Goal: Task Accomplishment & Management: Complete application form

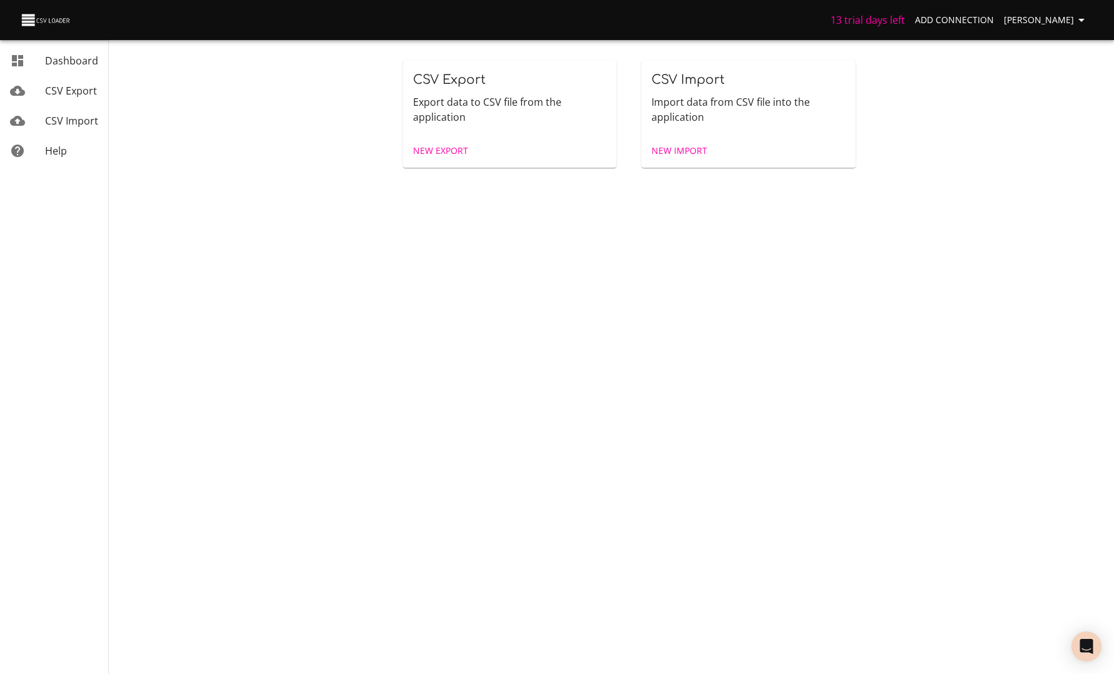
click at [429, 155] on span "New Export" at bounding box center [440, 151] width 55 height 16
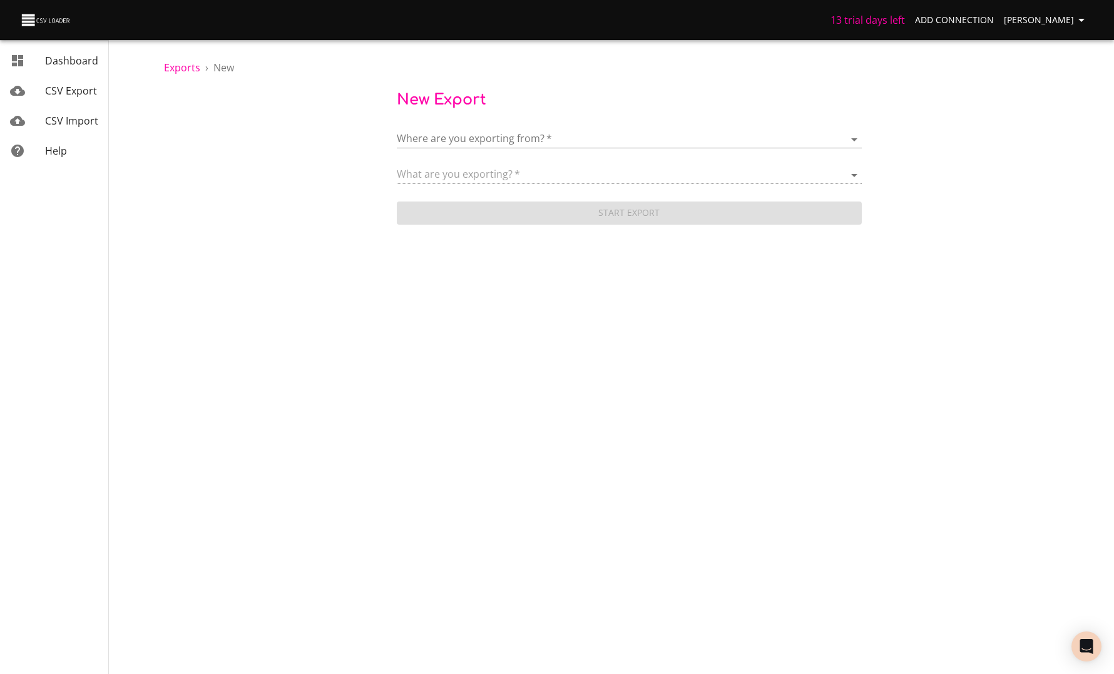
click at [441, 144] on body "13 trial days left Add Connection Anaëlle Doux Dashboard CSV Export CSV Import …" at bounding box center [557, 337] width 1114 height 674
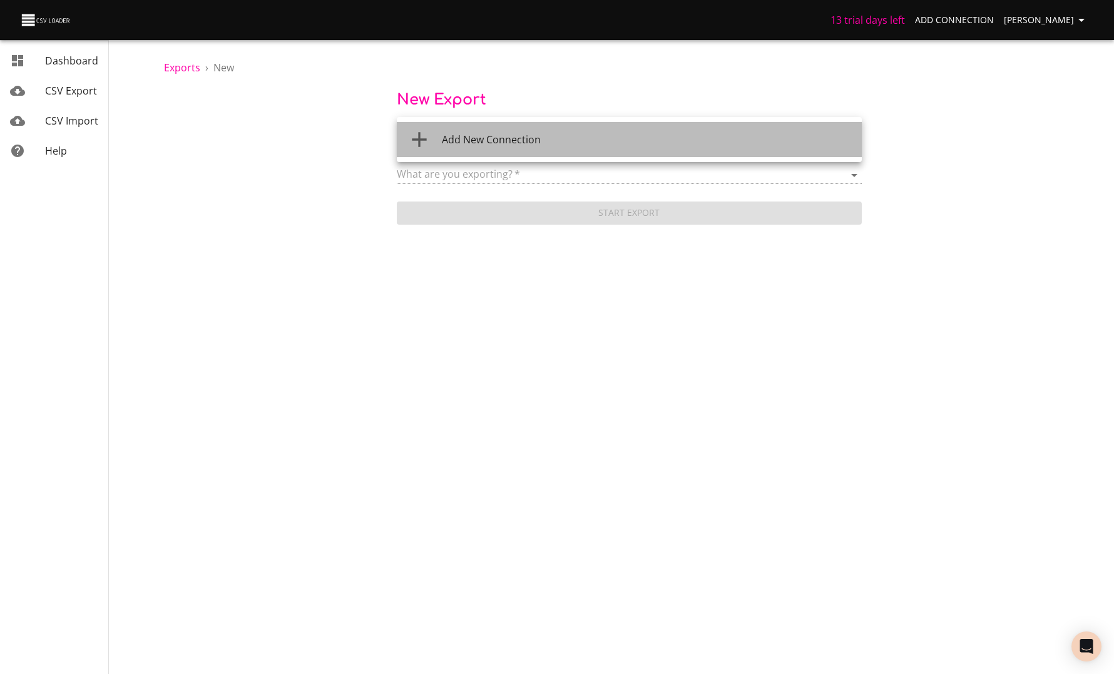
click at [454, 151] on li "Add New Connection" at bounding box center [629, 139] width 465 height 35
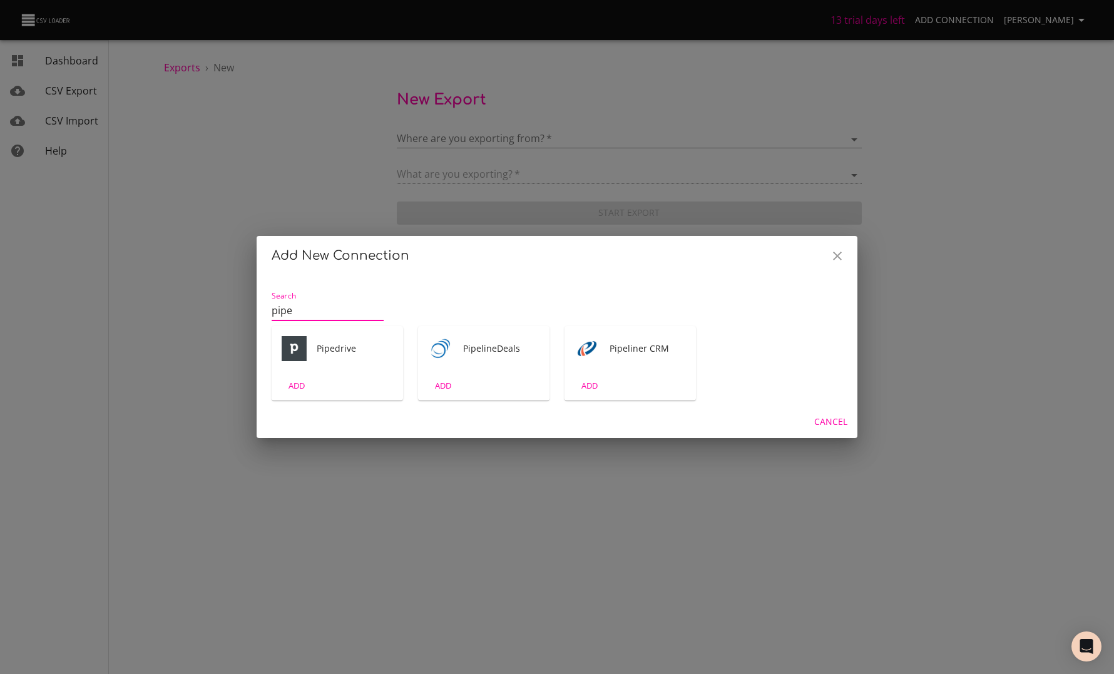
type input "pipe"
click at [336, 369] on div "Pipedrive" at bounding box center [337, 348] width 131 height 45
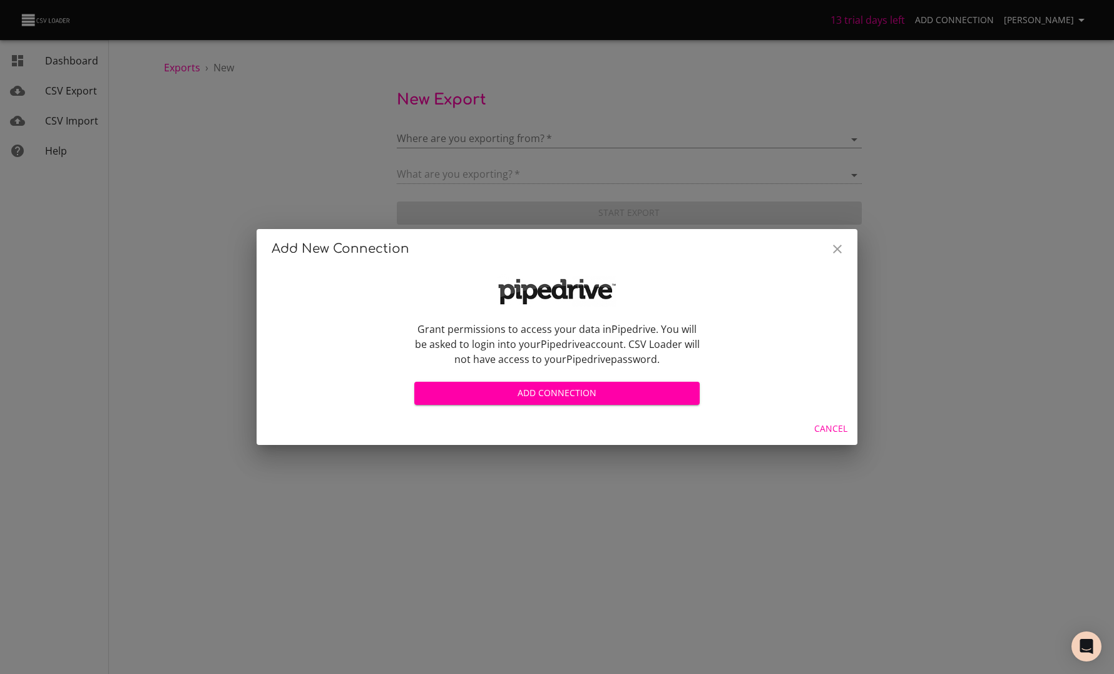
click at [538, 398] on span "Add Connection" at bounding box center [556, 394] width 265 height 16
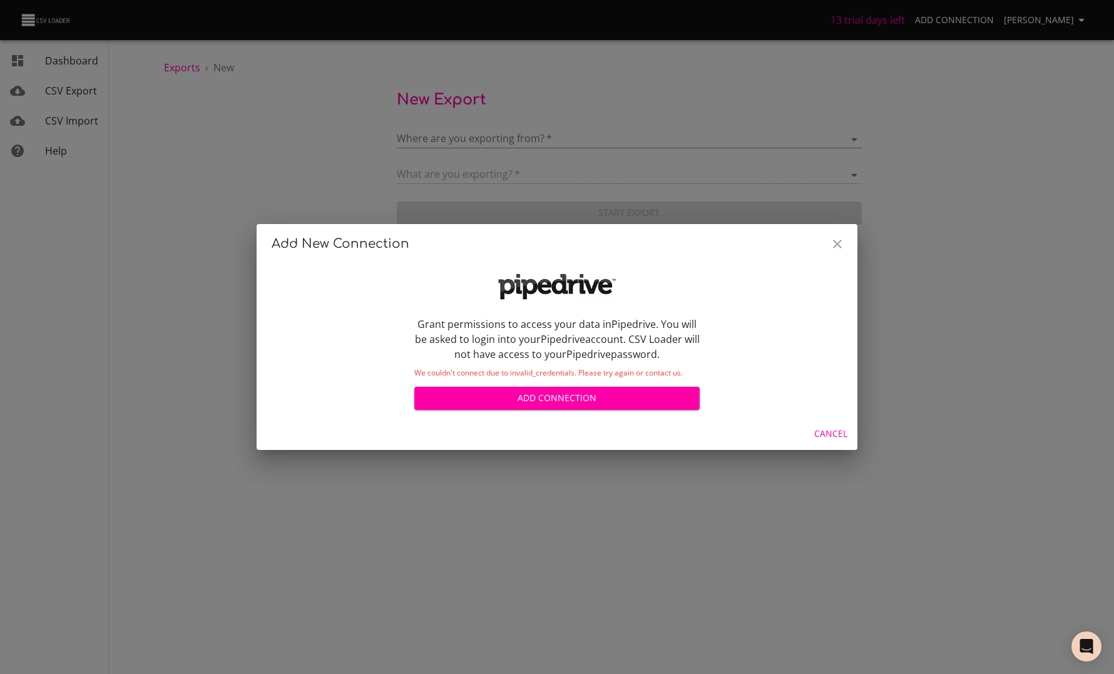
click at [831, 246] on icon "Close" at bounding box center [837, 244] width 15 height 15
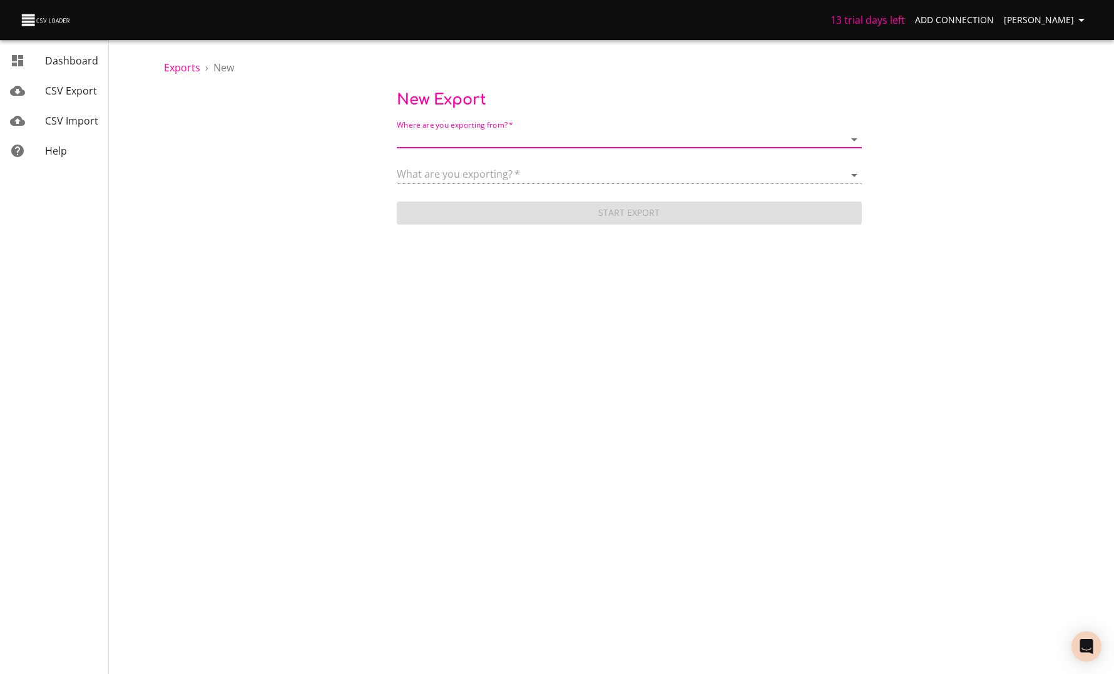
click at [576, 138] on body "13 trial days left Add Connection Anaëlle Doux Dashboard CSV Export CSV Import …" at bounding box center [557, 337] width 1114 height 674
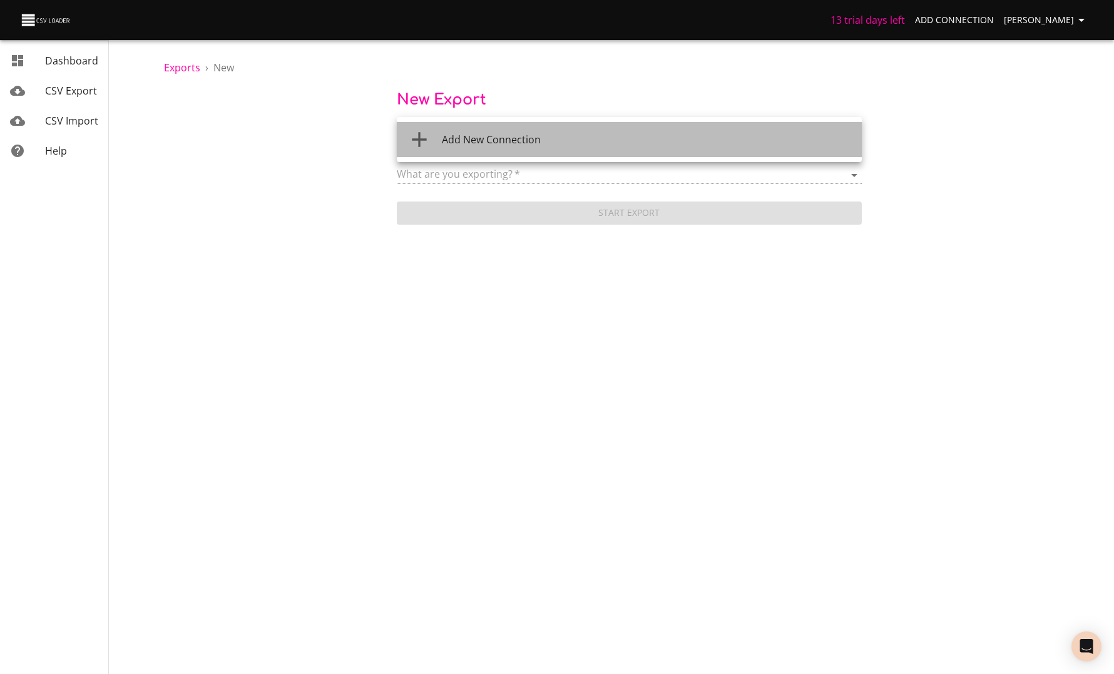
click at [576, 138] on div "Add New Connection" at bounding box center [647, 139] width 410 height 15
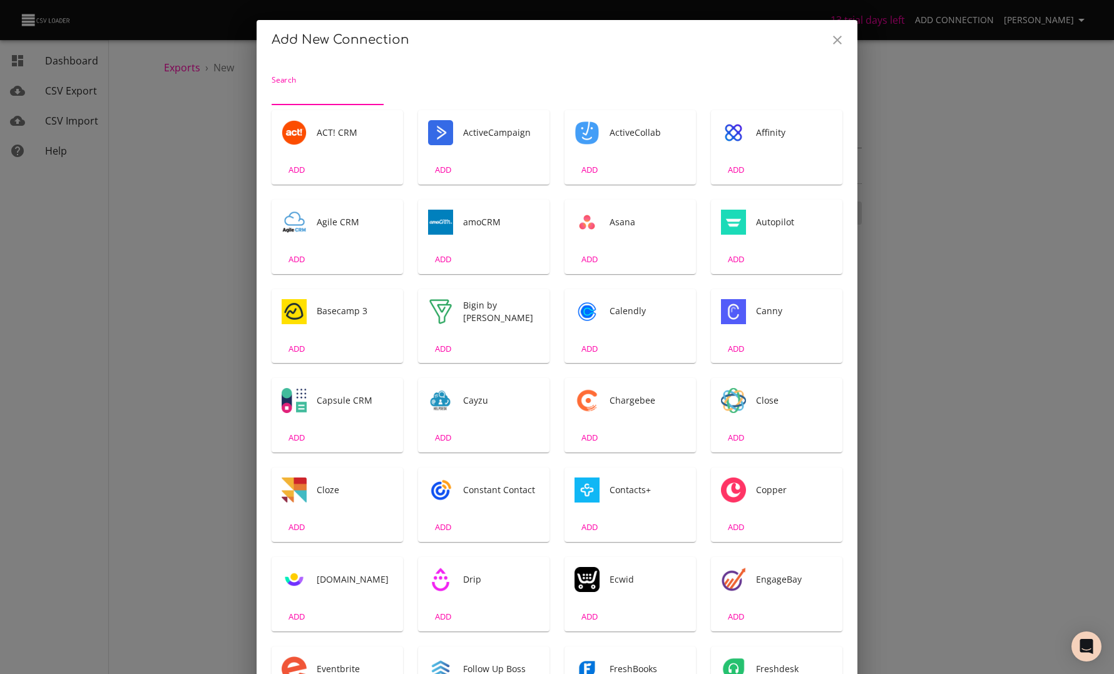
click at [836, 48] on button "Close" at bounding box center [838, 40] width 30 height 30
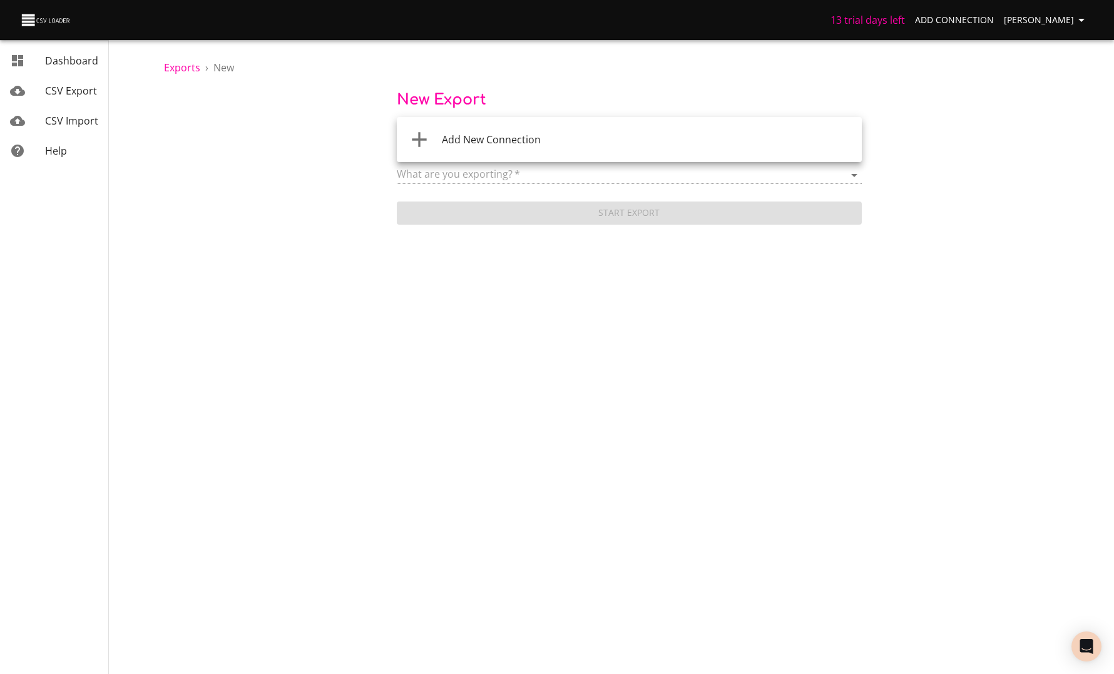
click at [451, 141] on body "13 trial days left Add Connection Anaëlle Doux Dashboard CSV Export CSV Import …" at bounding box center [557, 337] width 1114 height 674
click at [473, 145] on span "Add New Connection" at bounding box center [491, 140] width 99 height 14
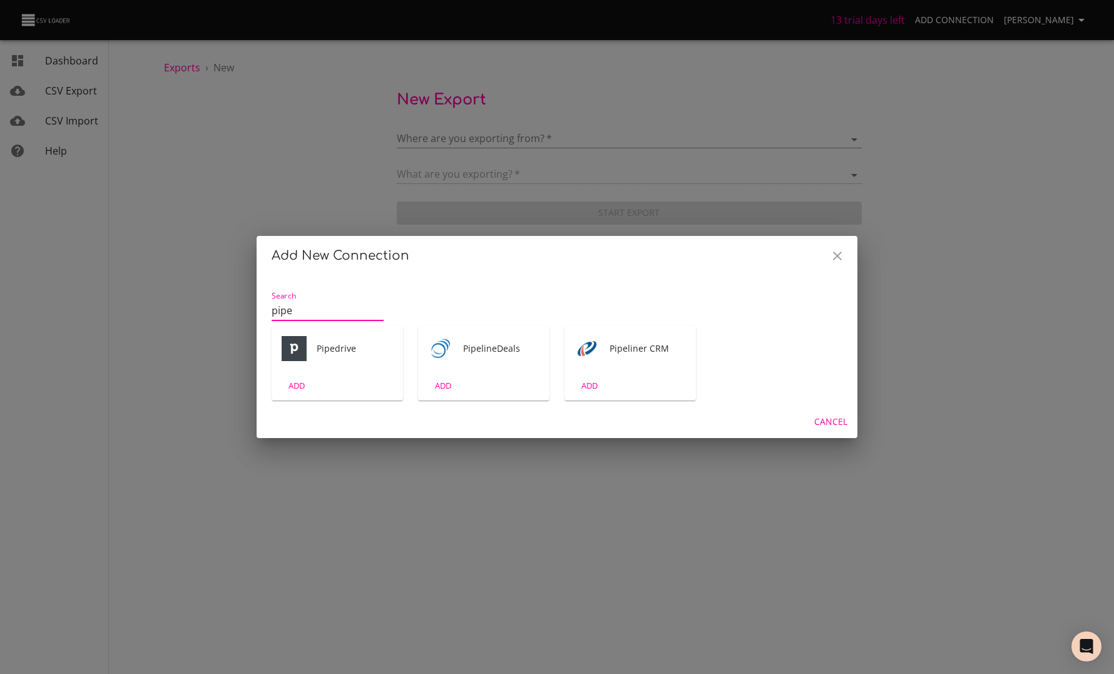
type input "pipe"
click at [333, 366] on div "Pipedrive" at bounding box center [337, 348] width 131 height 45
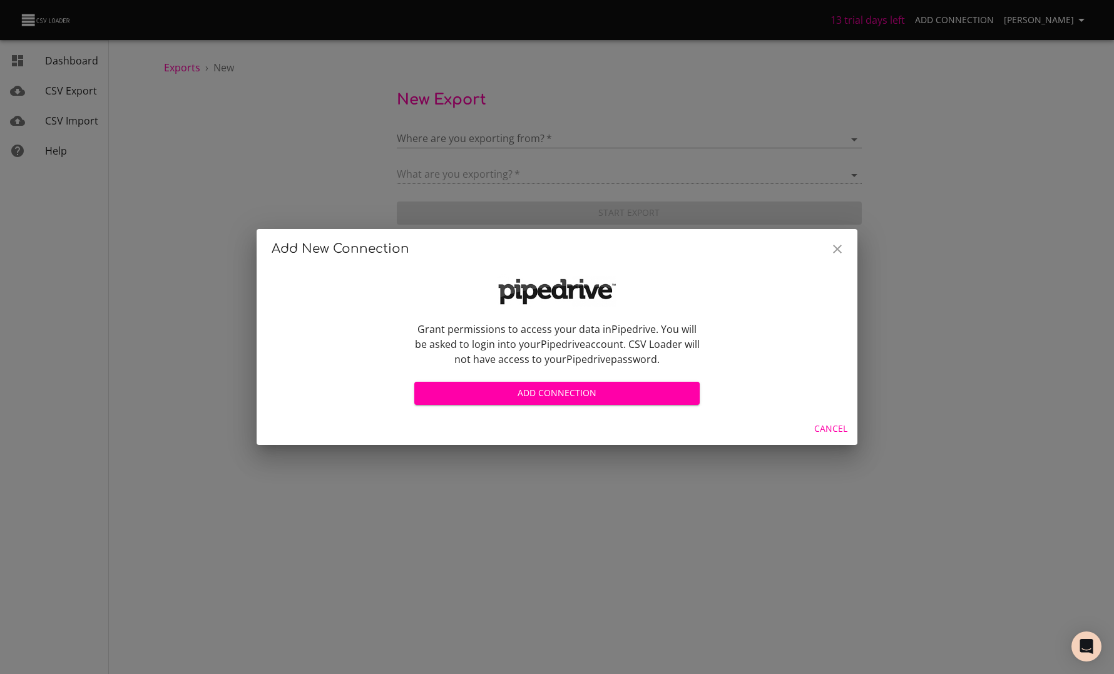
click at [490, 394] on span "Add Connection" at bounding box center [556, 394] width 265 height 16
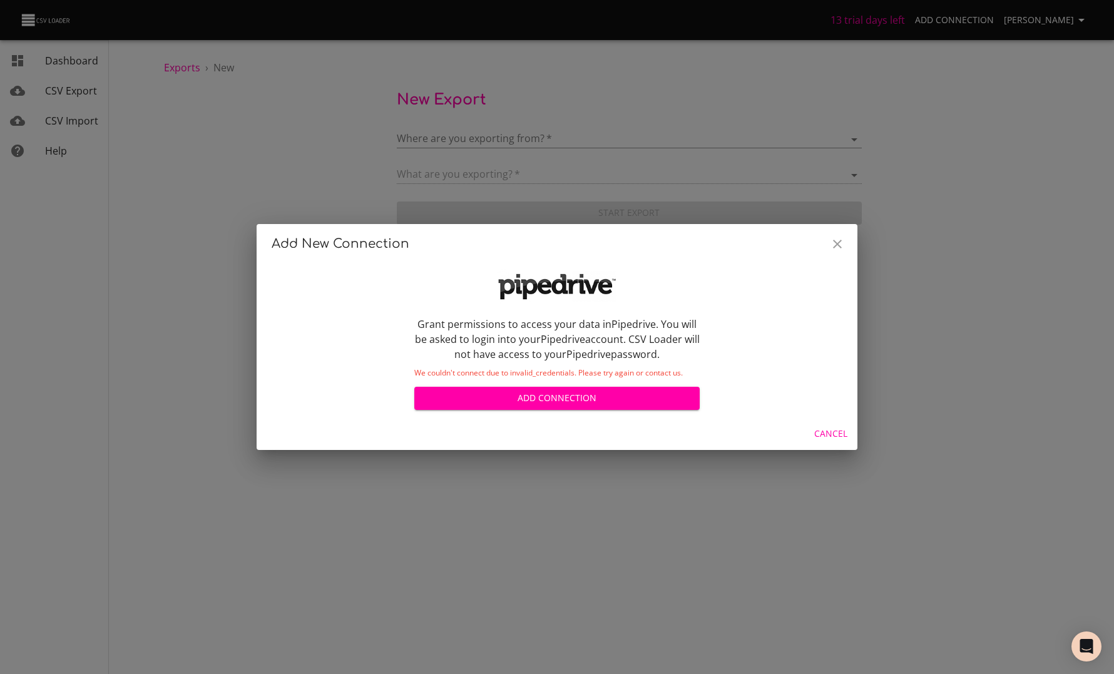
click at [426, 321] on p "Grant permissions to access your data in Pipedrive . You will be asked to login…" at bounding box center [556, 339] width 285 height 45
drag, startPoint x: 419, startPoint y: 321, endPoint x: 707, endPoint y: 359, distance: 290.4
click at [707, 351] on div "Grant permissions to access your data in Pipedrive . You will be asked to login…" at bounding box center [557, 341] width 301 height 158
click at [707, 359] on div "Grant permissions to access your data in Pipedrive . You will be asked to login…" at bounding box center [557, 341] width 301 height 158
drag, startPoint x: 417, startPoint y: 323, endPoint x: 506, endPoint y: 319, distance: 89.0
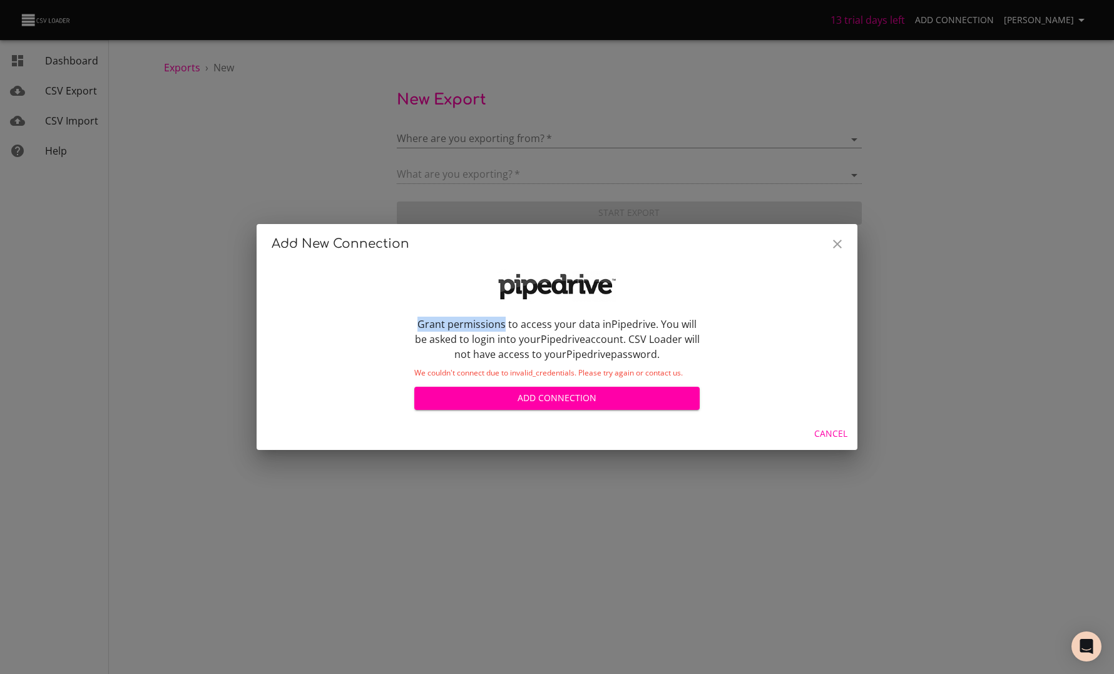
click at [506, 319] on p "Grant permissions to access your data in Pipedrive . You will be asked to login…" at bounding box center [556, 339] width 285 height 45
click at [434, 325] on p "Grant permissions to access your data in Pipedrive . You will be asked to login…" at bounding box center [556, 339] width 285 height 45
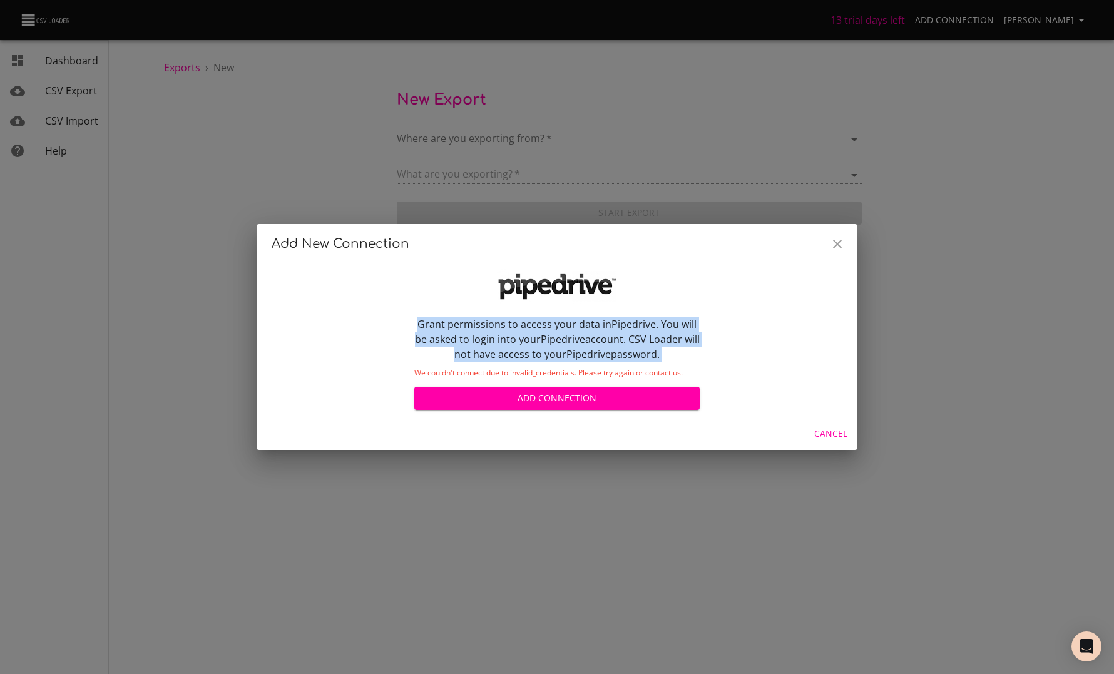
click at [434, 325] on p "Grant permissions to access your data in Pipedrive . You will be asked to login…" at bounding box center [556, 339] width 285 height 45
click at [476, 332] on p "Grant permissions to access your data in Pipedrive . You will be asked to login…" at bounding box center [556, 339] width 285 height 45
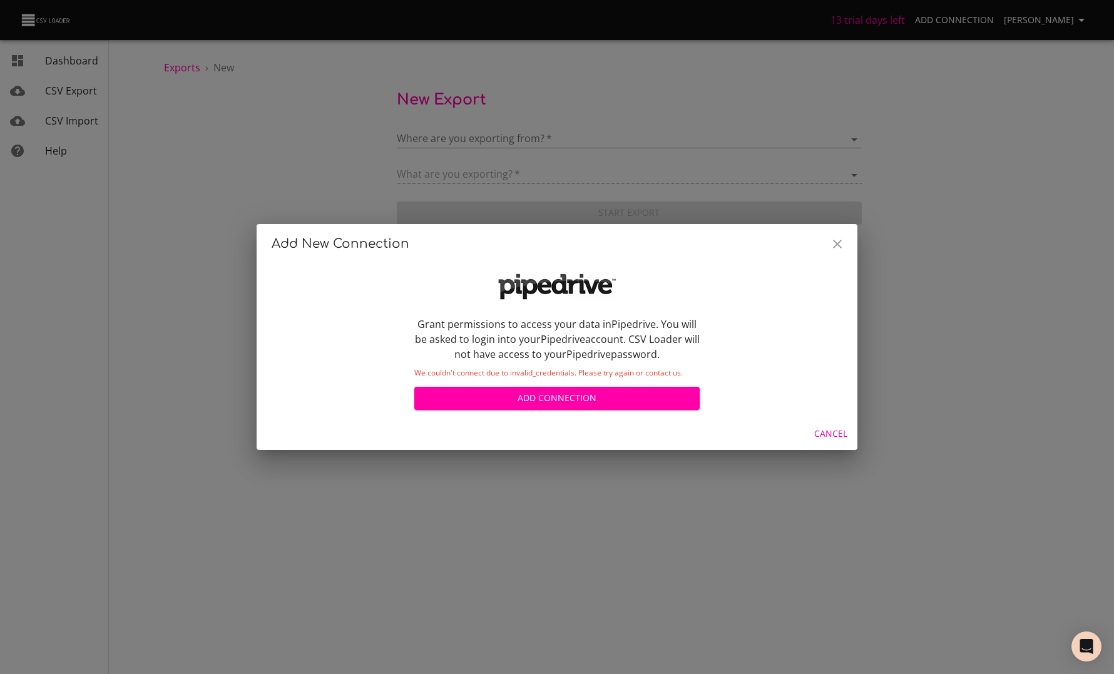
drag, startPoint x: 414, startPoint y: 324, endPoint x: 686, endPoint y: 361, distance: 274.2
click at [686, 361] on p "Grant permissions to access your data in Pipedrive . You will be asked to login…" at bounding box center [556, 339] width 285 height 45
click at [639, 398] on span "Add Connection" at bounding box center [556, 399] width 265 height 16
click at [831, 239] on icon "Close" at bounding box center [837, 244] width 15 height 15
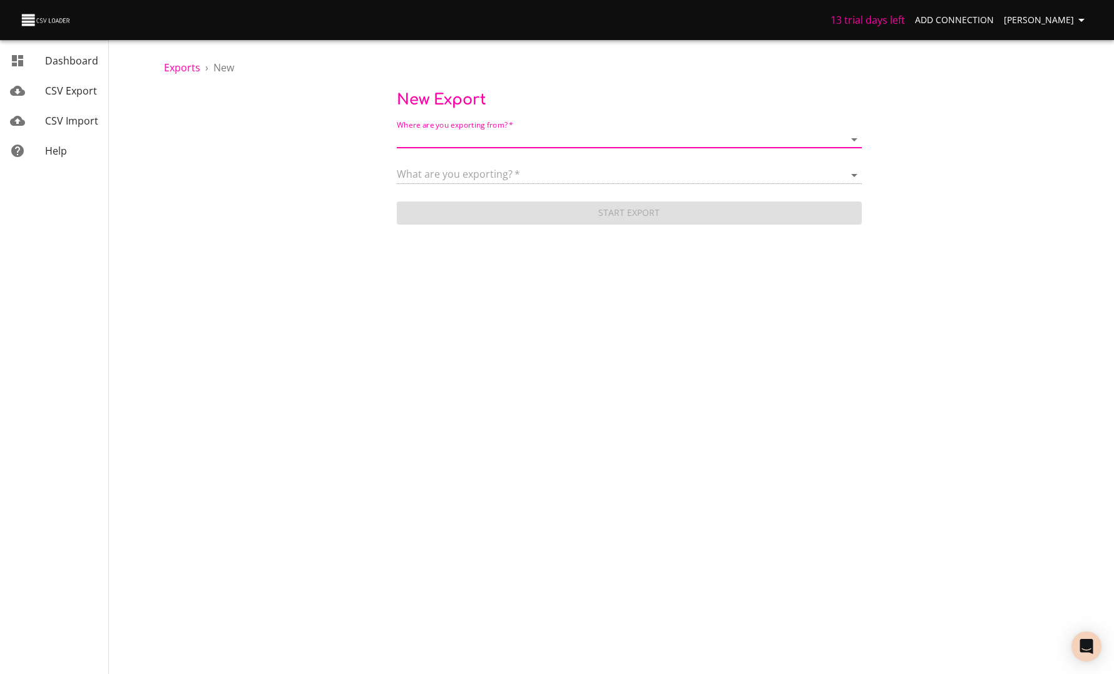
click at [1036, 23] on span "[PERSON_NAME]" at bounding box center [1046, 21] width 85 height 16
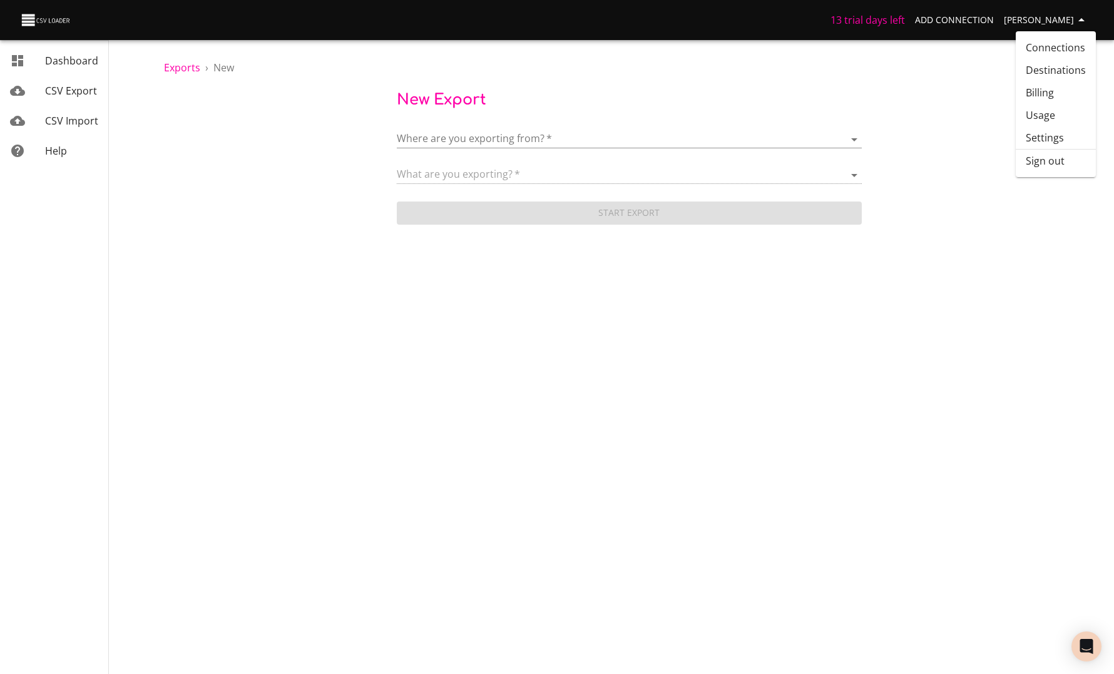
click at [1035, 156] on li "Sign out" at bounding box center [1056, 161] width 80 height 23
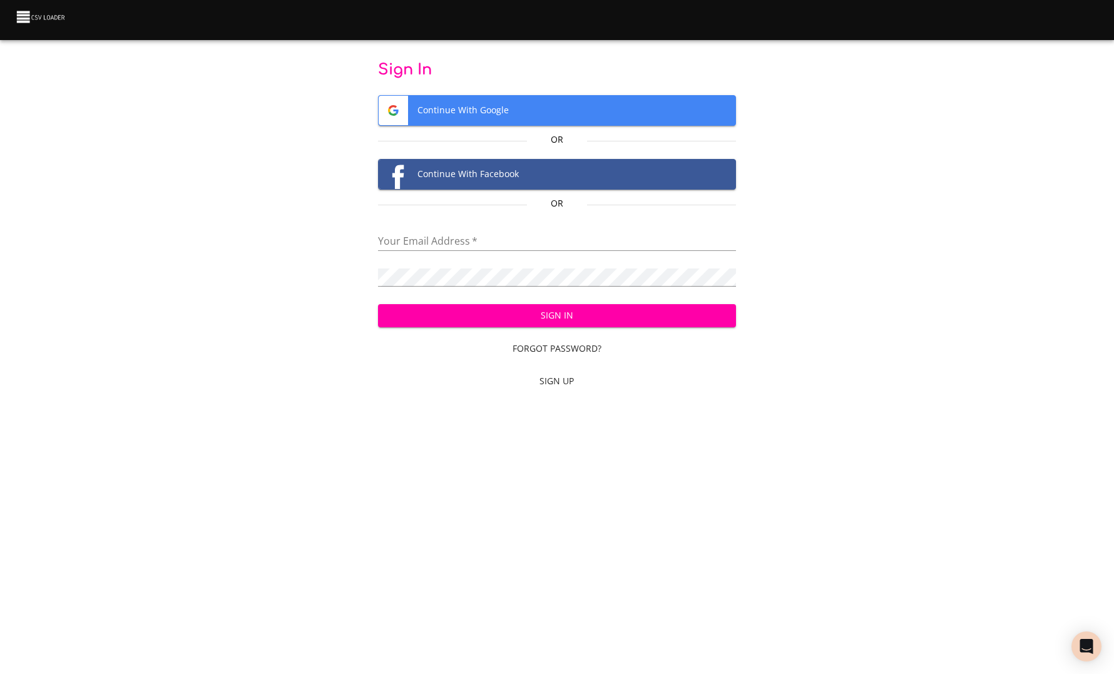
click at [620, 113] on span "Continue With Google" at bounding box center [557, 110] width 357 height 29
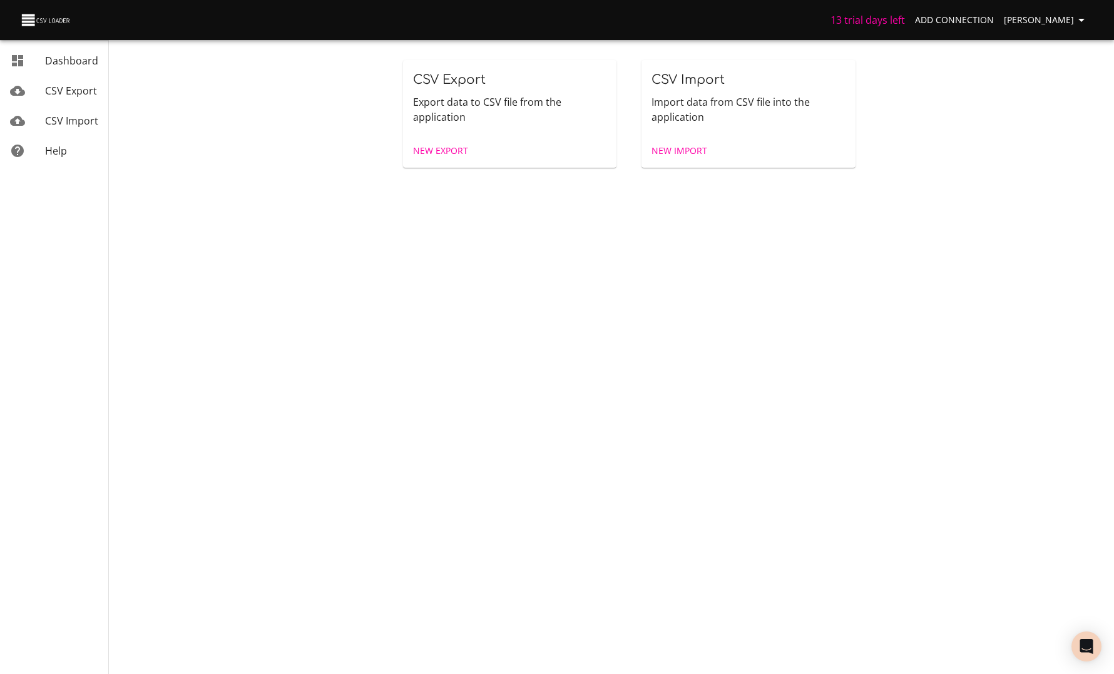
click at [691, 153] on span "New Import" at bounding box center [680, 151] width 56 height 16
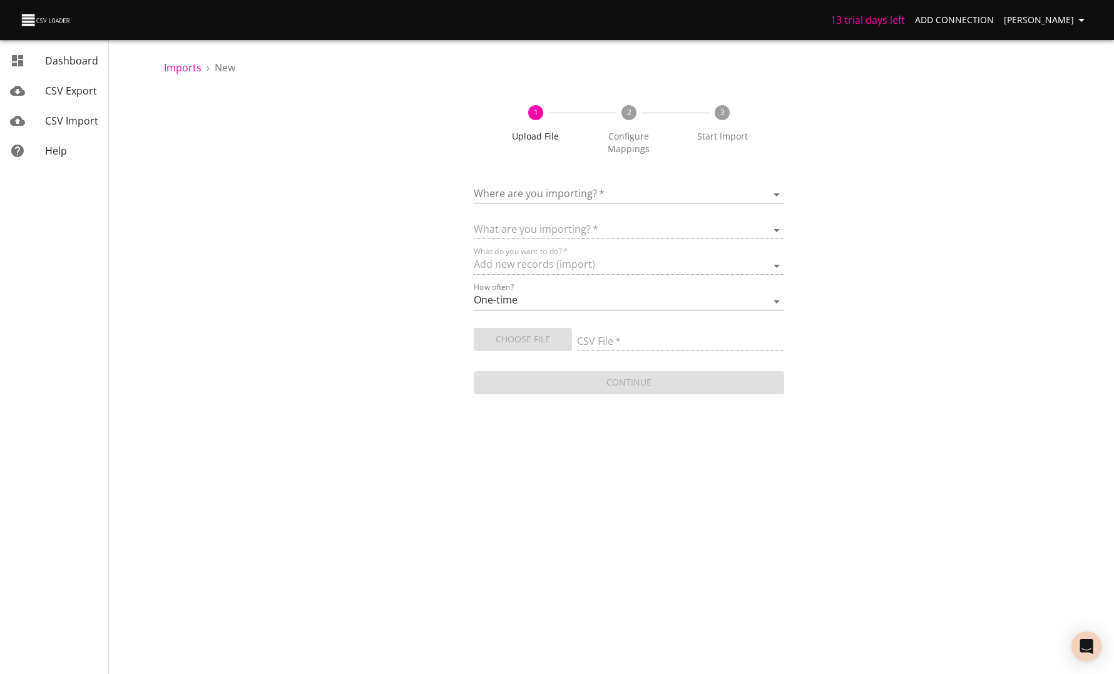
click at [580, 187] on body "13 trial days left Add Connection Anaëlle Doux Dashboard CSV Export CSV Import …" at bounding box center [557, 337] width 1114 height 674
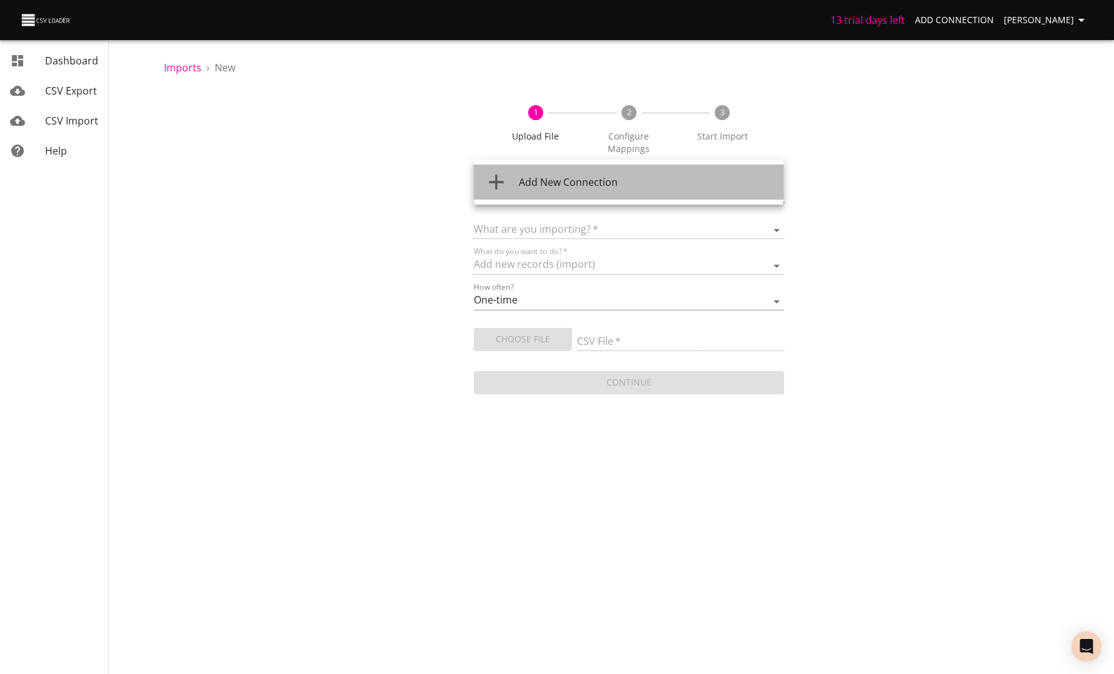
click at [578, 188] on span "Add New Connection" at bounding box center [568, 182] width 99 height 14
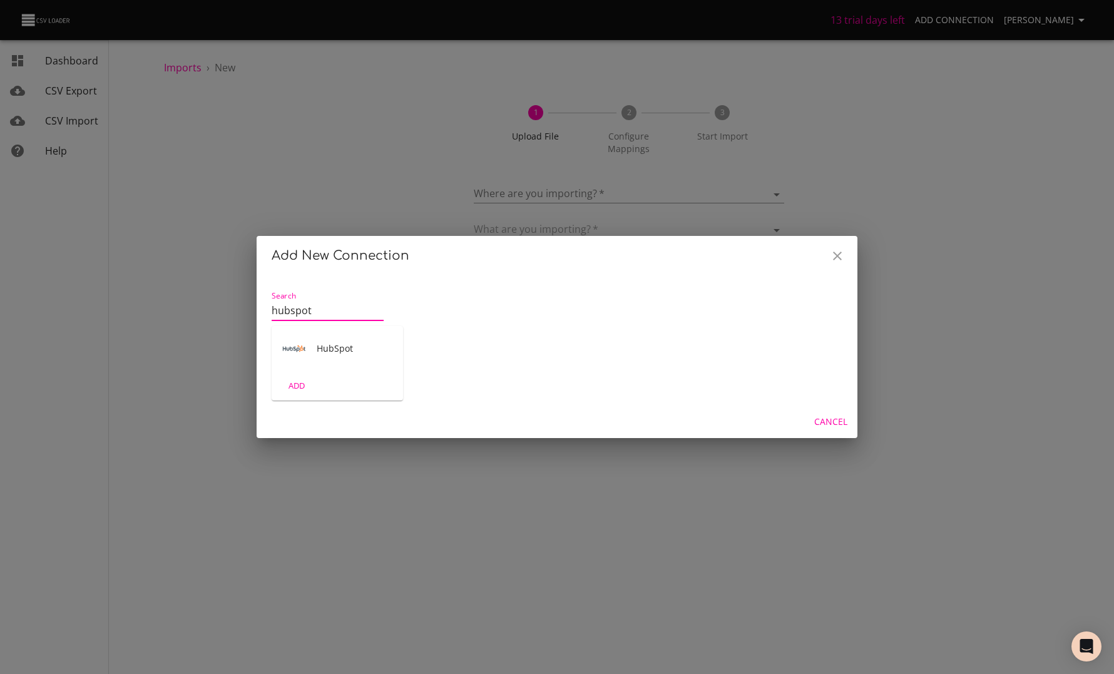
type input "hubspot"
click at [326, 370] on div "HubSpot" at bounding box center [337, 348] width 131 height 45
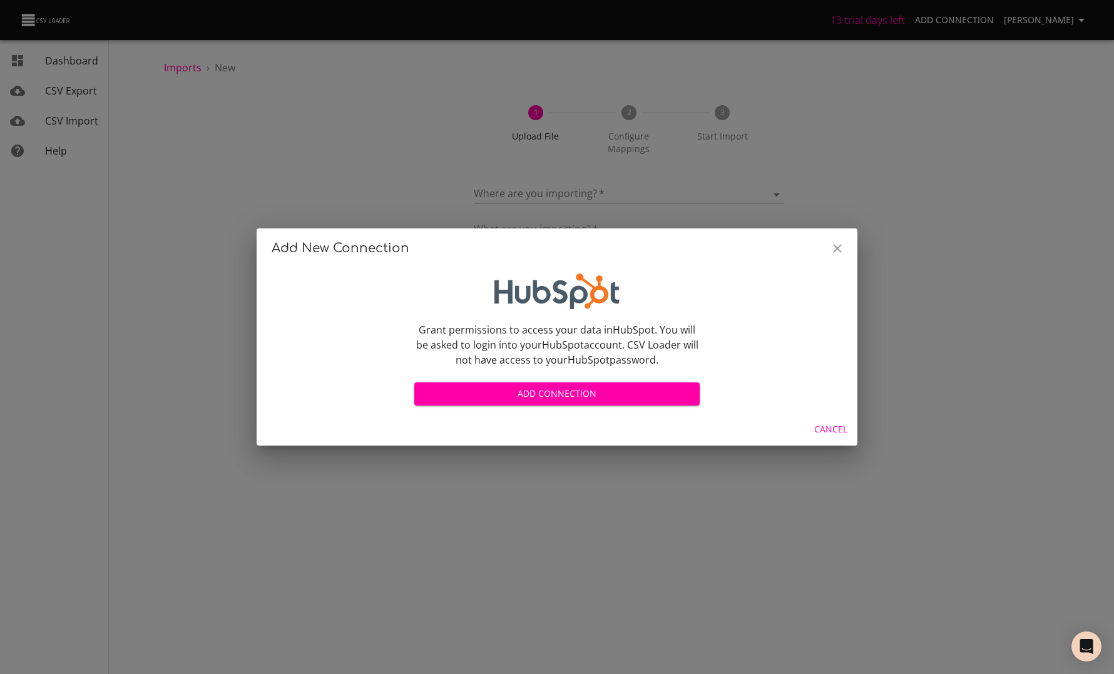
click at [495, 398] on span "Add Connection" at bounding box center [556, 394] width 265 height 16
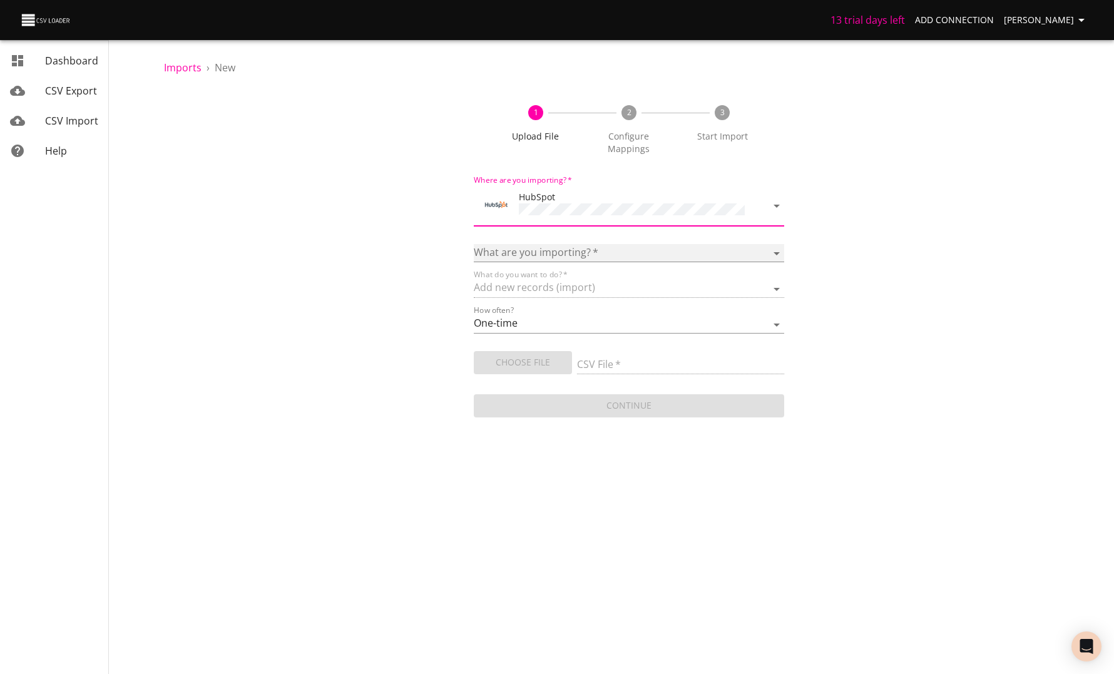
click at [575, 244] on select "Calls Companies Contacts Deals Emails Line items Meetings Notes Products Tasks …" at bounding box center [629, 253] width 310 height 18
select select "emails"
click at [474, 244] on select "Calls Companies Contacts Deals Emails Line items Meetings Notes Products Tasks …" at bounding box center [629, 253] width 310 height 18
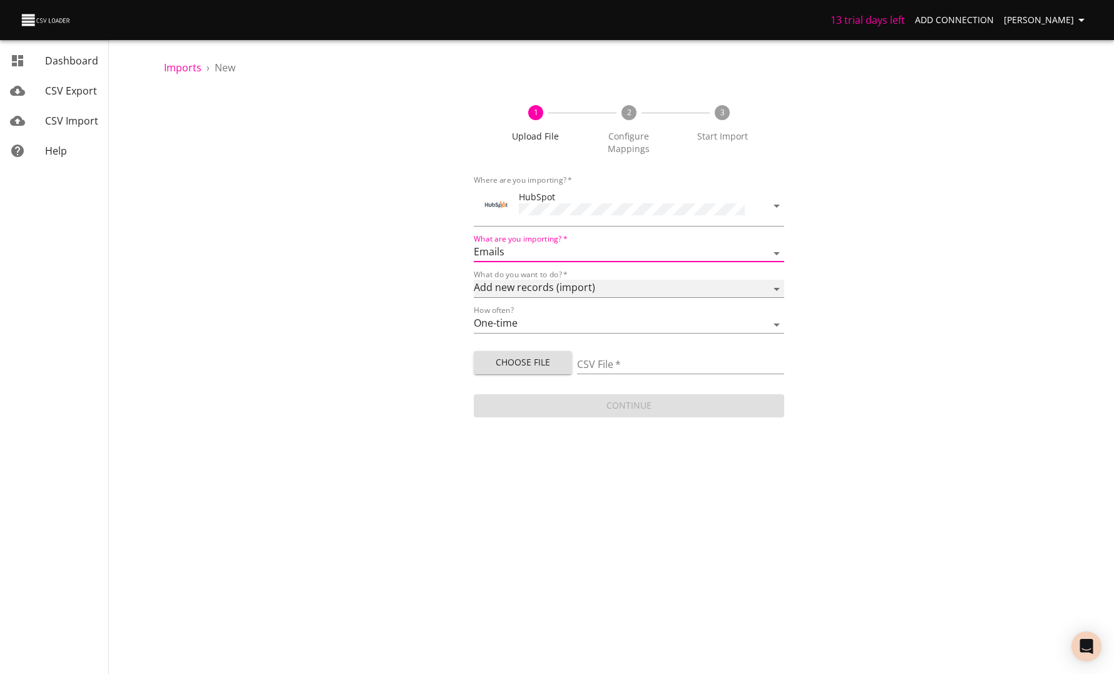
click at [527, 280] on select "Add new records (import) Update existing records (update) Add new and update ex…" at bounding box center [629, 289] width 310 height 18
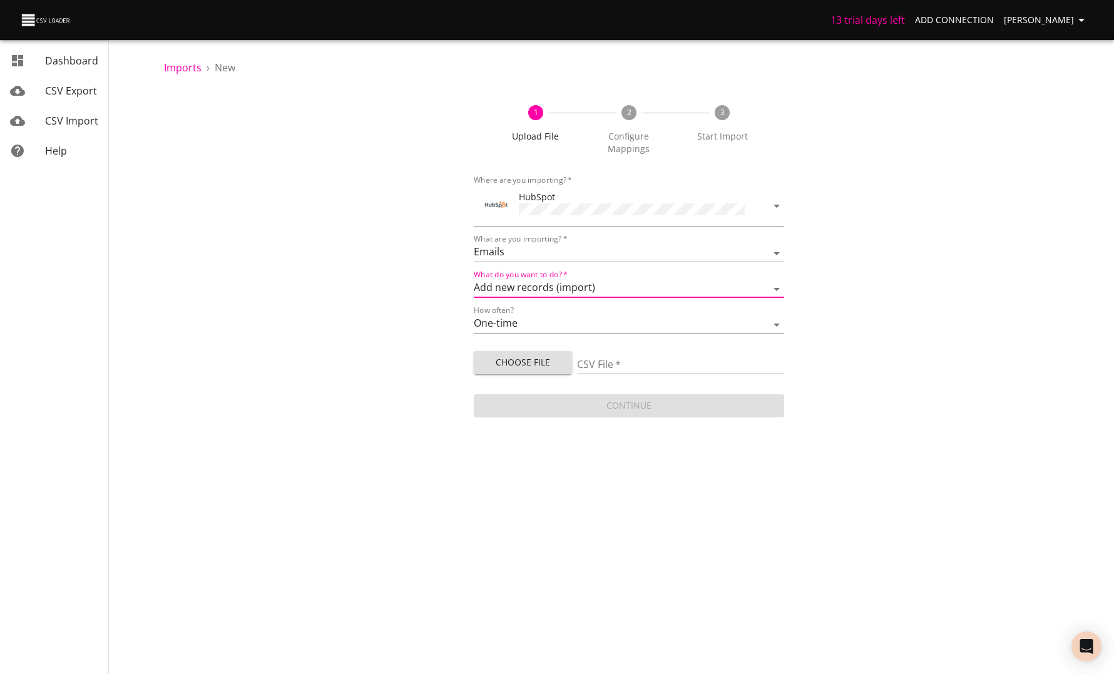
click at [496, 355] on span "Choose File" at bounding box center [523, 363] width 78 height 16
type input "Untitled spreadsheet - Sheet1 (23).csv"
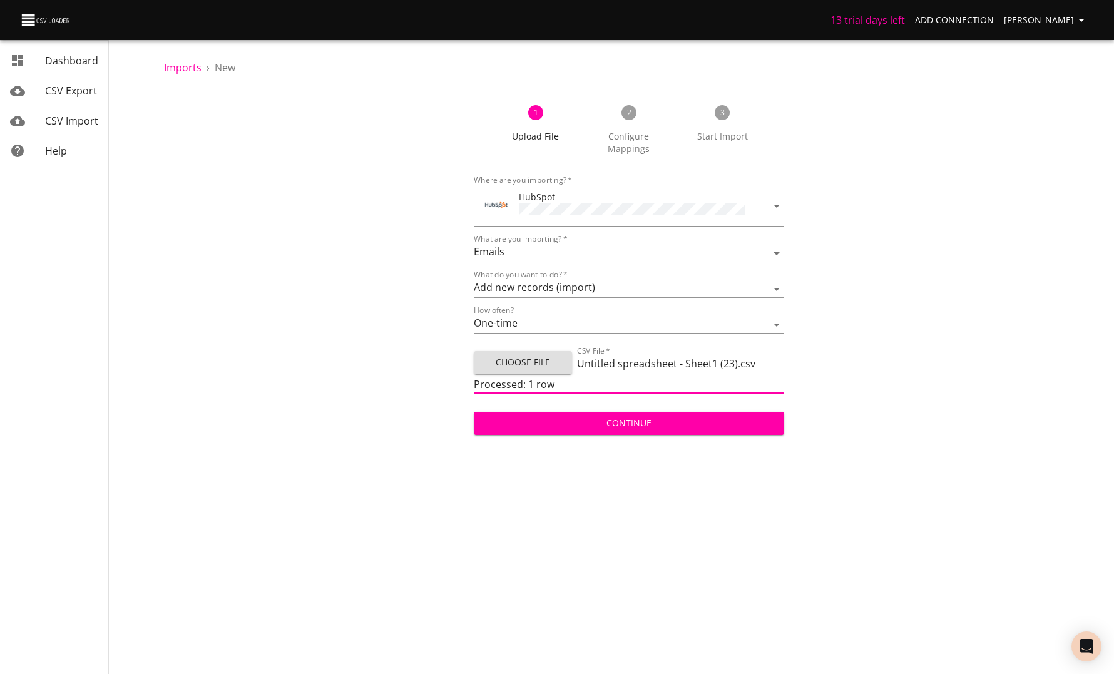
click at [552, 418] on button "Continue" at bounding box center [629, 423] width 310 height 23
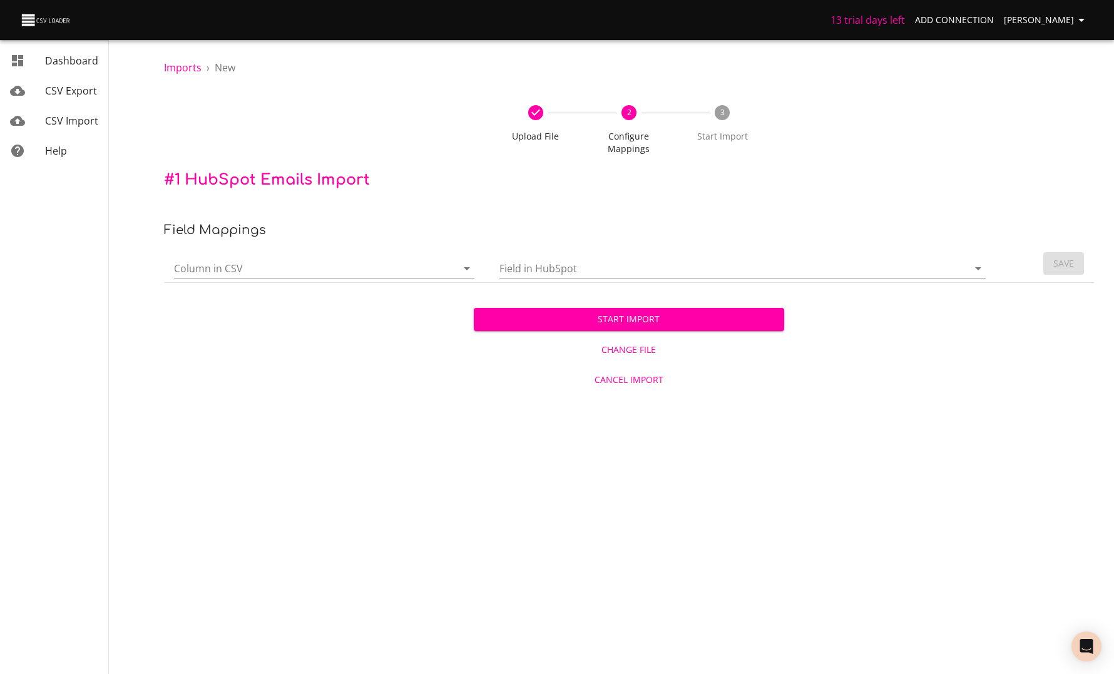
click at [306, 259] on input "Column in CSV" at bounding box center [305, 268] width 262 height 19
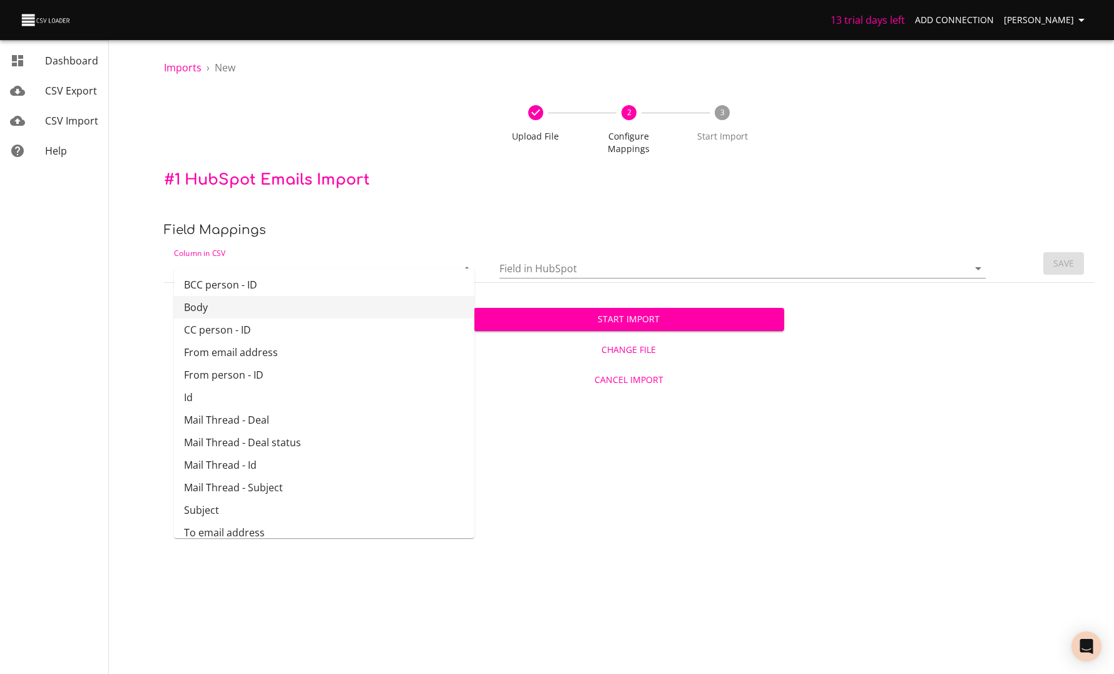
click at [228, 307] on li "Body" at bounding box center [324, 307] width 301 height 23
type input "Body"
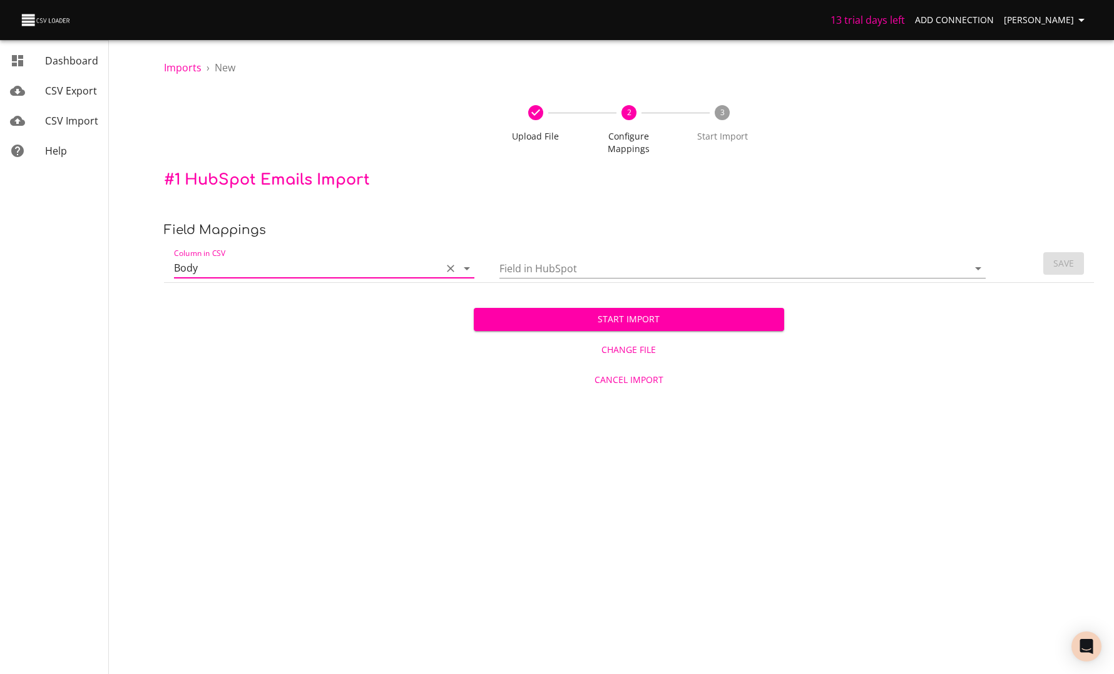
click at [529, 259] on input "Field in HubSpot" at bounding box center [724, 268] width 448 height 19
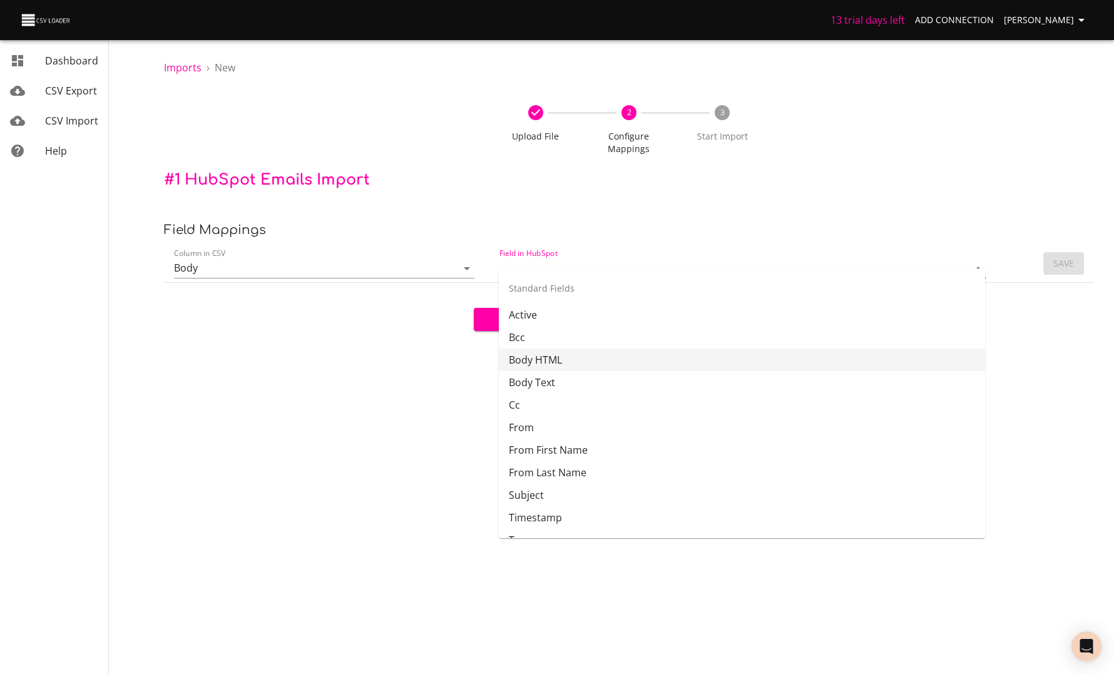
click at [562, 360] on li "Body HTML" at bounding box center [742, 360] width 486 height 23
type input "Body HTML"
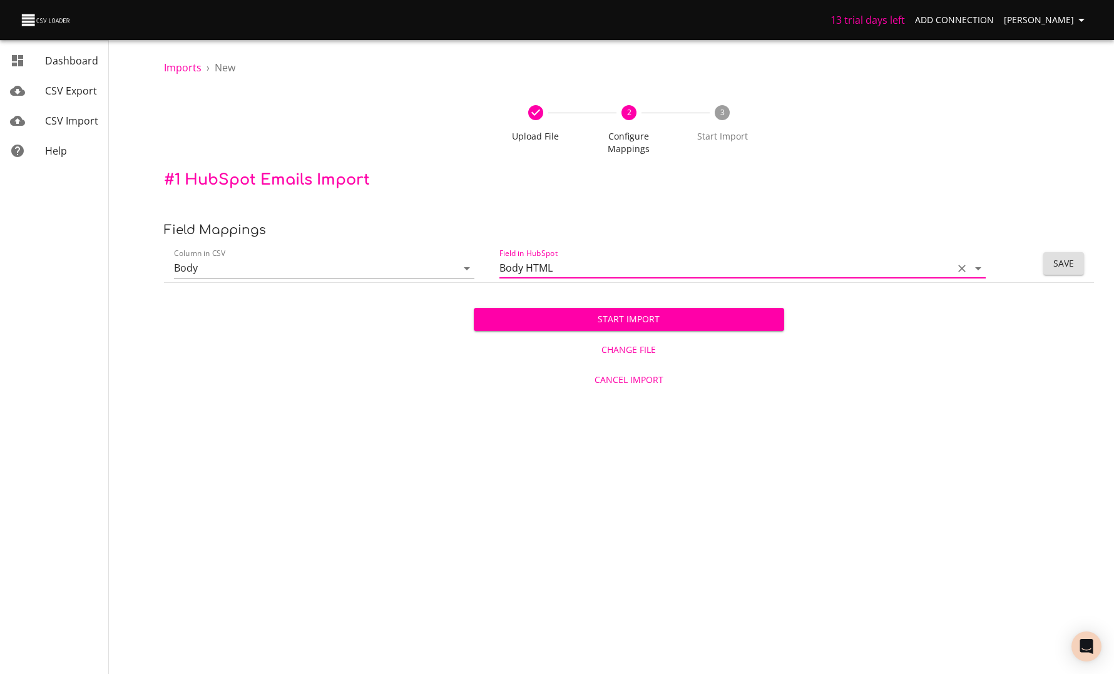
click at [1055, 257] on span "Save" at bounding box center [1064, 264] width 21 height 16
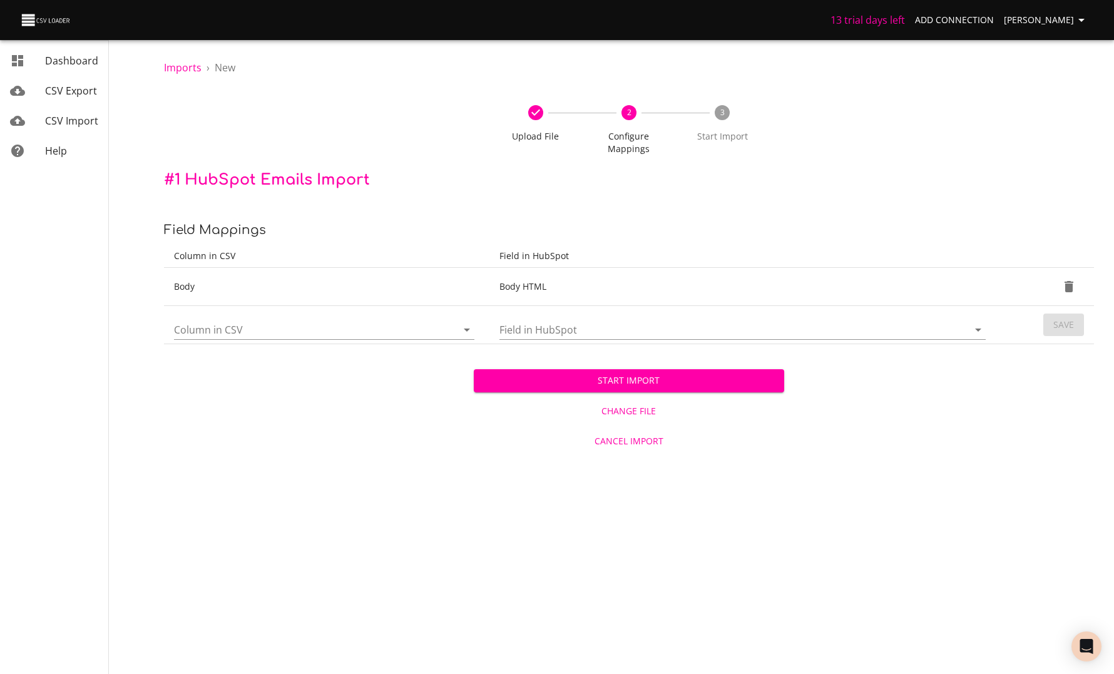
click at [309, 320] on input "Column in CSV" at bounding box center [305, 329] width 262 height 19
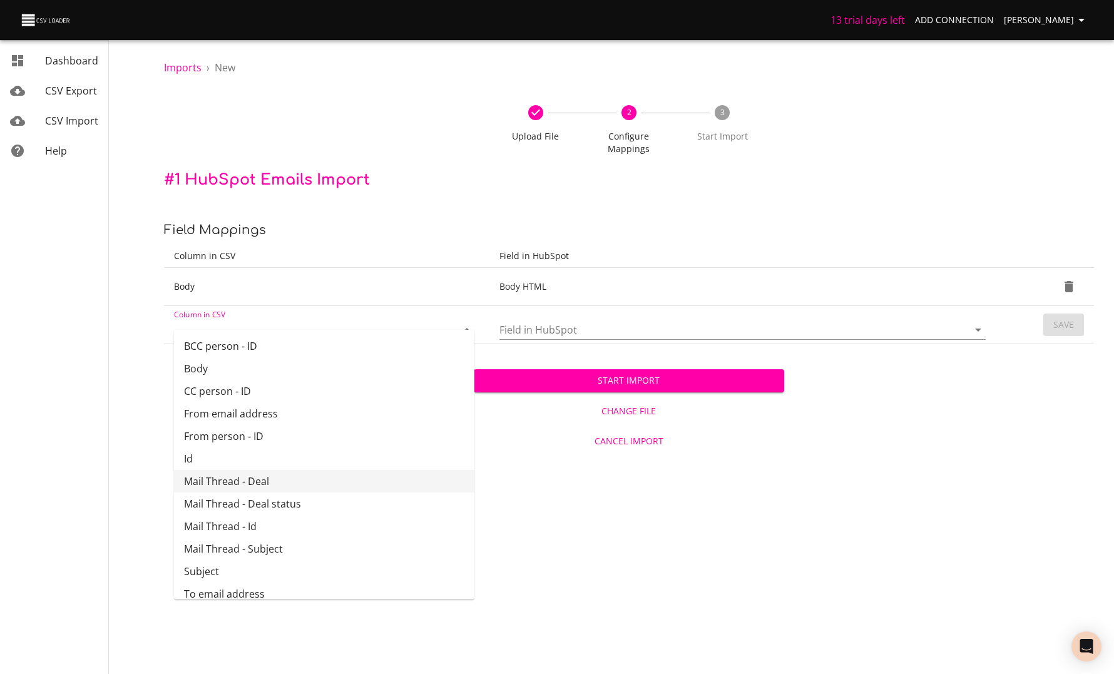
click at [264, 485] on li "Mail Thread - Deal" at bounding box center [324, 481] width 301 height 23
type input "Mail Thread - Deal"
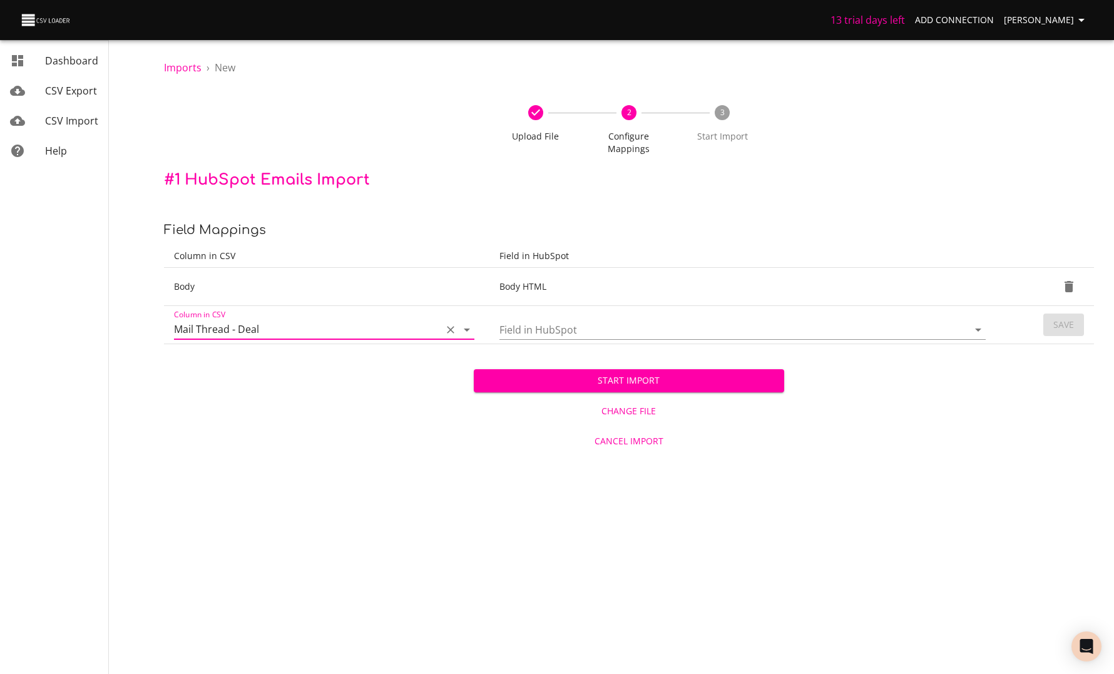
click at [528, 320] on input "Field in HubSpot" at bounding box center [724, 329] width 448 height 19
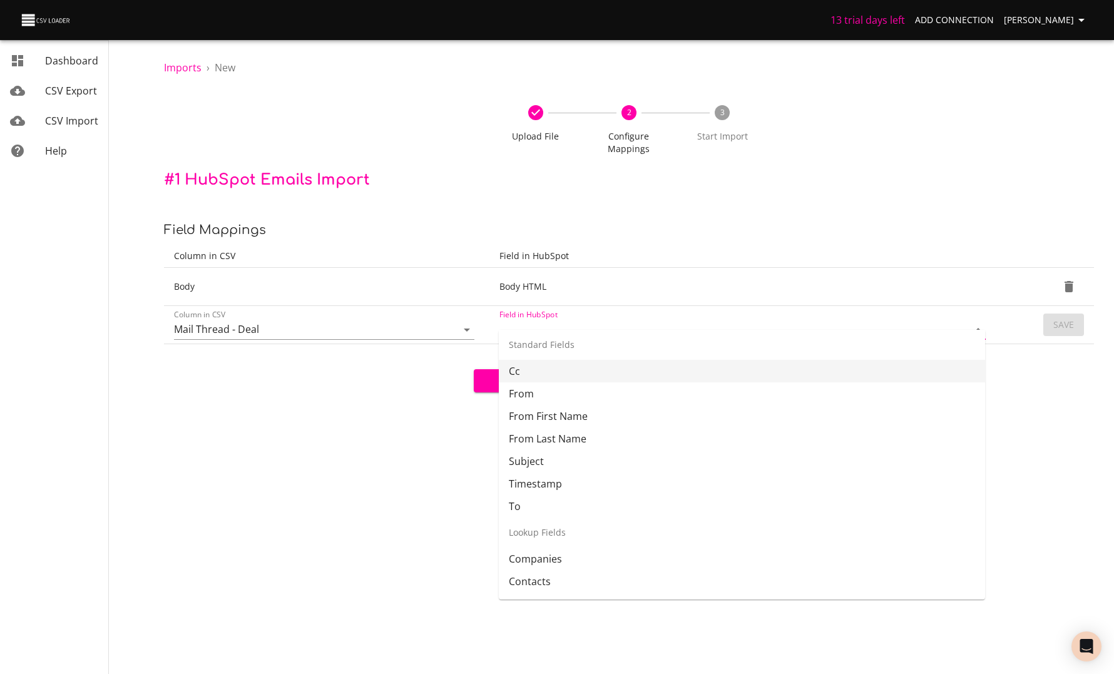
scroll to position [161, 0]
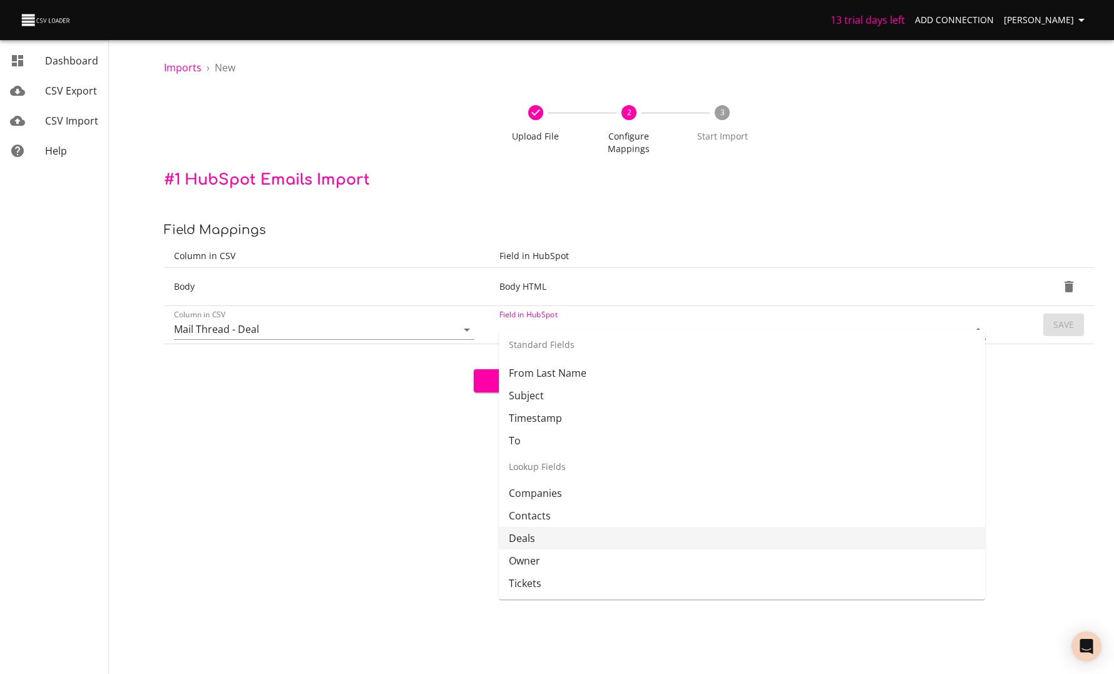
click at [533, 540] on li "Deals" at bounding box center [742, 538] width 486 height 23
type input "Deals"
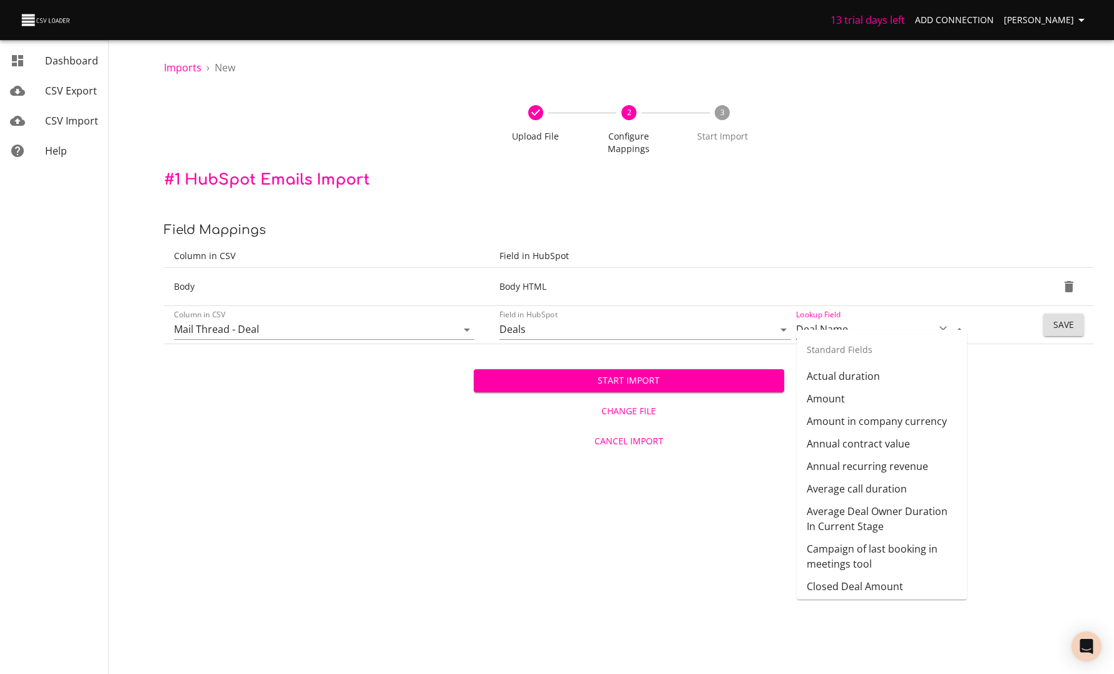
click at [836, 320] on input "Deal Name" at bounding box center [861, 329] width 131 height 19
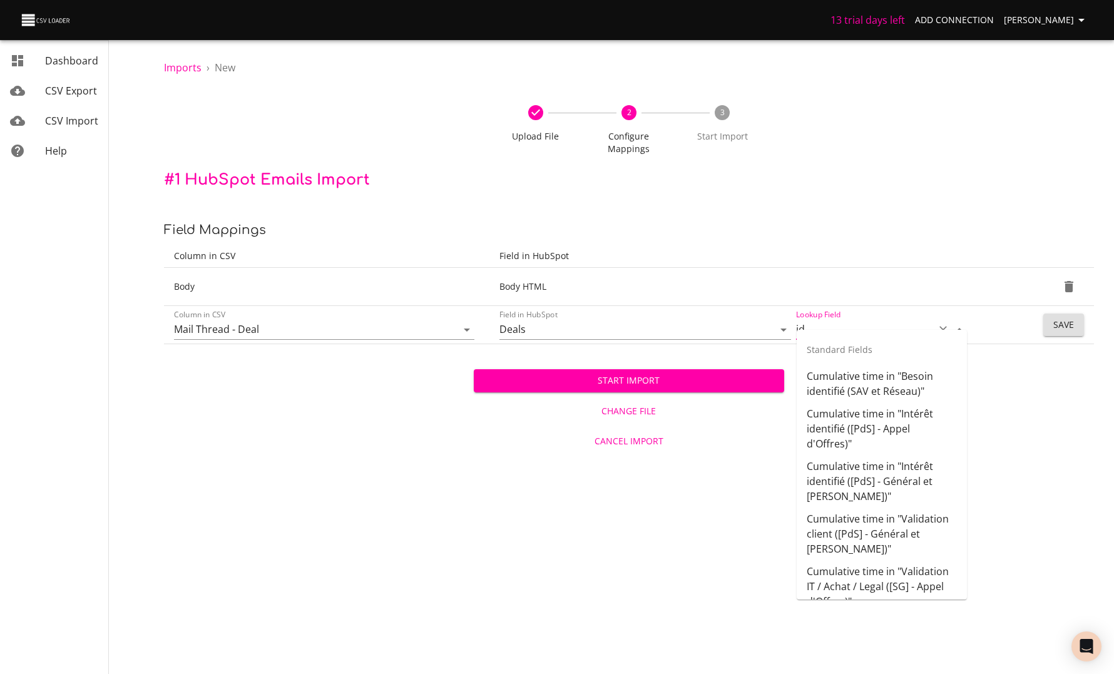
type input "i"
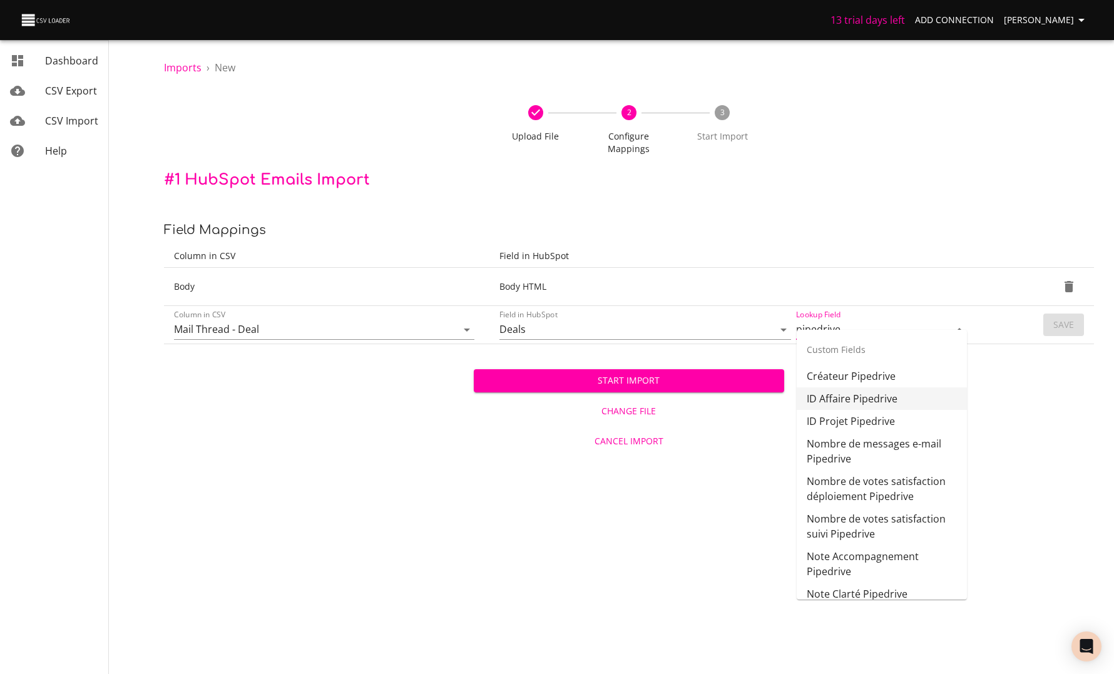
click at [878, 398] on li "ID Affaire Pipedrive" at bounding box center [882, 399] width 170 height 23
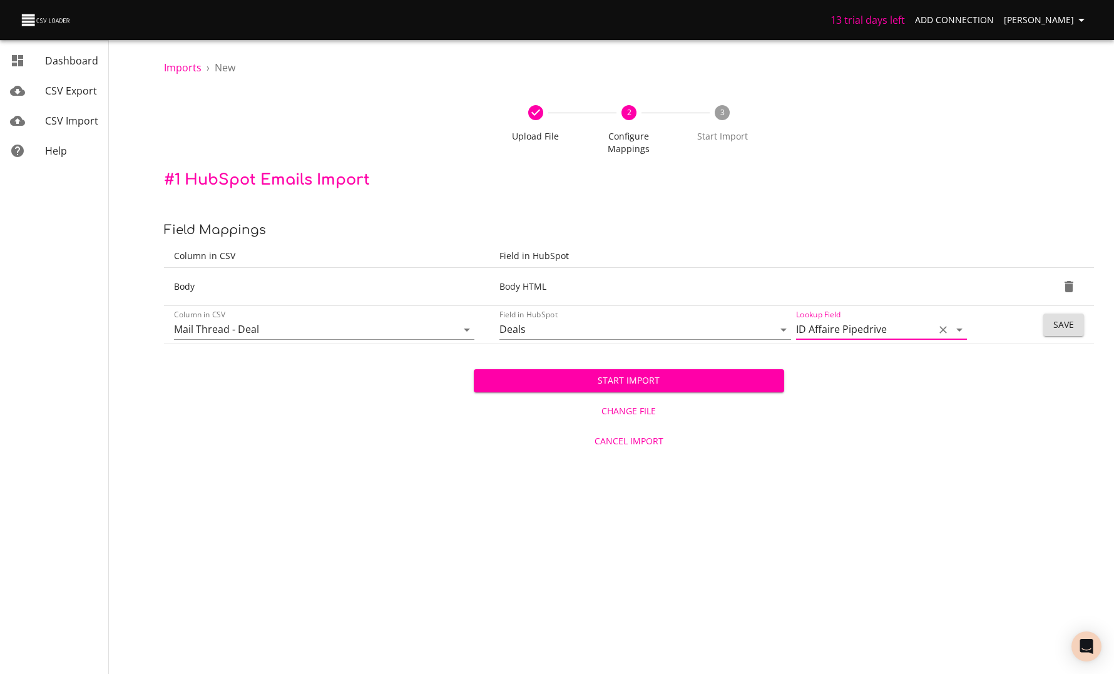
type input "ID Affaire Pipedrive"
drag, startPoint x: 1064, startPoint y: 306, endPoint x: 881, endPoint y: 308, distance: 182.2
click at [1064, 317] on span "Save" at bounding box center [1064, 325] width 21 height 16
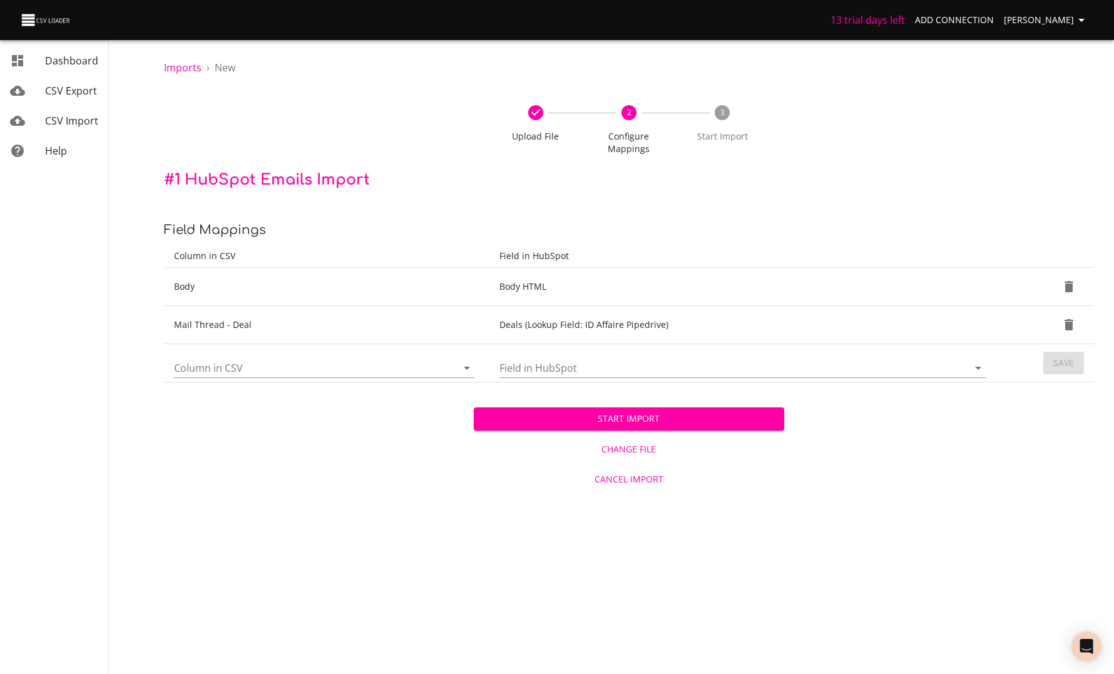
click at [470, 361] on icon "Open" at bounding box center [467, 368] width 15 height 15
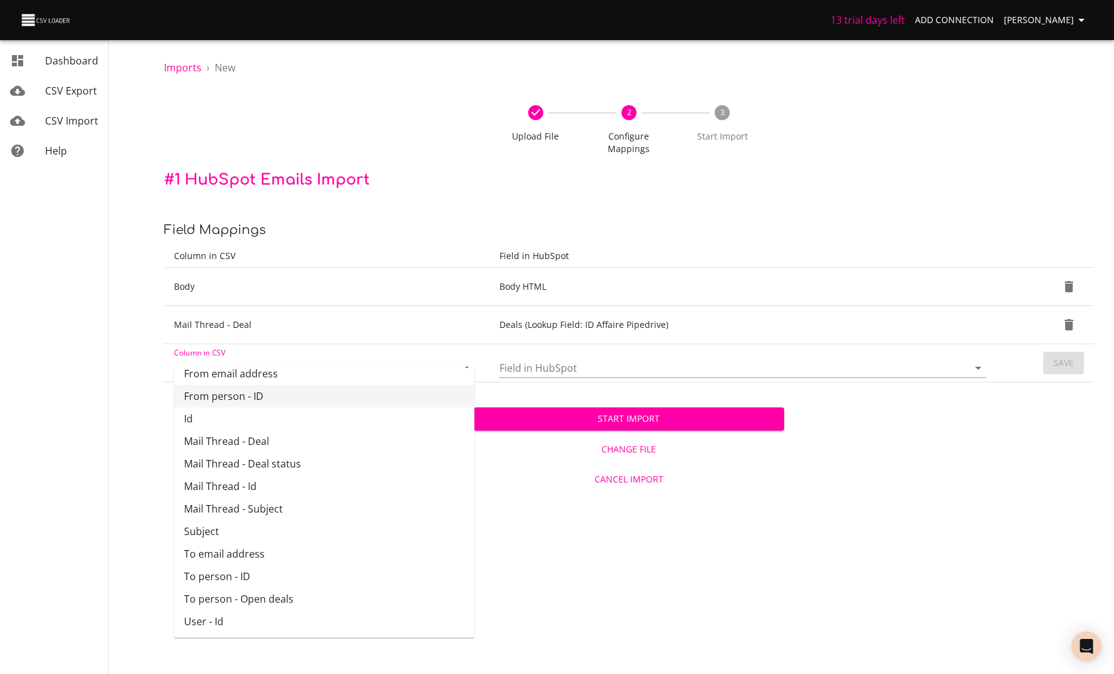
scroll to position [85, 0]
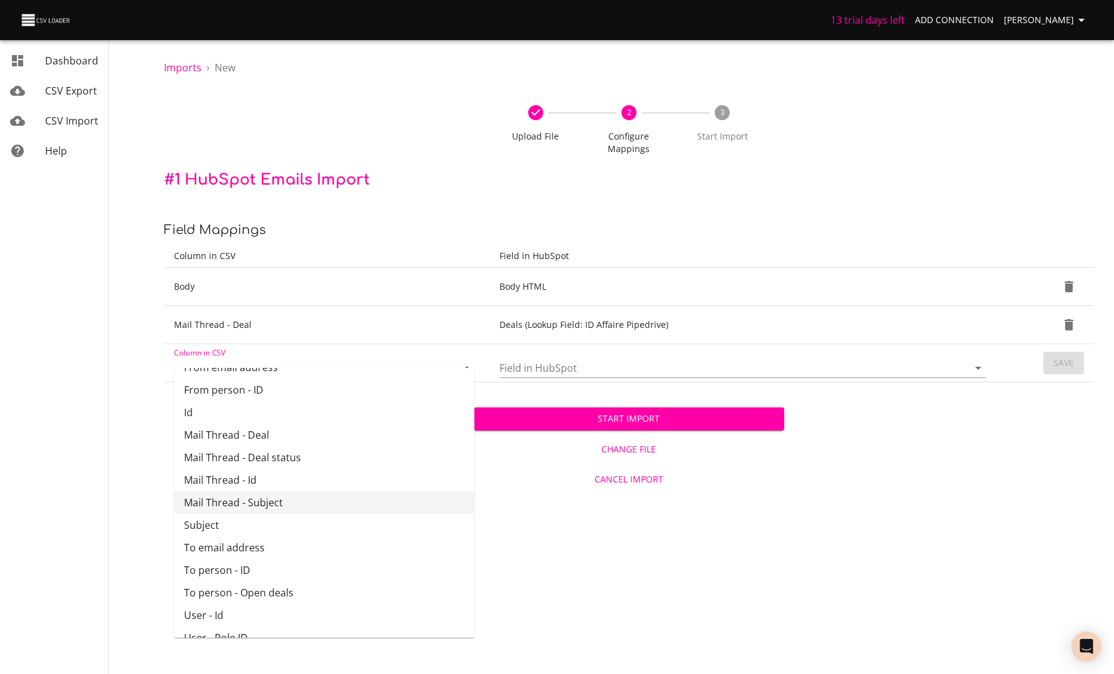
click at [258, 508] on li "Mail Thread - Subject" at bounding box center [324, 502] width 301 height 23
type input "Mail Thread - Subject"
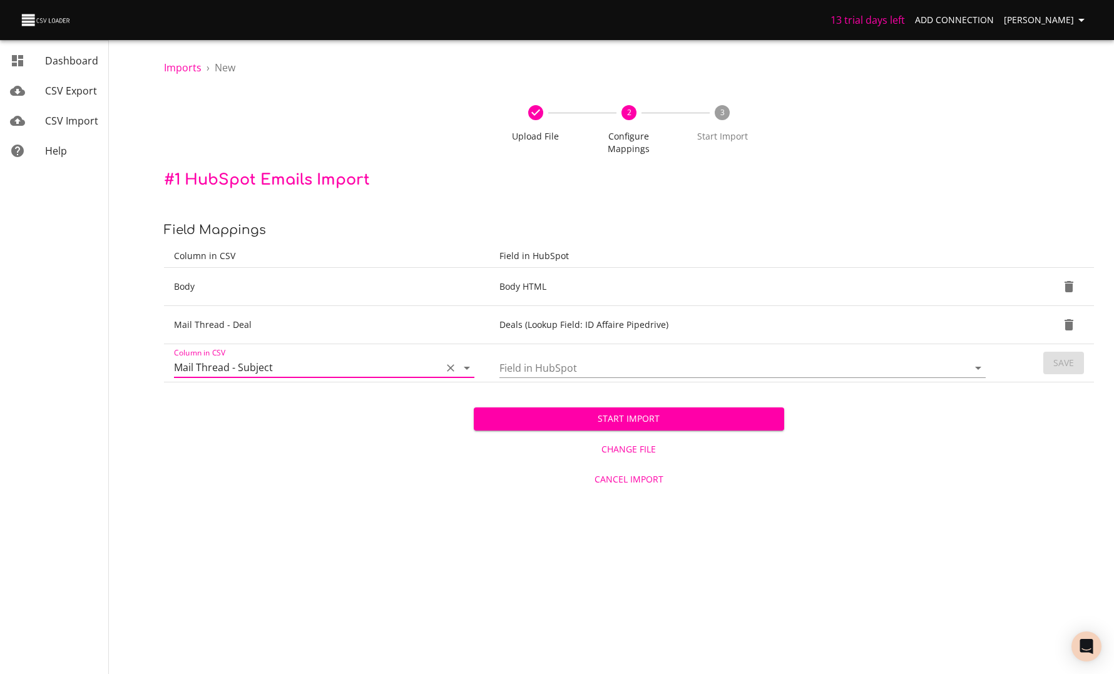
click at [445, 362] on icon "Clear" at bounding box center [450, 368] width 13 height 13
click at [294, 358] on input "Column in CSV" at bounding box center [305, 367] width 262 height 19
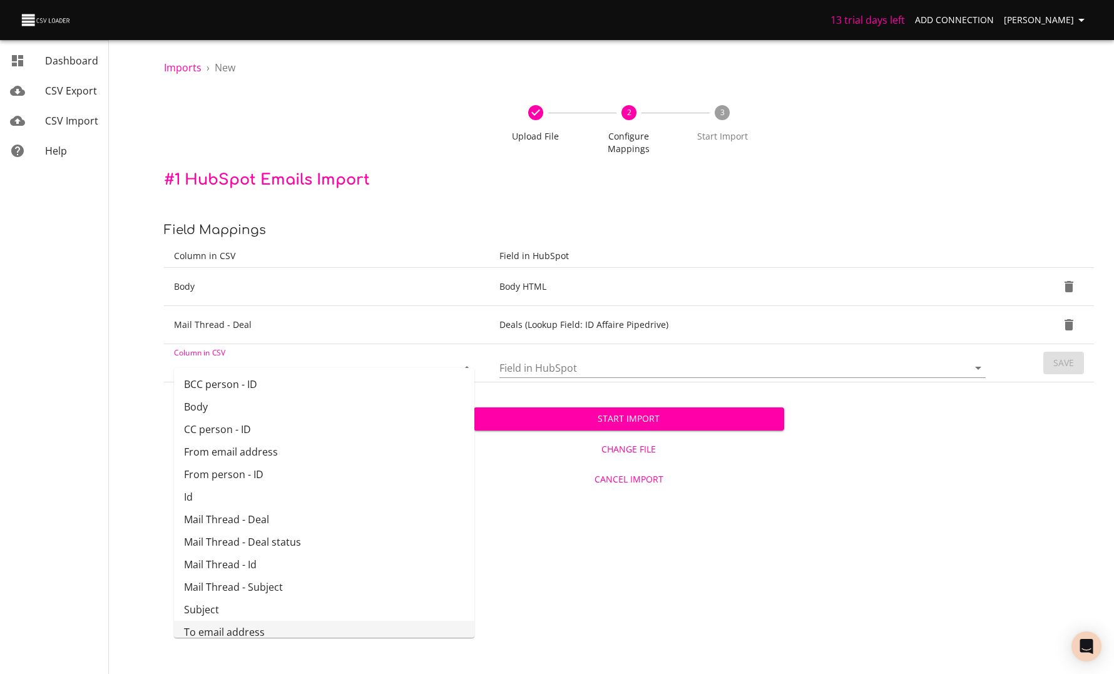
scroll to position [6, 0]
click at [231, 448] on li "From email address" at bounding box center [324, 446] width 301 height 23
type input "From email address"
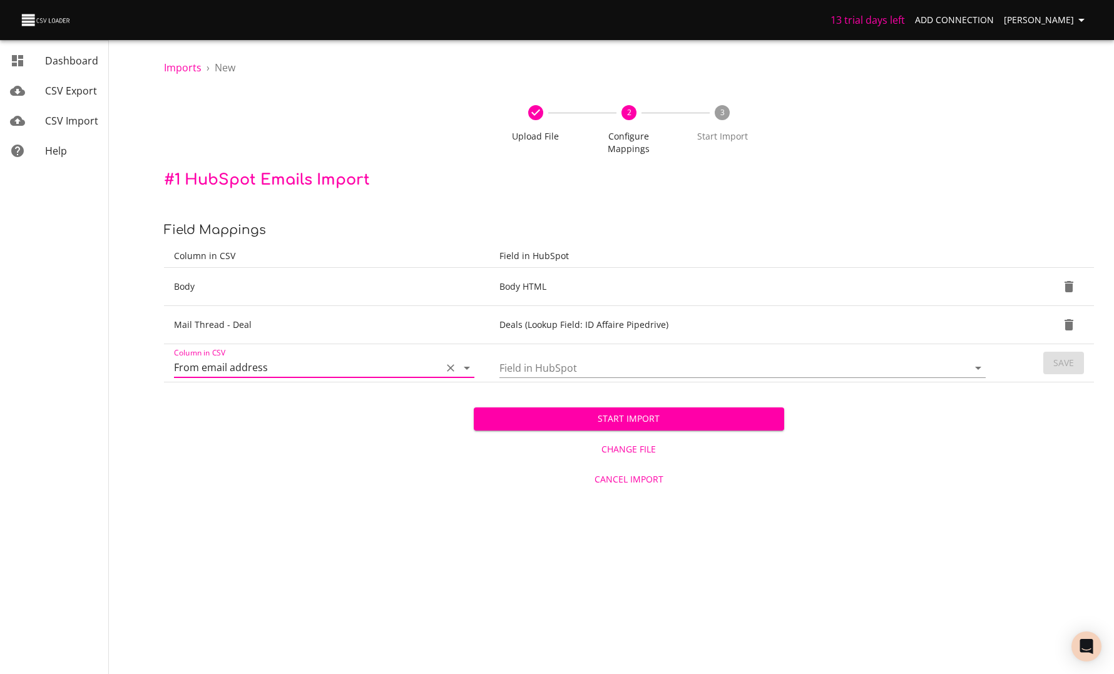
click at [527, 358] on input "Field in HubSpot" at bounding box center [724, 367] width 448 height 19
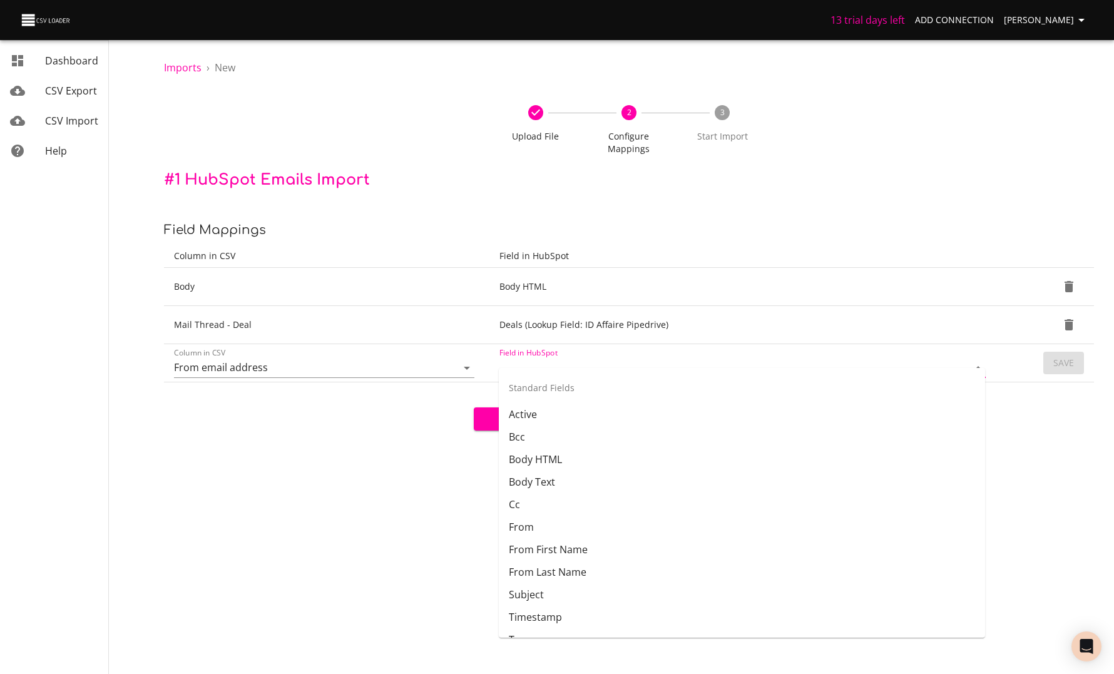
scroll to position [111, 0]
click at [543, 418] on li "From" at bounding box center [742, 416] width 486 height 23
type input "From"
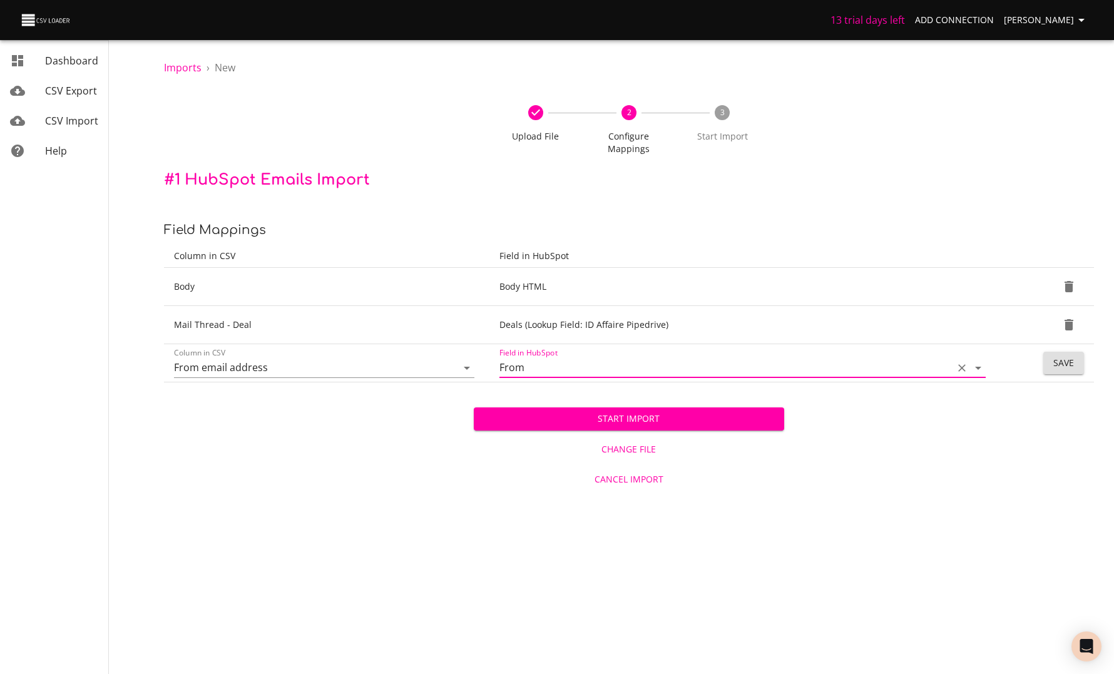
click at [1059, 356] on span "Save" at bounding box center [1064, 364] width 21 height 16
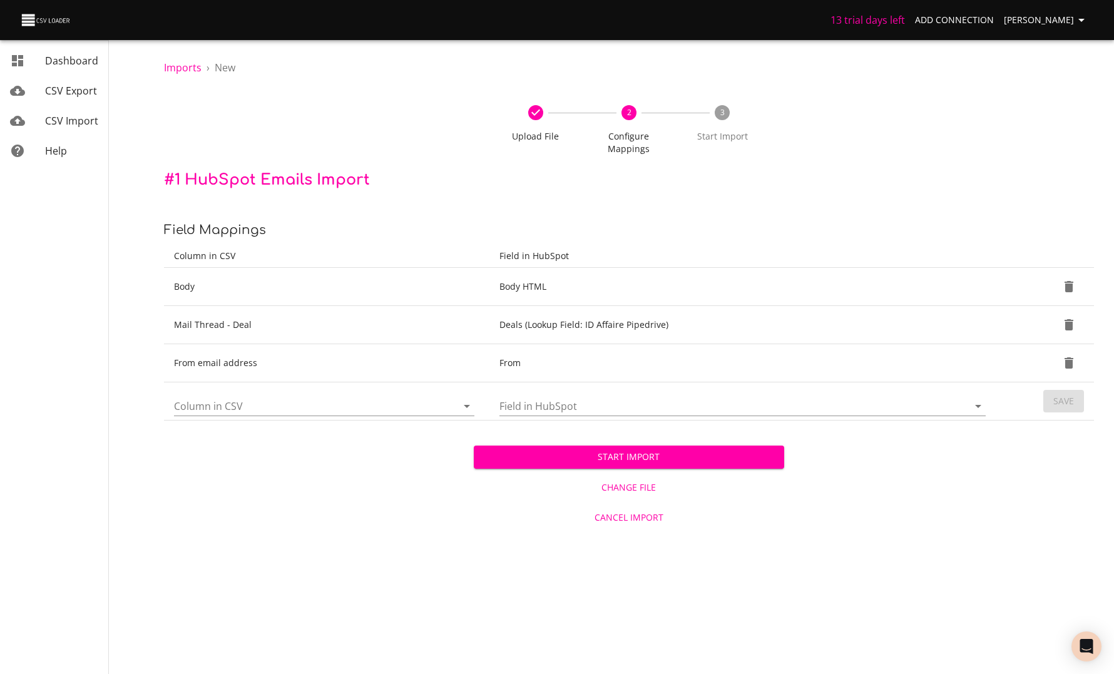
click at [258, 396] on input "Column in CSV" at bounding box center [305, 405] width 262 height 19
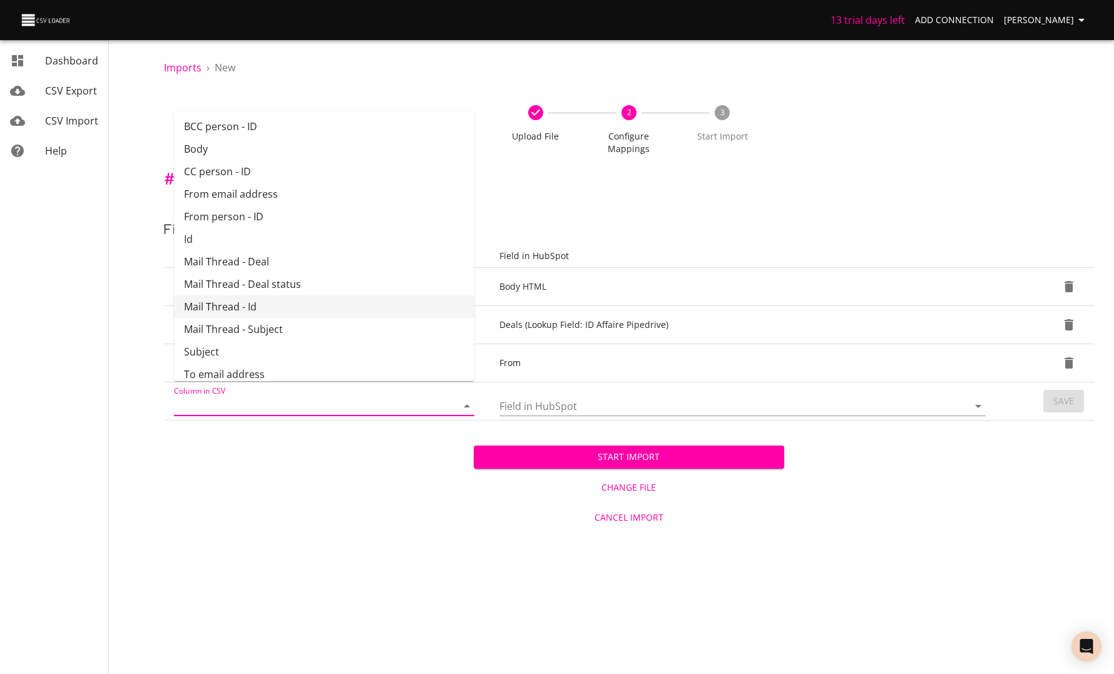
scroll to position [42, 0]
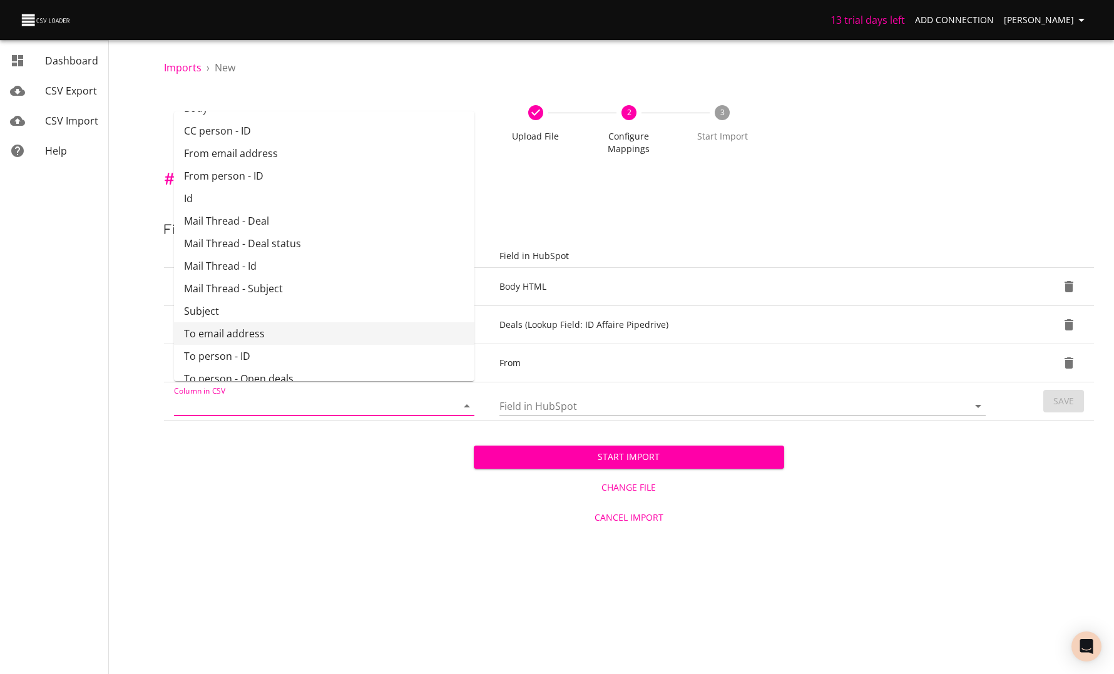
click at [252, 327] on li "To email address" at bounding box center [324, 333] width 301 height 23
type input "To email address"
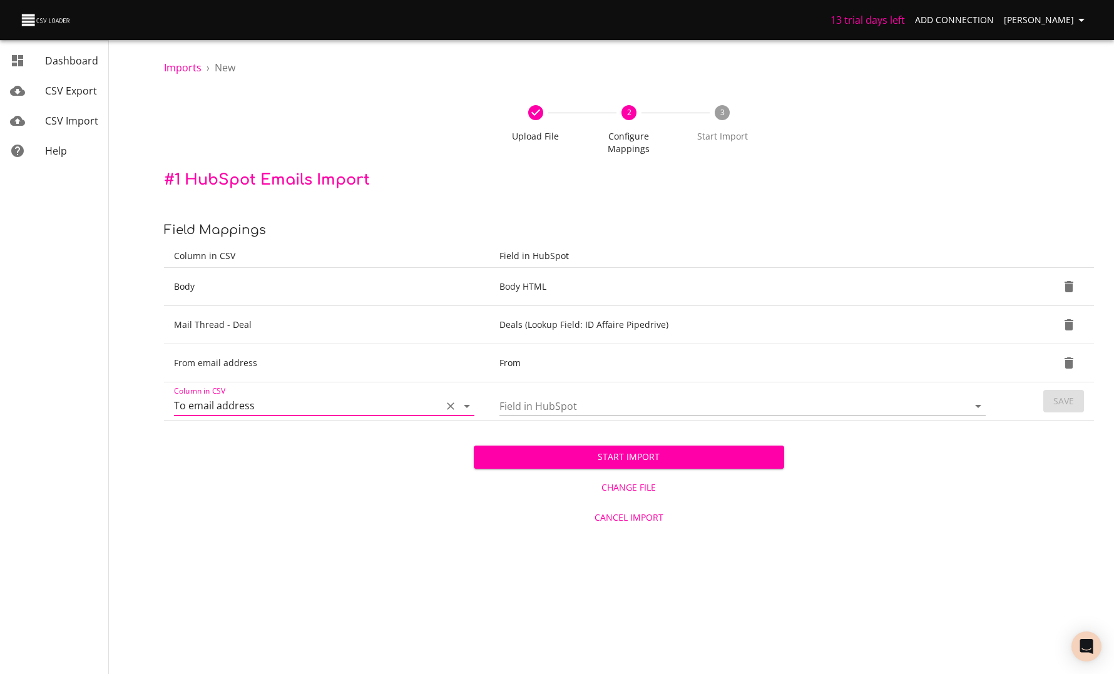
click at [581, 396] on input "Field in HubSpot" at bounding box center [724, 405] width 448 height 19
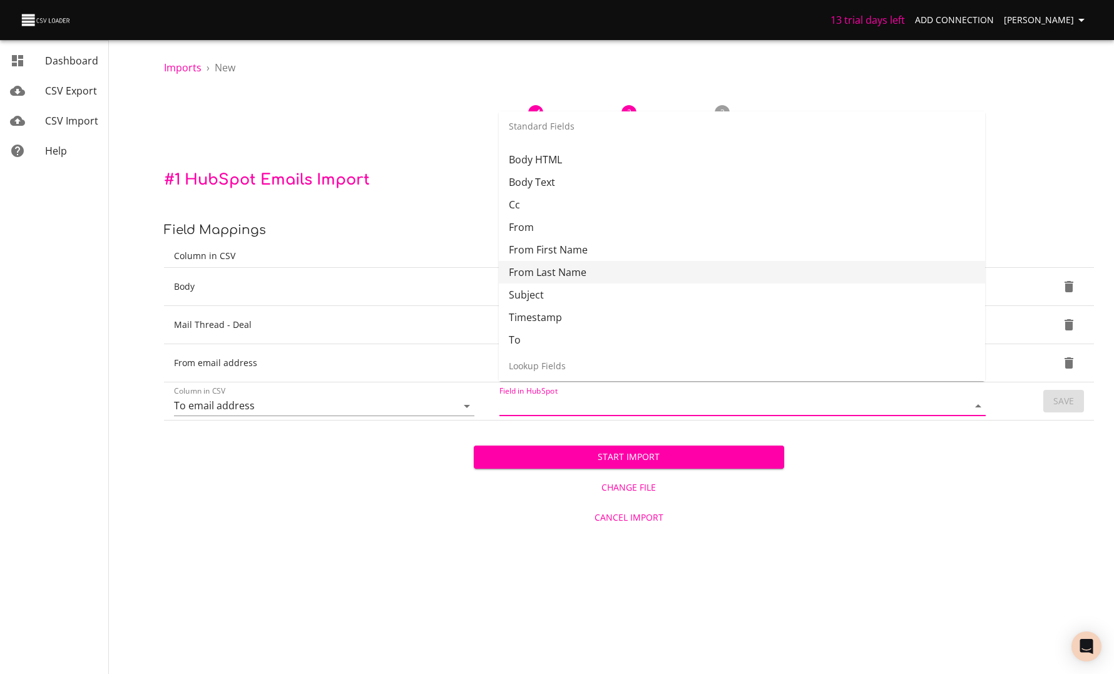
scroll to position [49, 0]
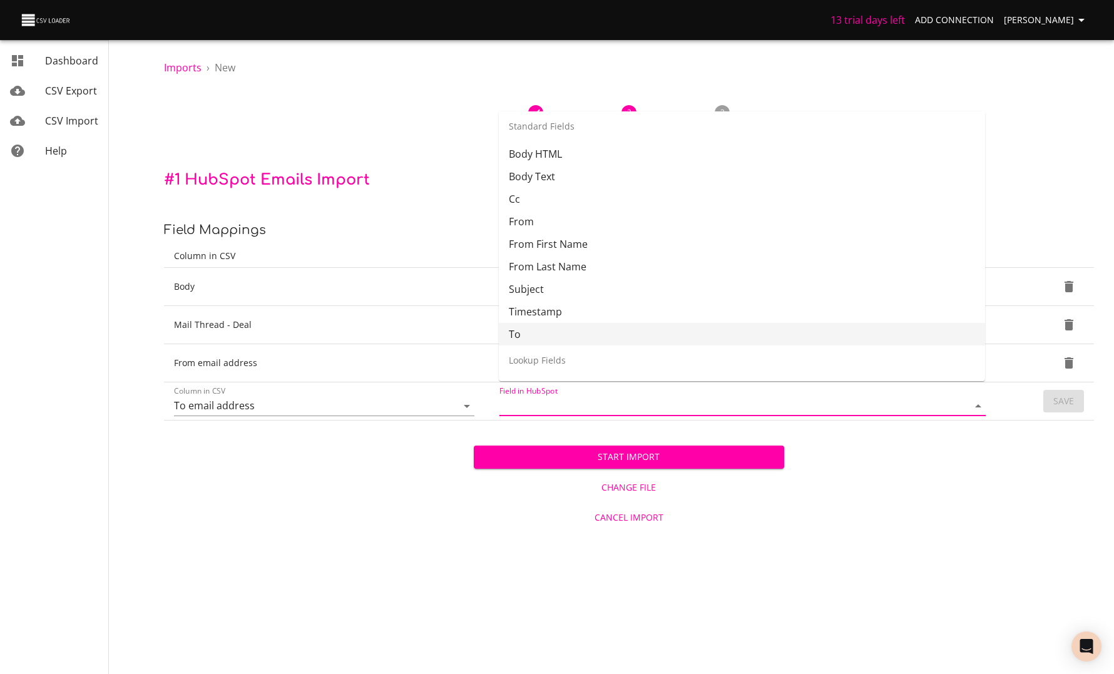
click at [553, 332] on li "To" at bounding box center [742, 334] width 486 height 23
type input "To"
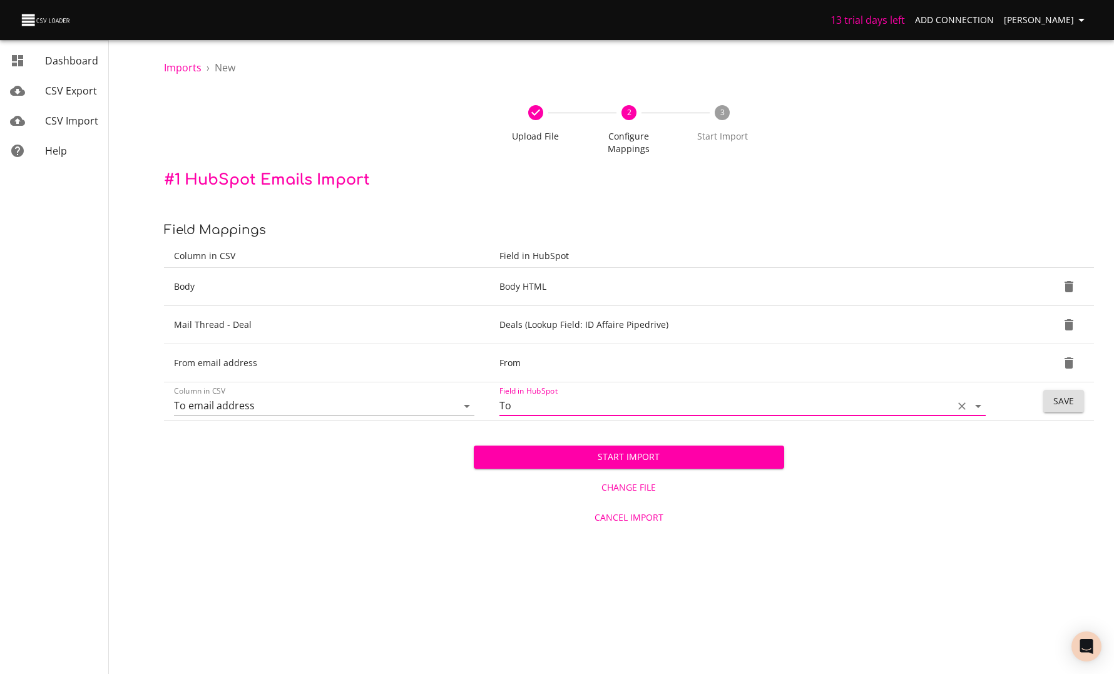
click at [1061, 394] on span "Save" at bounding box center [1064, 402] width 21 height 16
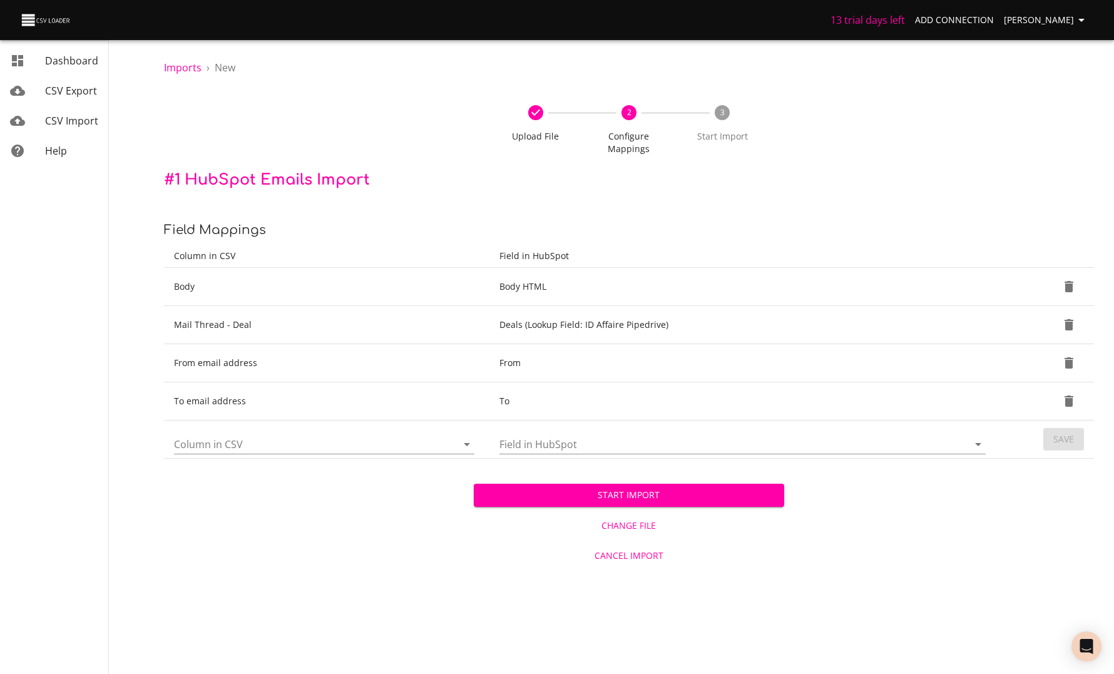
click at [331, 424] on div "Column in CSV" at bounding box center [324, 439] width 301 height 30
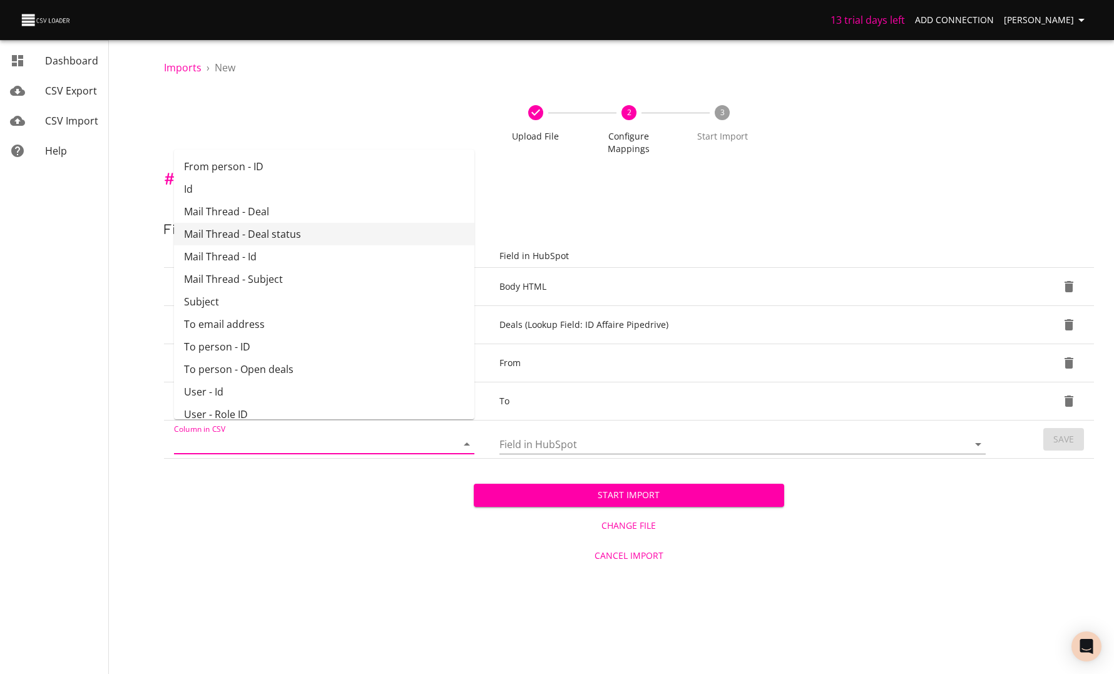
scroll to position [101, 0]
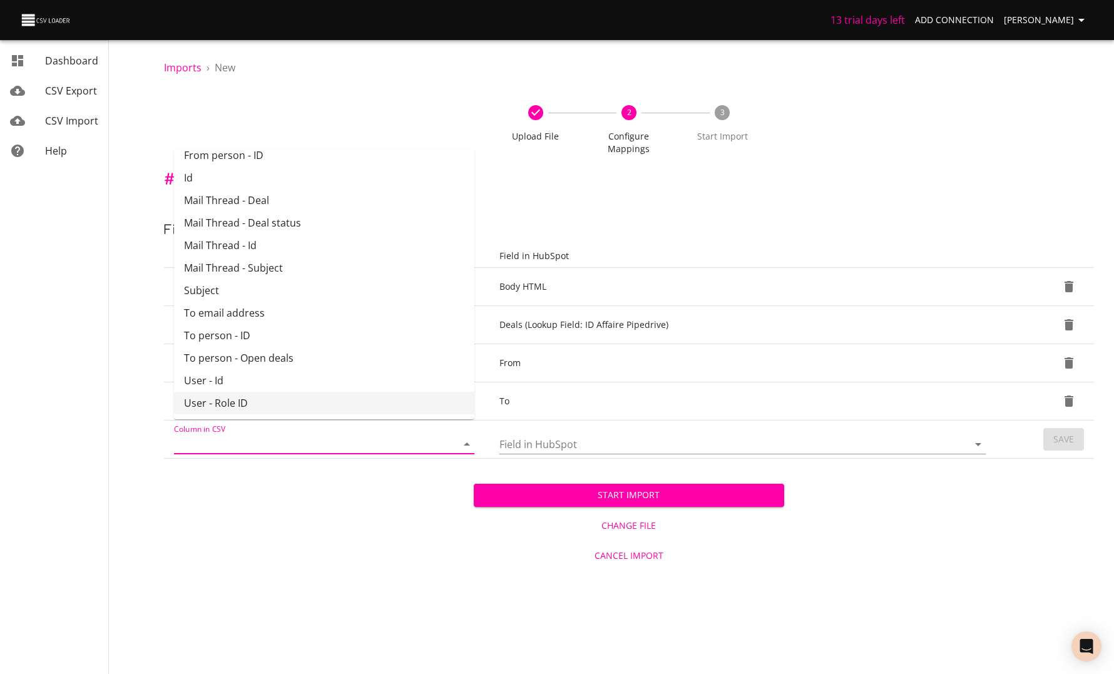
click at [276, 529] on div "Start Import Change File Cancel Import" at bounding box center [629, 514] width 930 height 111
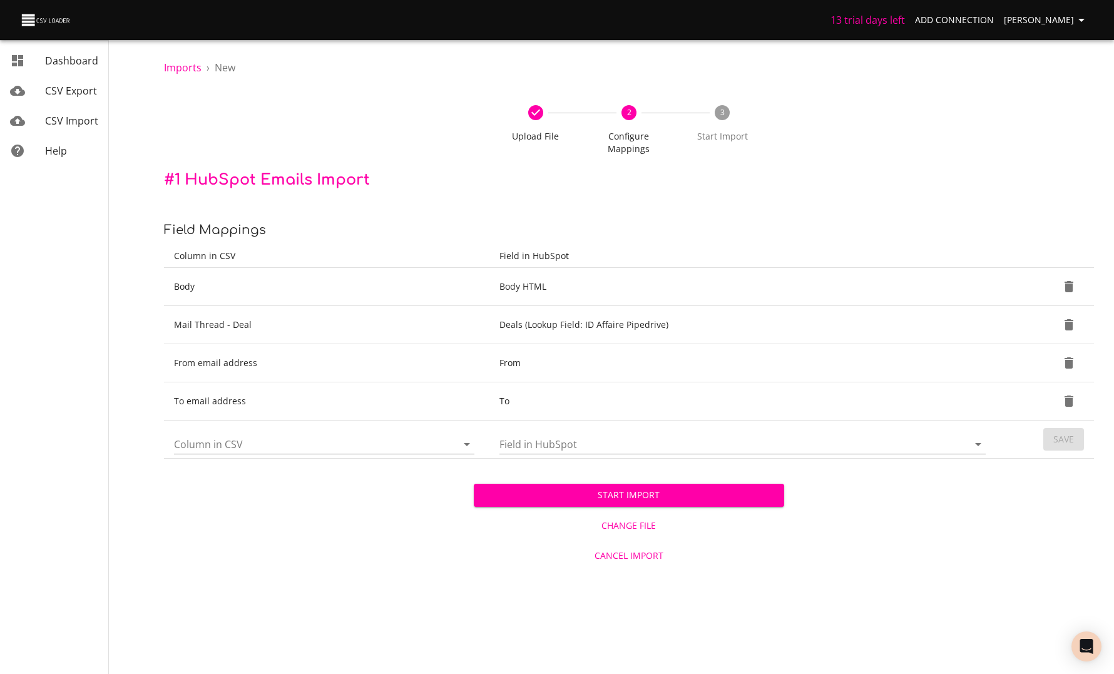
click at [385, 434] on input "Column in CSV" at bounding box center [305, 443] width 262 height 19
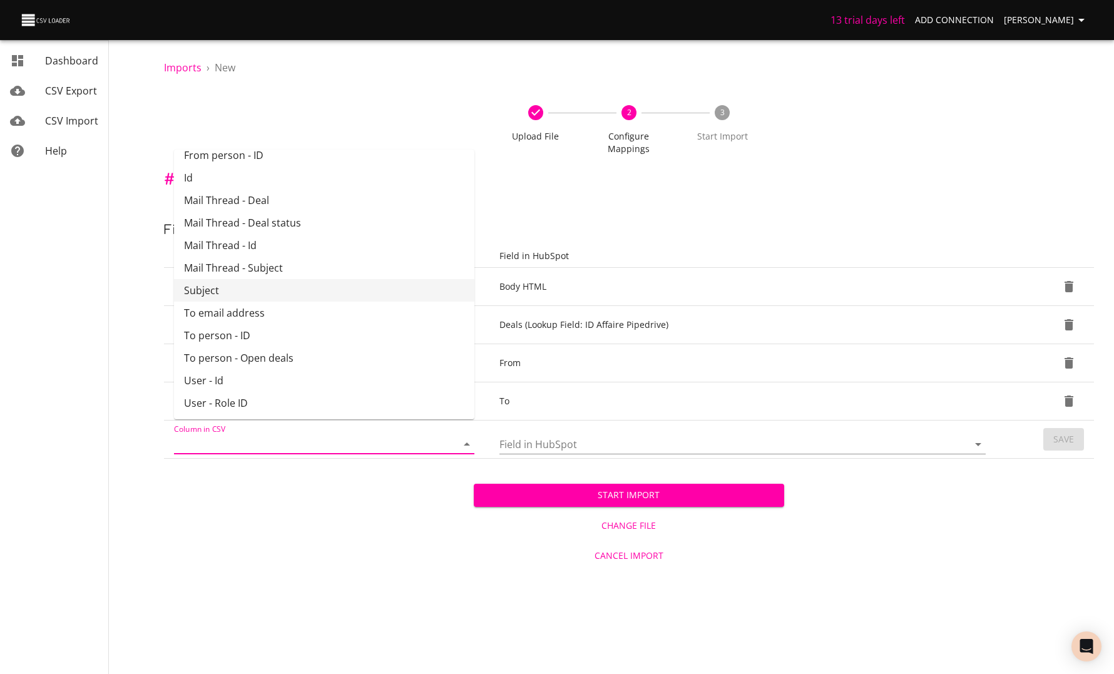
click at [319, 288] on li "Subject" at bounding box center [324, 290] width 301 height 23
type input "Subject"
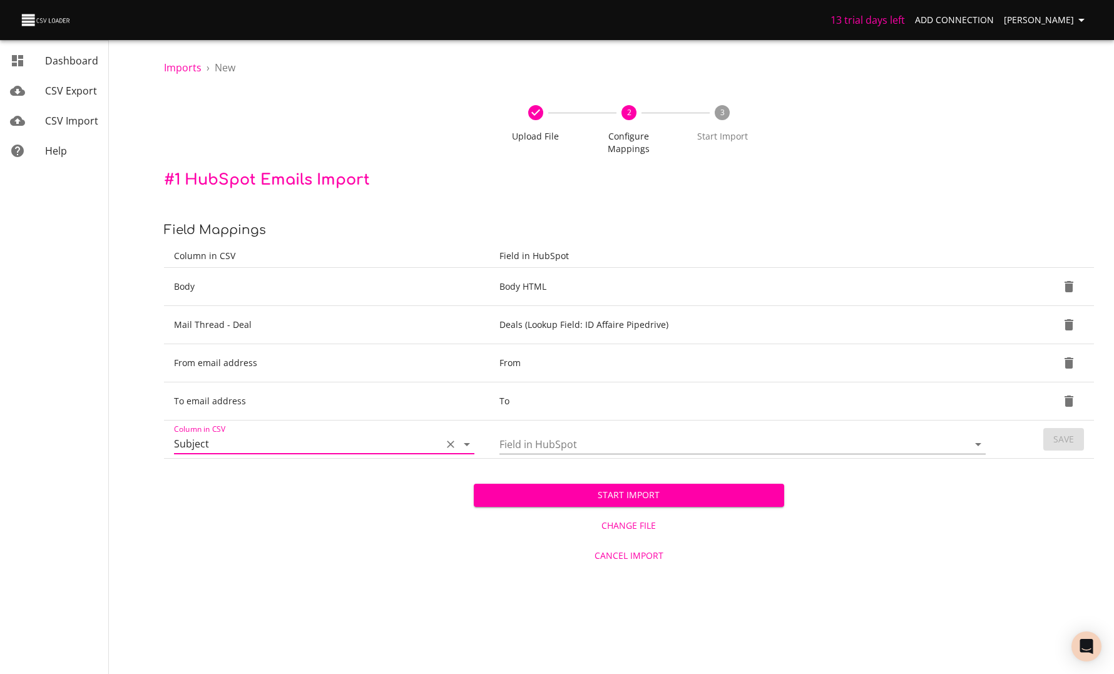
click at [540, 434] on input "Field in HubSpot" at bounding box center [724, 443] width 448 height 19
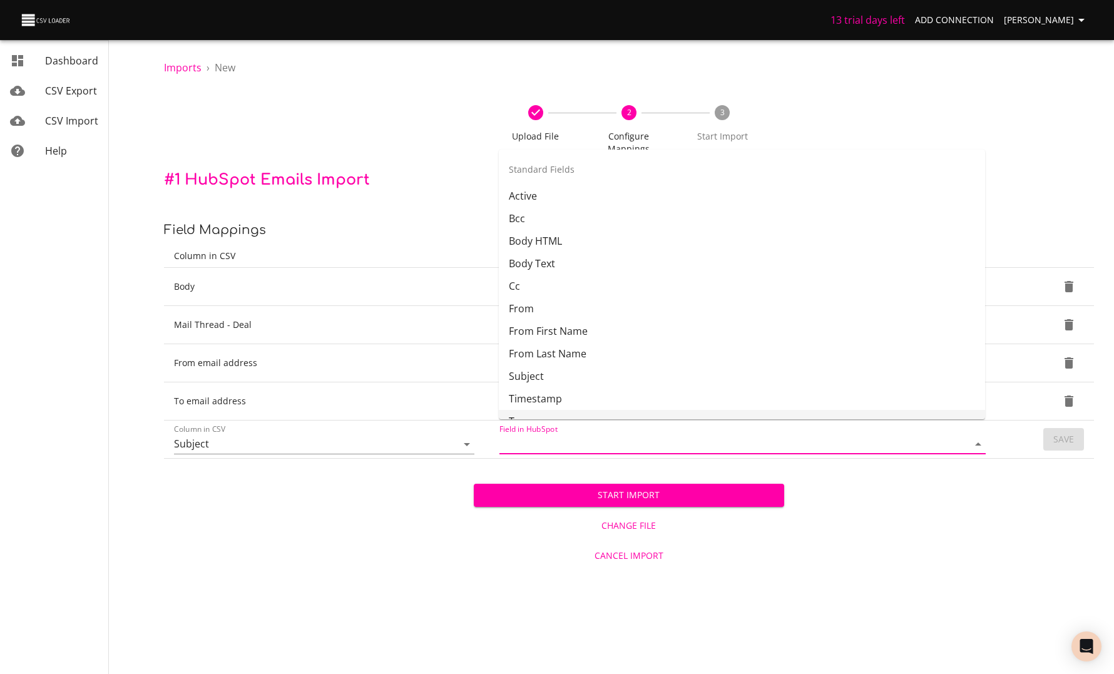
scroll to position [13, 0]
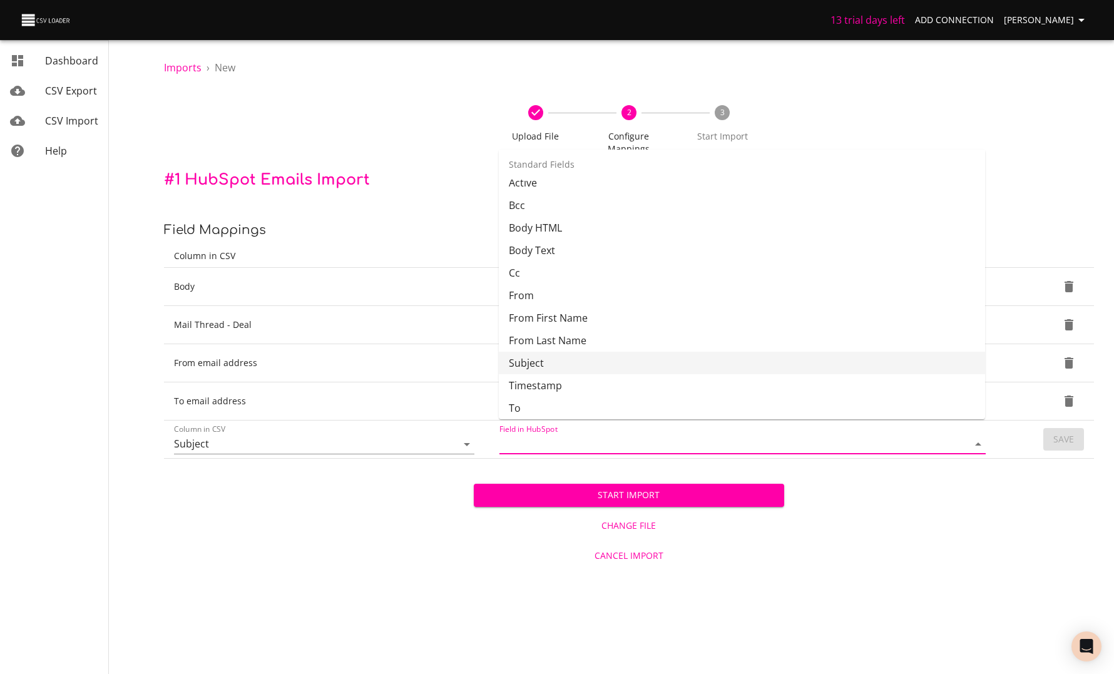
click at [556, 369] on li "Subject" at bounding box center [742, 363] width 486 height 23
type input "Subject"
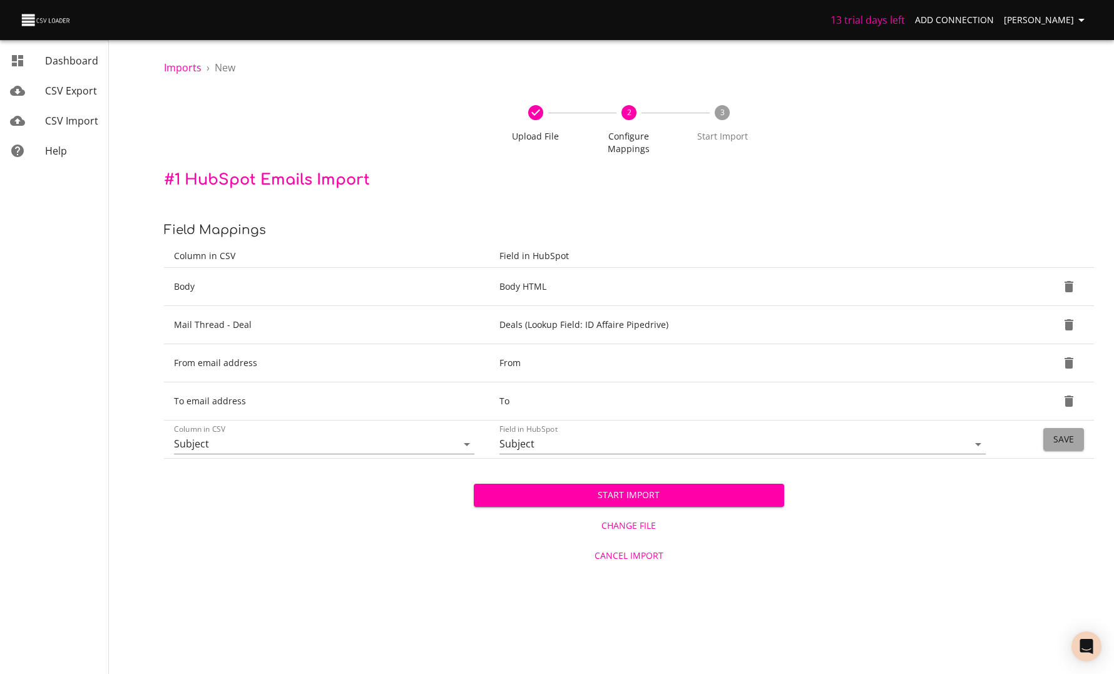
click at [1079, 428] on button "Save" at bounding box center [1064, 439] width 41 height 23
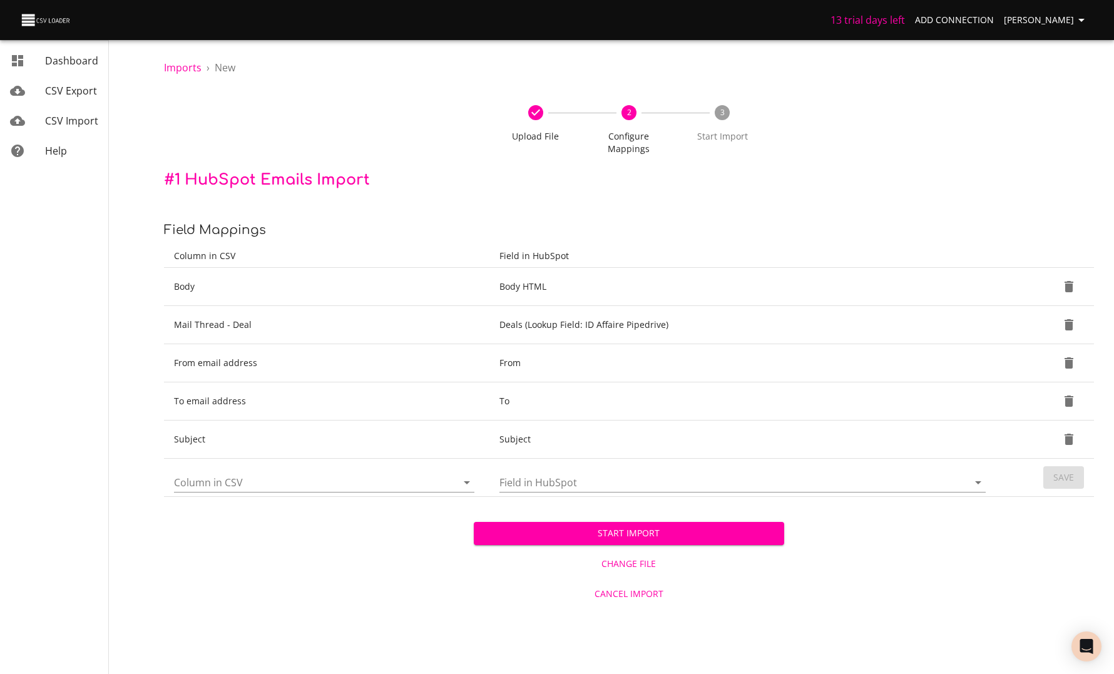
click at [378, 473] on input "Column in CSV" at bounding box center [305, 482] width 262 height 19
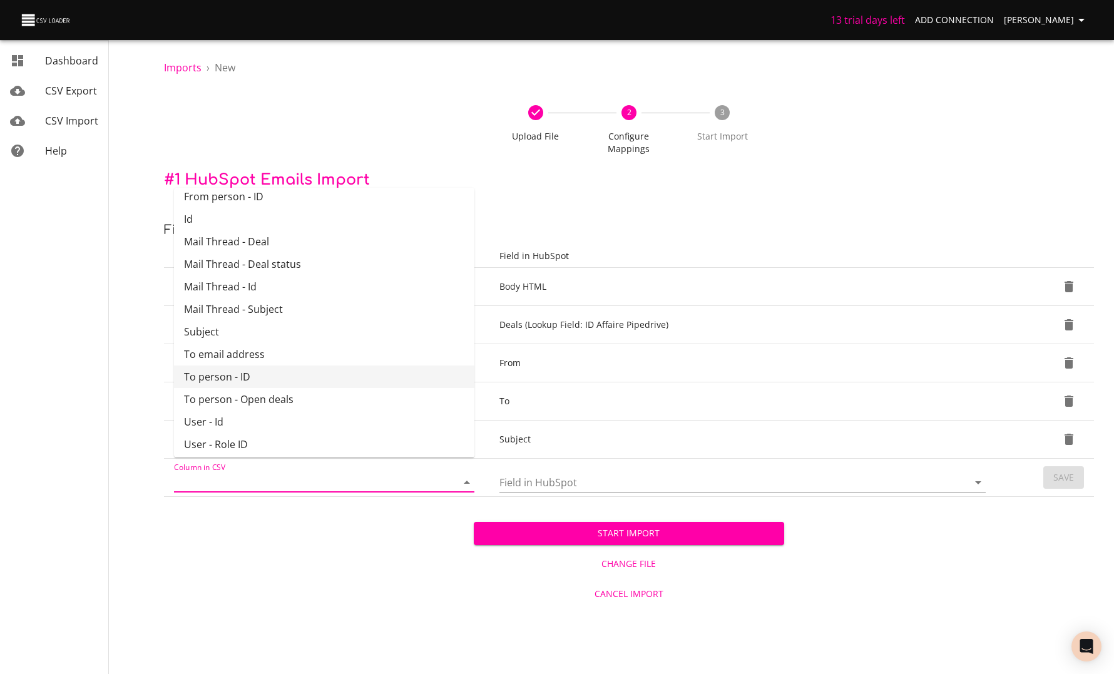
scroll to position [101, 0]
click at [298, 545] on div "Start Import Change File Cancel Import" at bounding box center [629, 552] width 930 height 111
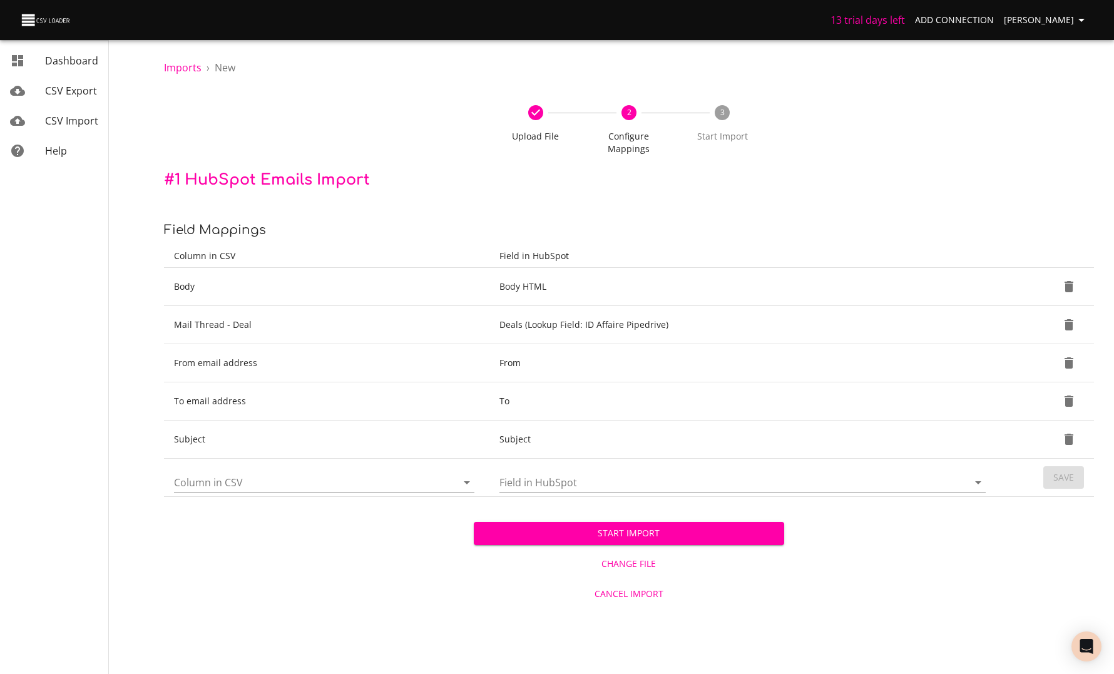
click at [588, 526] on span "Start Import" at bounding box center [629, 534] width 290 height 16
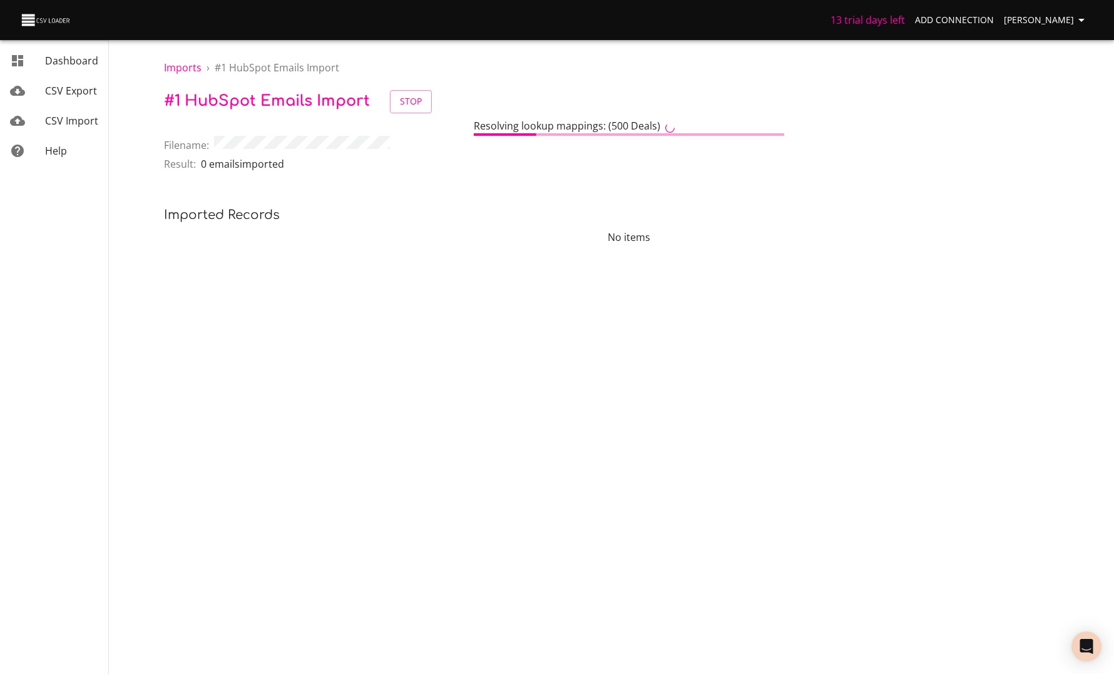
click at [527, 187] on div "Imports › # 1 HubSpot Emails Import # 1 HubSpot Emails Import Stop Resolving lo…" at bounding box center [629, 137] width 970 height 275
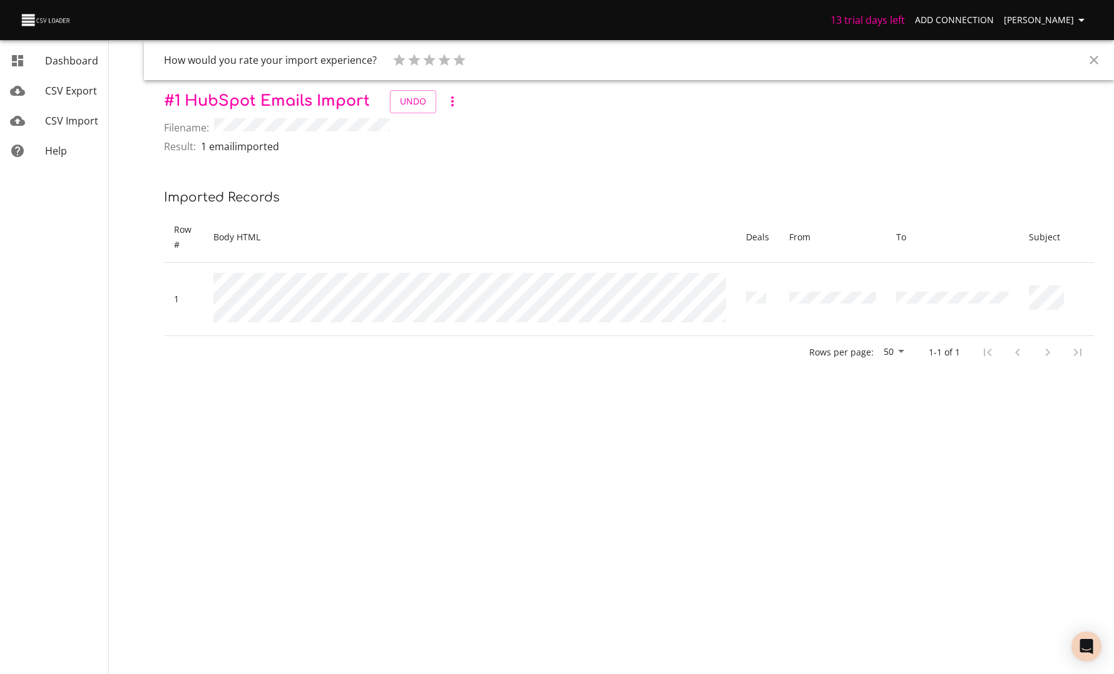
click at [1096, 58] on icon "Close" at bounding box center [1094, 60] width 9 height 9
click at [190, 71] on span "Imports" at bounding box center [183, 68] width 38 height 14
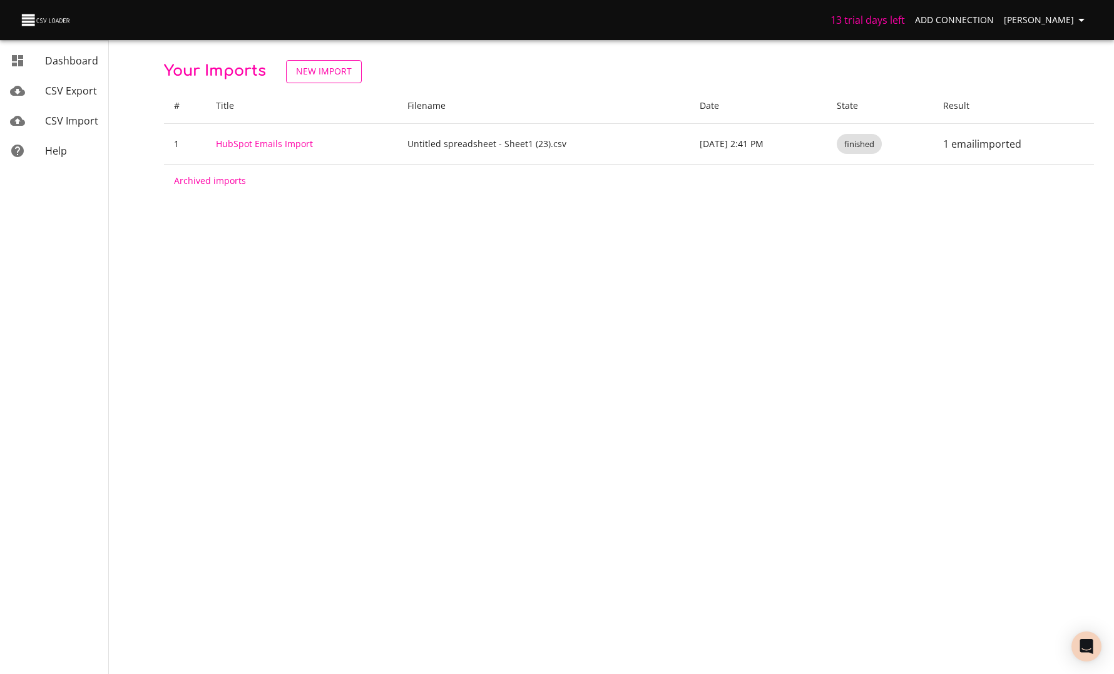
click at [318, 76] on span "New Import" at bounding box center [324, 72] width 56 height 16
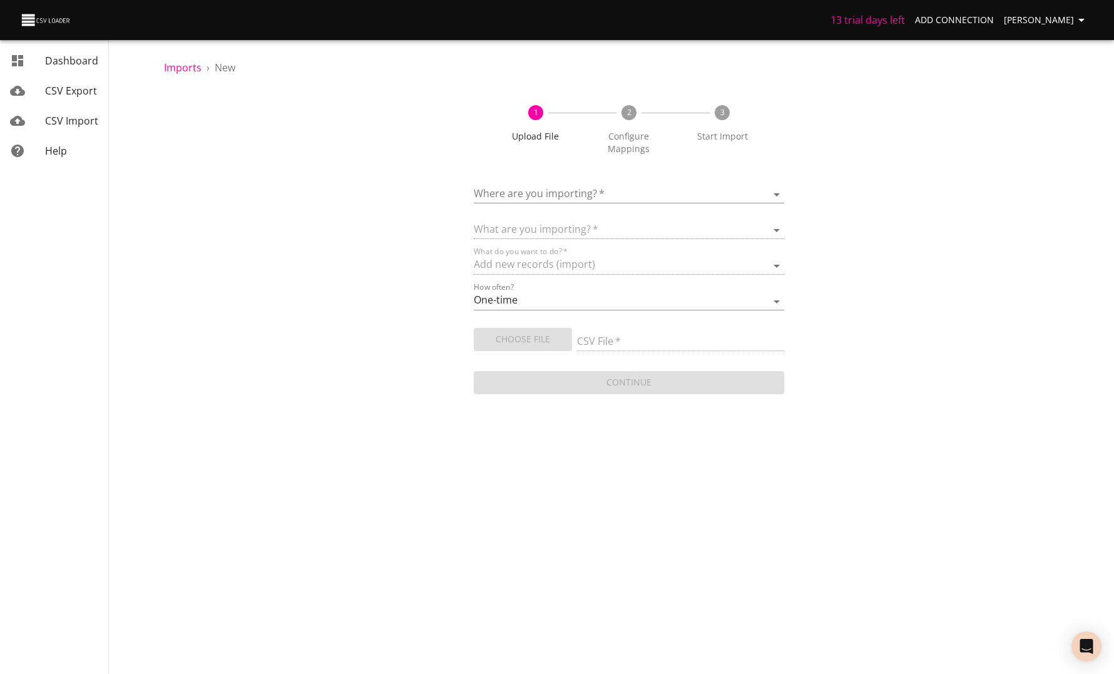
click at [498, 186] on body "13 trial days left Add Connection Anaëlle Doux Dashboard CSV Export CSV Import …" at bounding box center [557, 337] width 1114 height 674
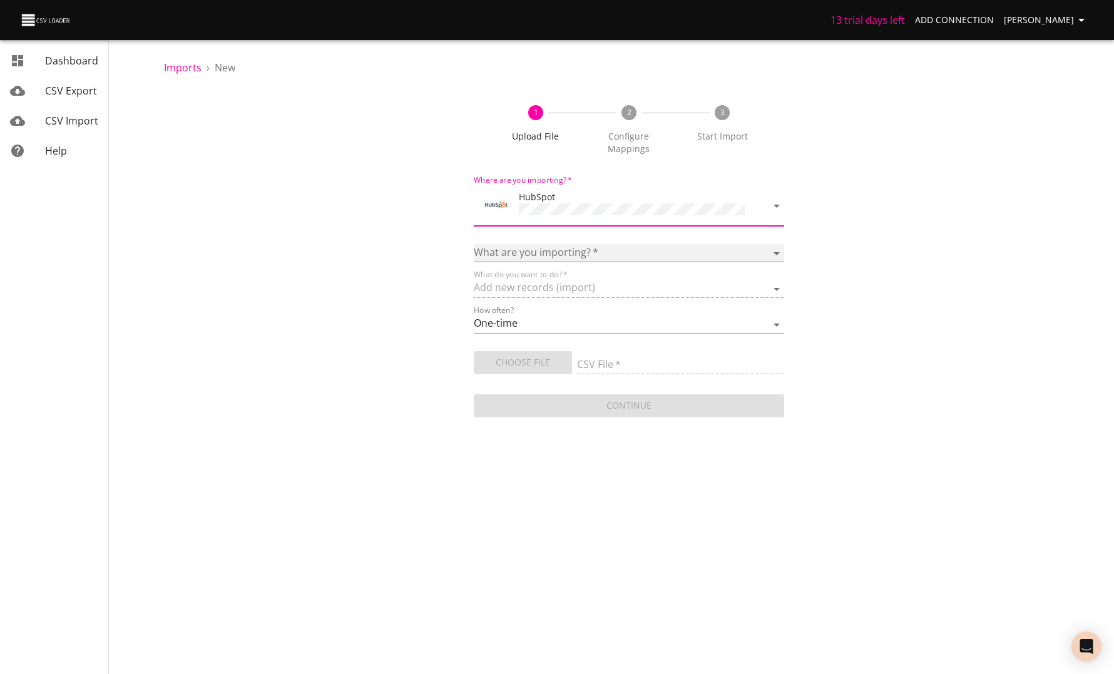
click at [521, 244] on select "Calls Companies Contacts Deals Emails Line items Meetings Notes Products Tasks …" at bounding box center [629, 253] width 310 height 18
click at [500, 244] on select "Calls Companies Contacts Deals Emails Line items Meetings Notes Products Tasks …" at bounding box center [629, 253] width 310 height 18
select select "emails"
click at [474, 244] on select "Calls Companies Contacts Deals Emails Line items Meetings Notes Products Tasks …" at bounding box center [629, 253] width 310 height 18
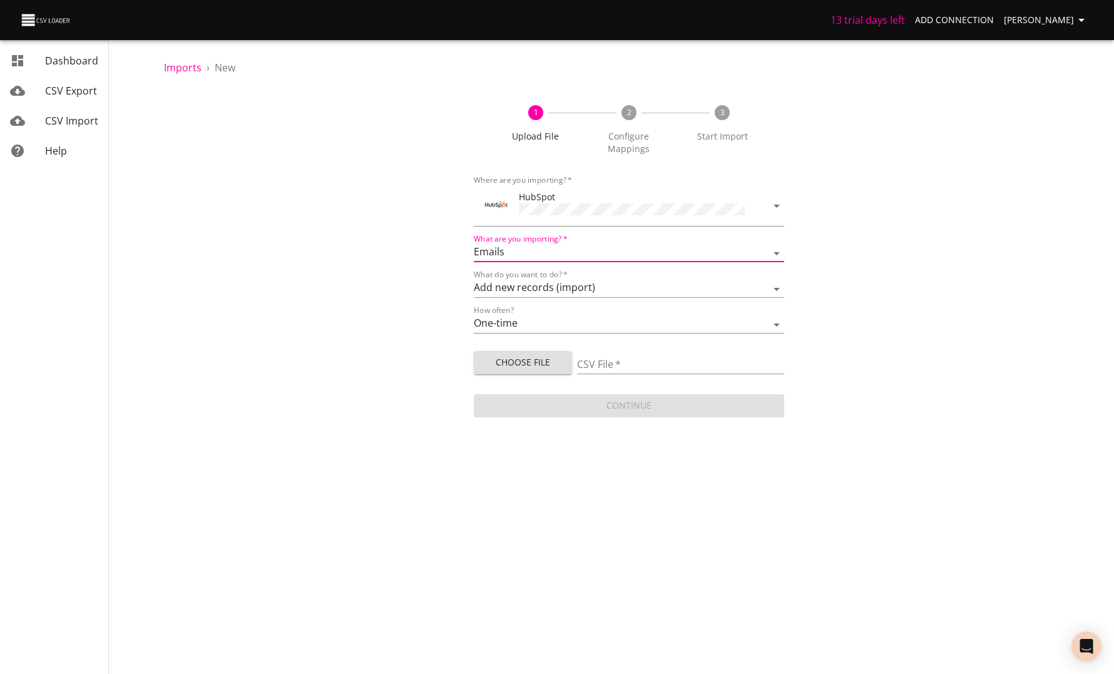
click at [508, 355] on span "Choose File" at bounding box center [523, 363] width 78 height 16
type input "Untitled spreadsheet - Sheet1 (23).csv"
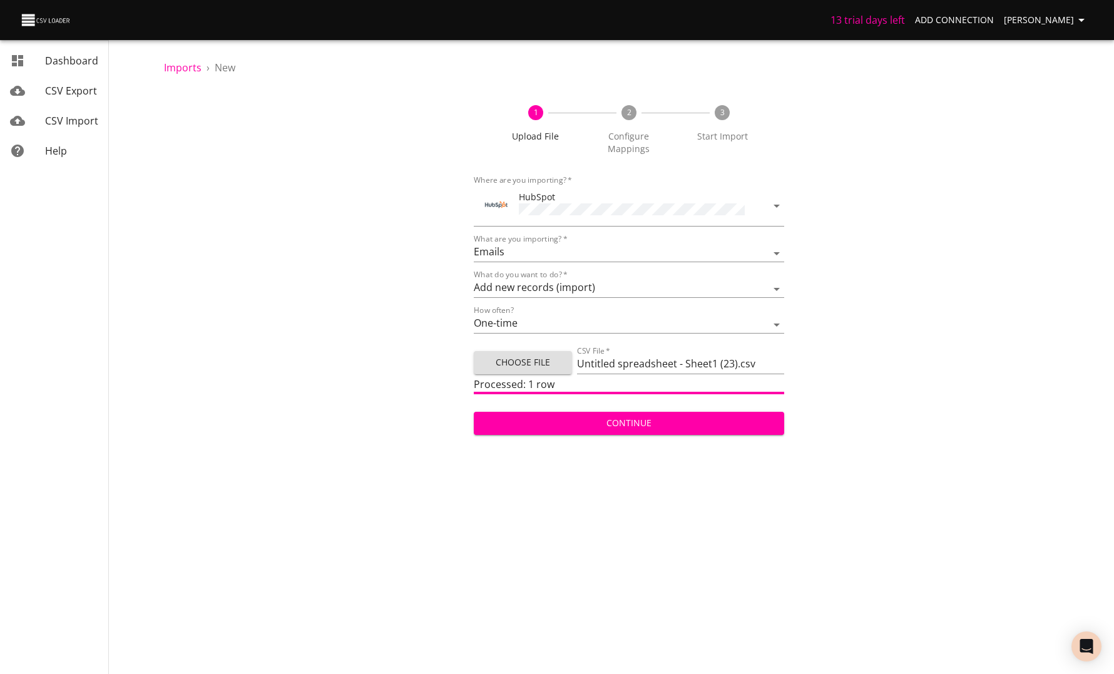
click at [622, 416] on span "Continue" at bounding box center [629, 424] width 290 height 16
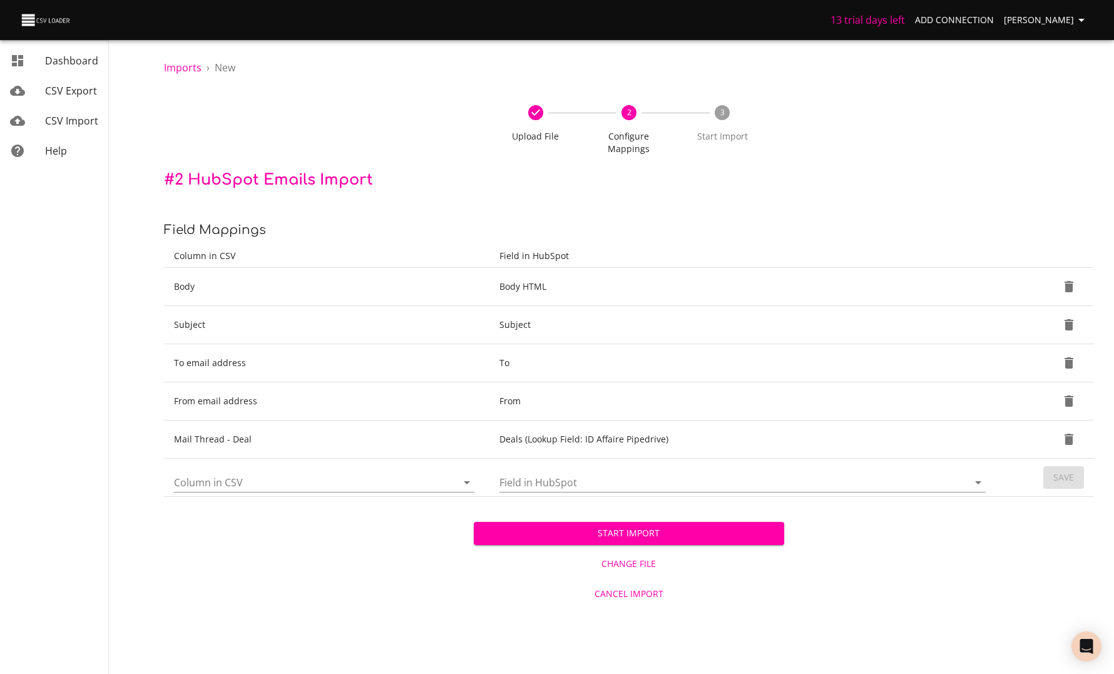
click at [335, 473] on input "Column in CSV" at bounding box center [305, 482] width 262 height 19
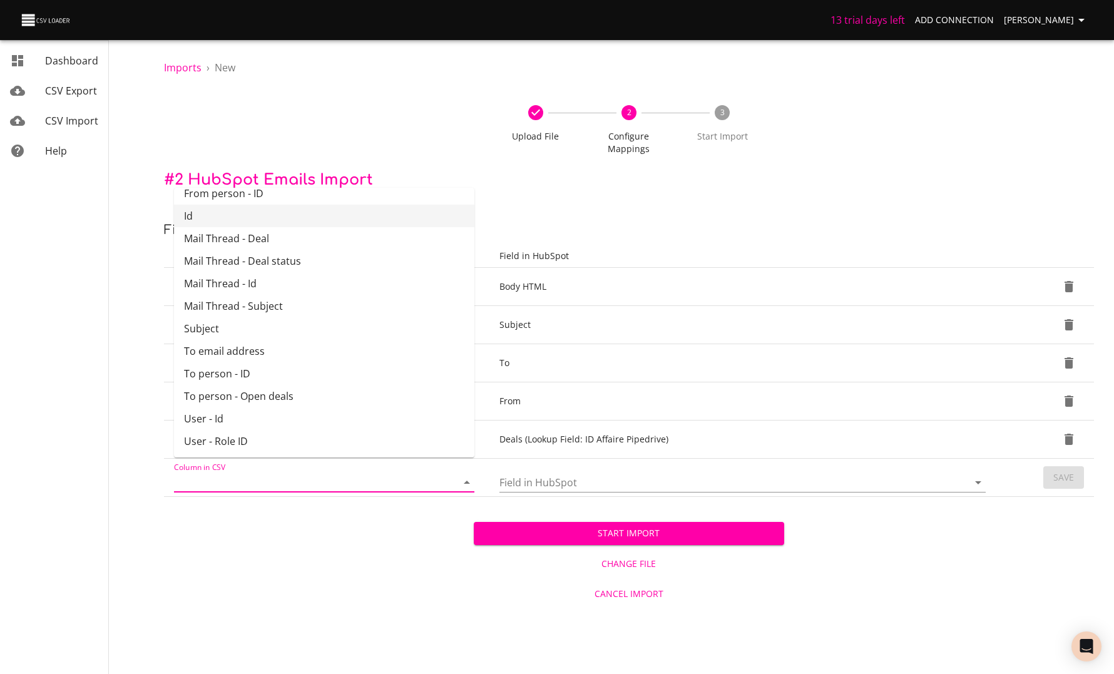
scroll to position [100, 0]
click at [524, 473] on input "Field in HubSpot" at bounding box center [724, 482] width 448 height 19
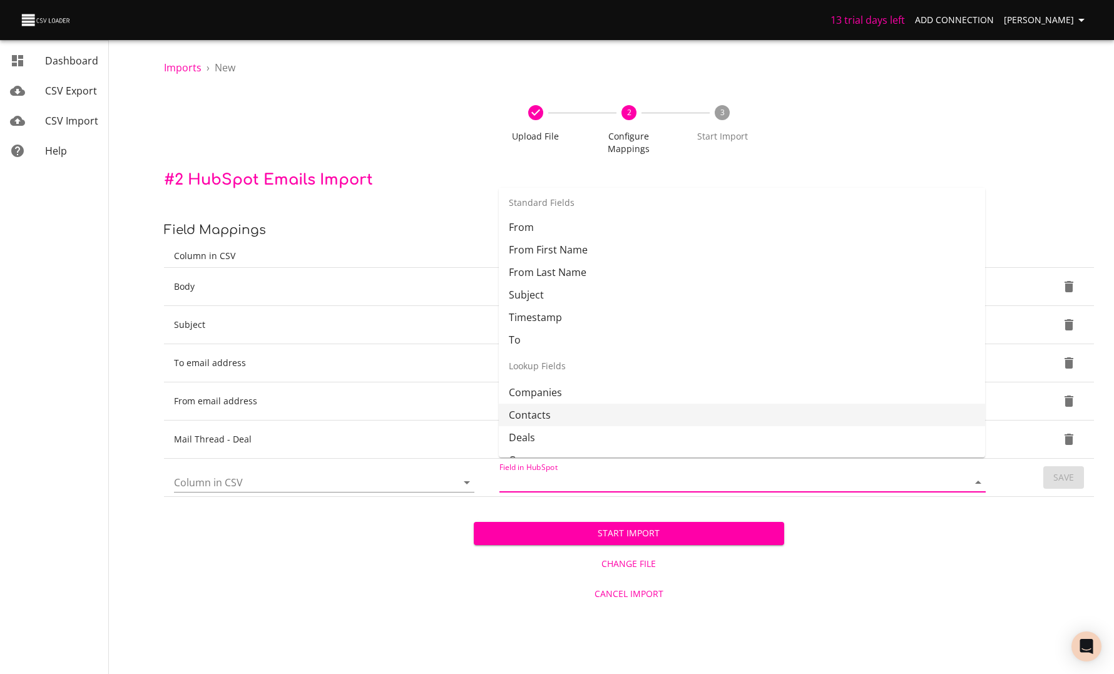
scroll to position [145, 0]
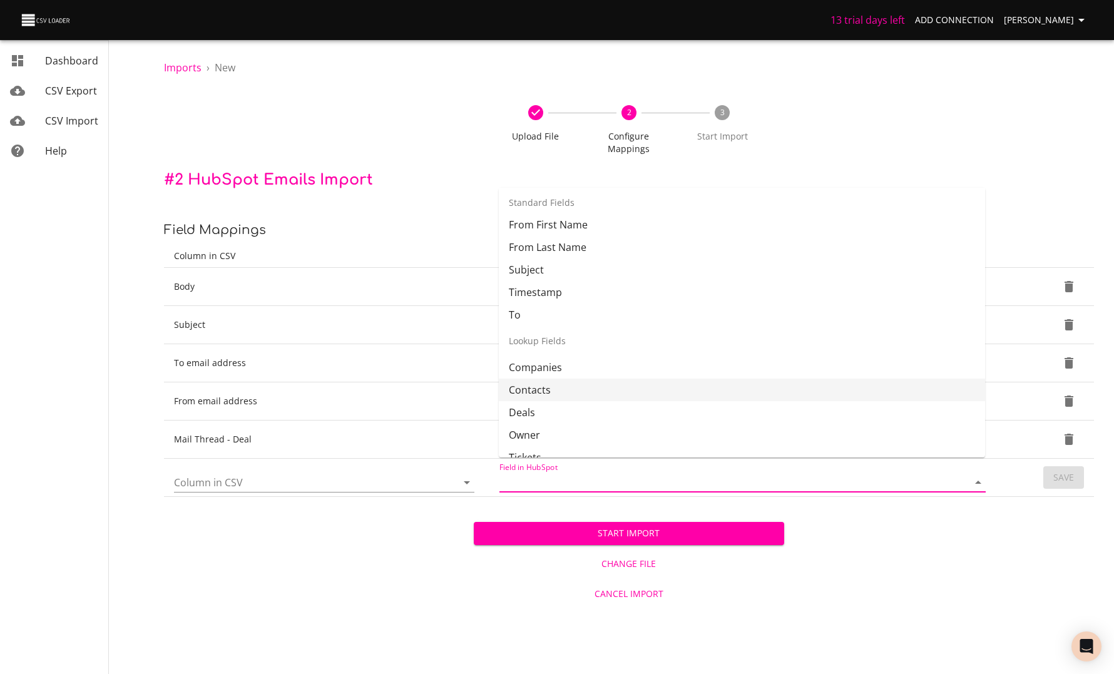
click at [540, 391] on li "Contacts" at bounding box center [742, 390] width 486 height 23
type input "Contacts"
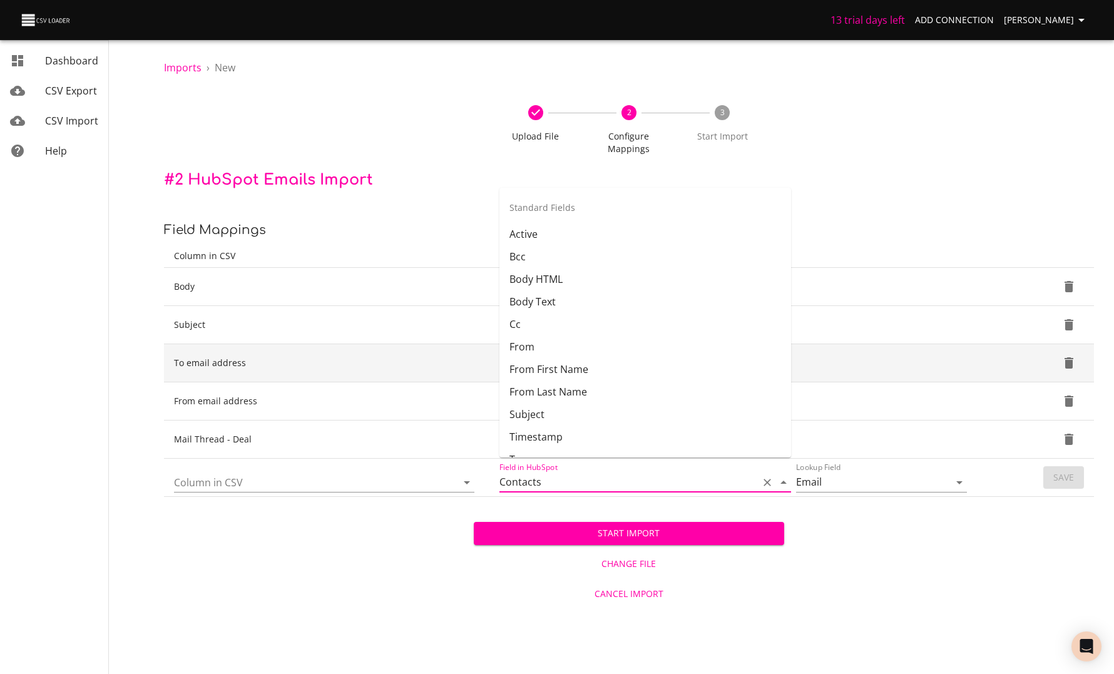
scroll to position [88, 0]
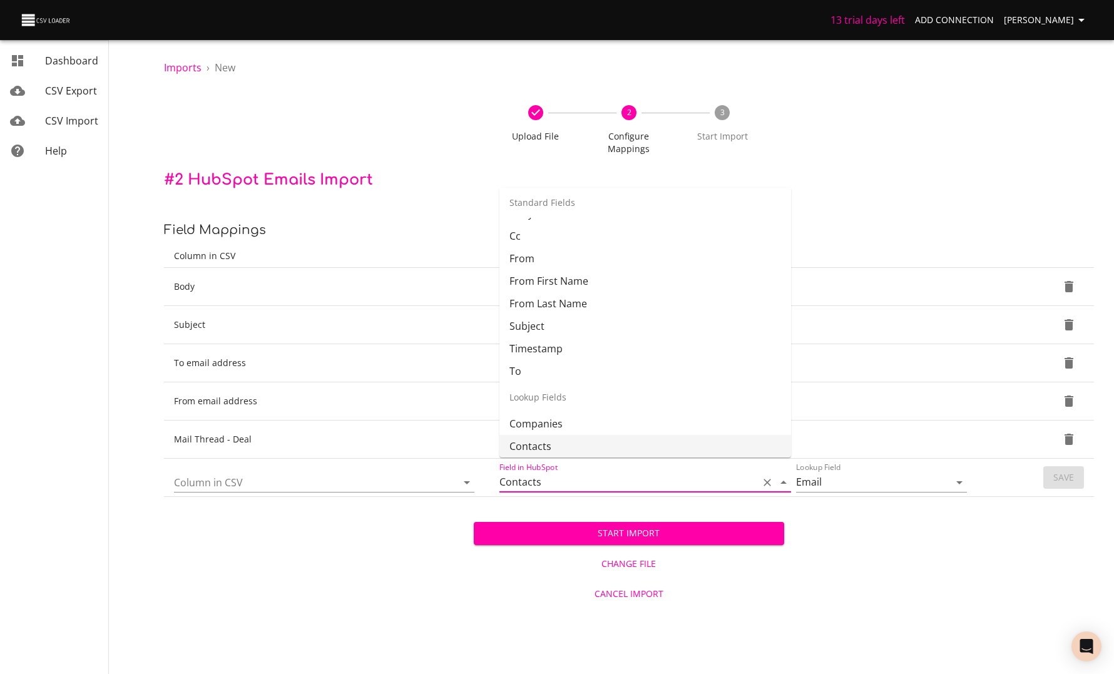
click at [844, 497] on div "Start Import Change File Cancel Import" at bounding box center [629, 552] width 930 height 111
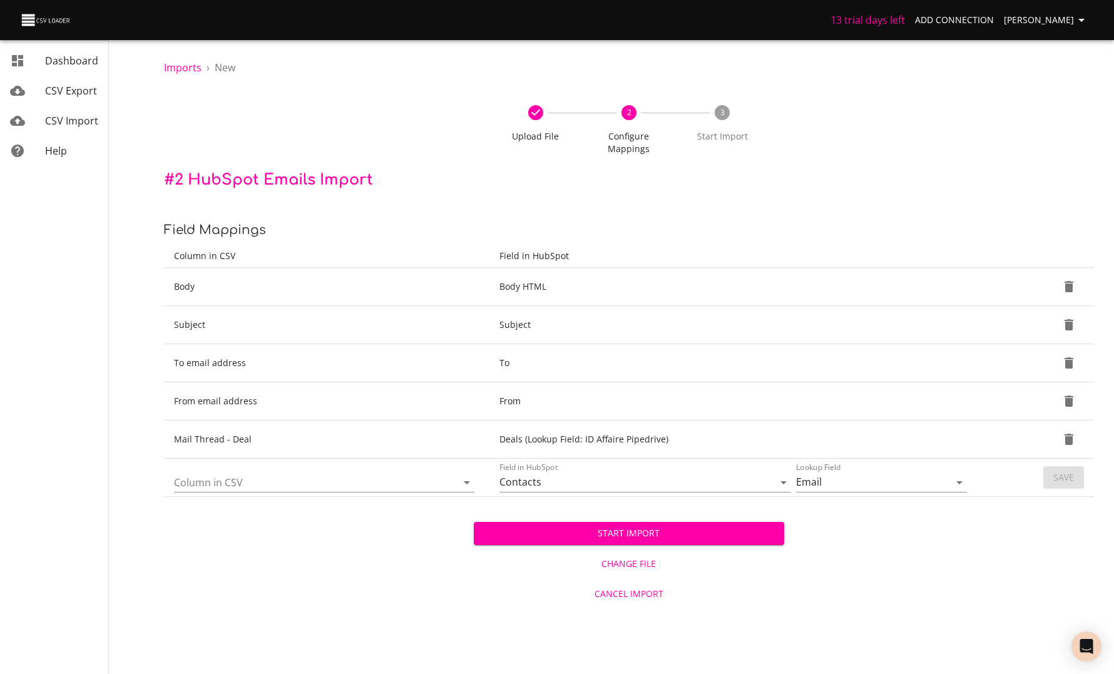
click at [250, 473] on input "Column in CSV" at bounding box center [305, 482] width 262 height 19
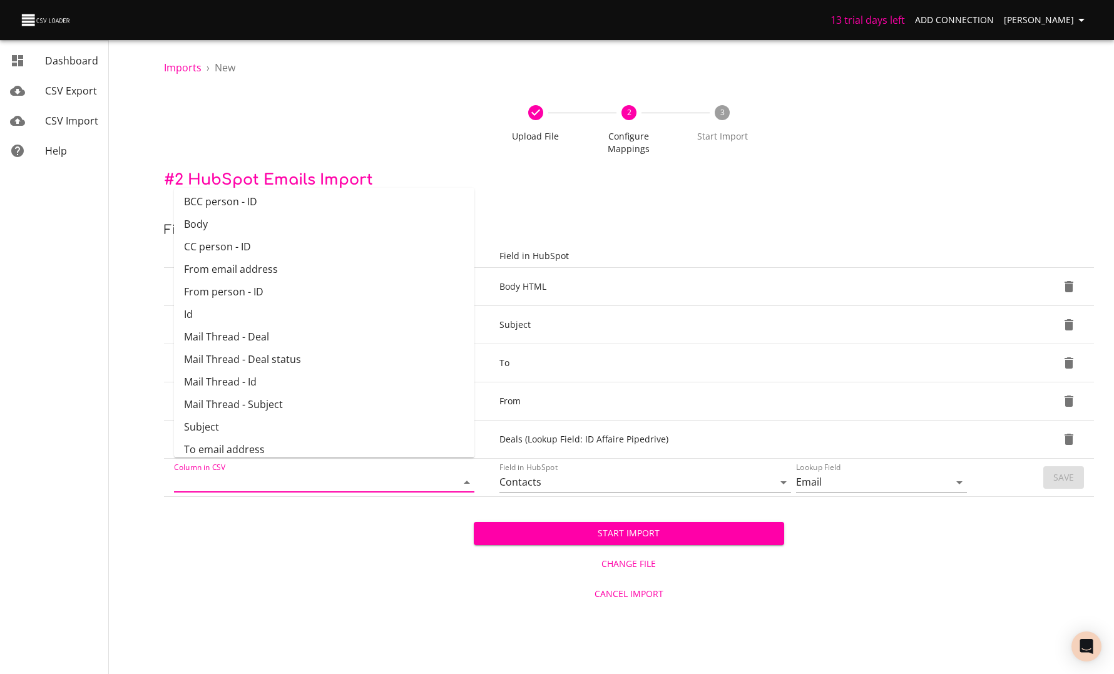
scroll to position [0, 0]
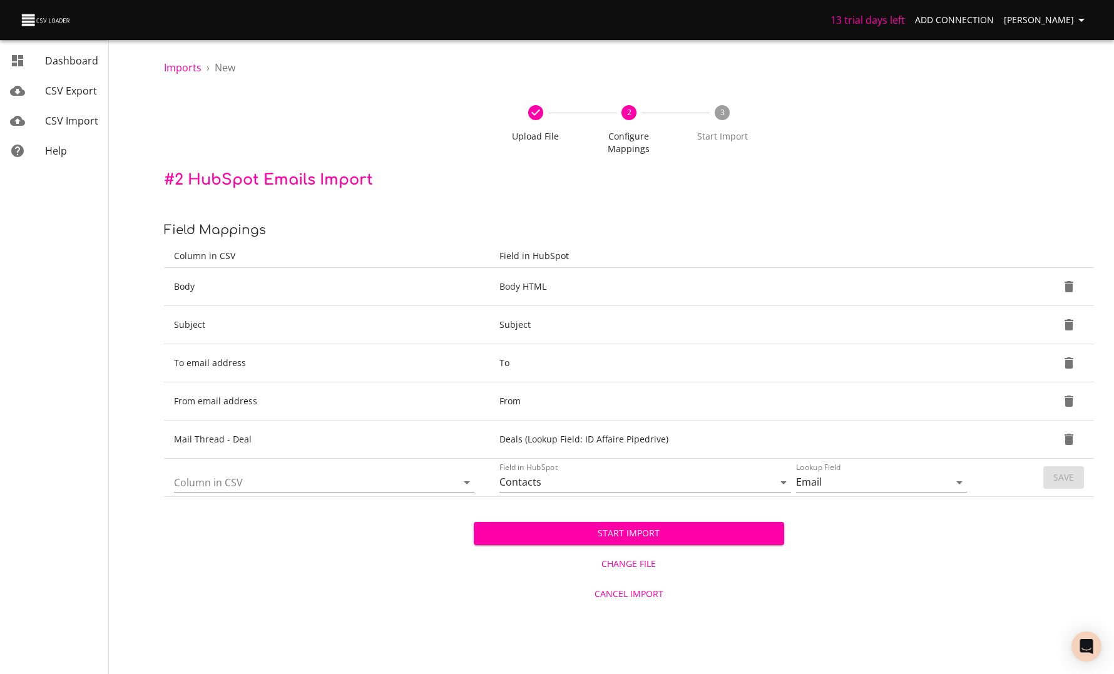
click at [311, 595] on div "Start Import Change File Cancel Import" at bounding box center [629, 552] width 930 height 111
click at [253, 473] on input "Column in CSV" at bounding box center [305, 482] width 262 height 19
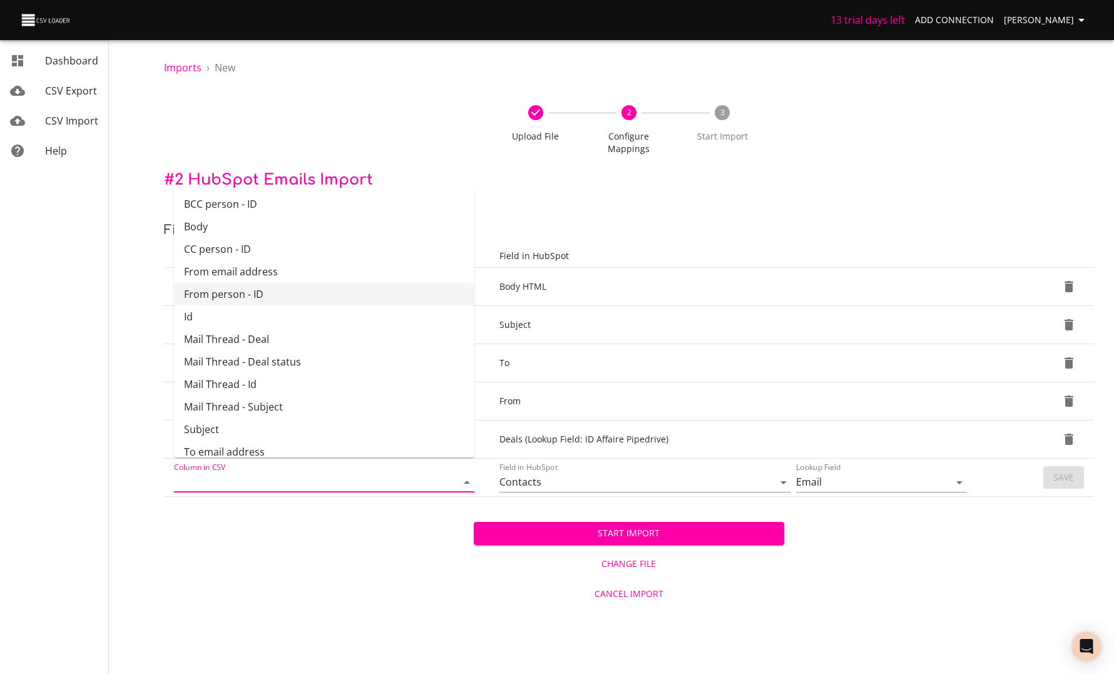
click at [98, 313] on div "Dashboard CSV Export CSV Import Help" at bounding box center [54, 337] width 109 height 674
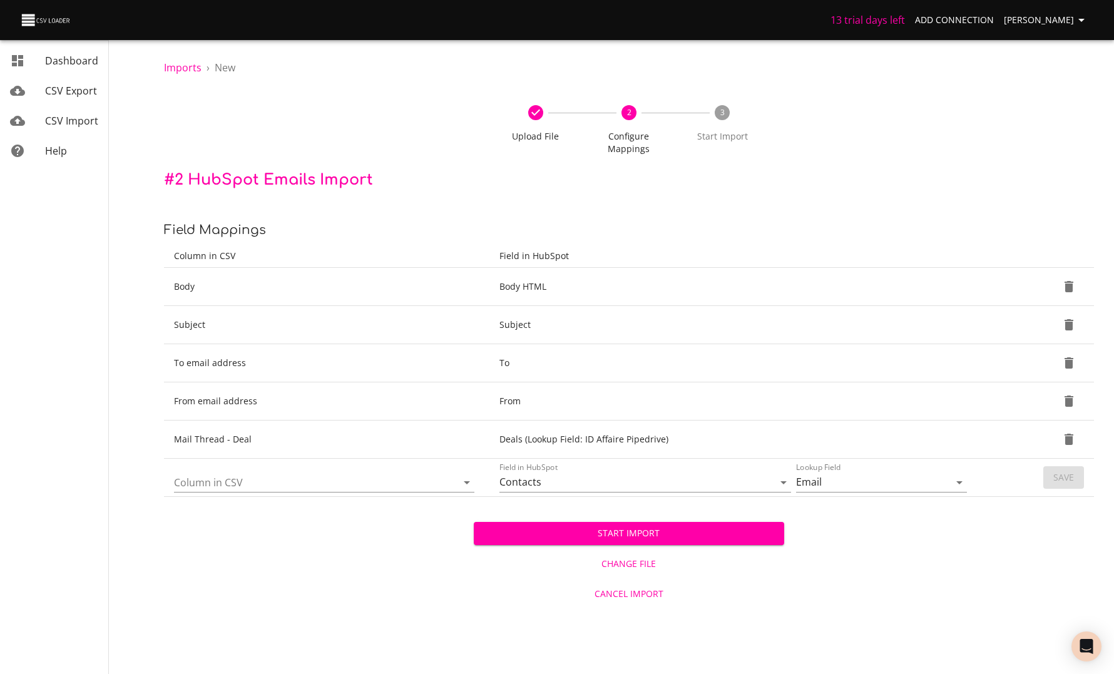
click at [207, 479] on input "Column in CSV" at bounding box center [305, 482] width 262 height 19
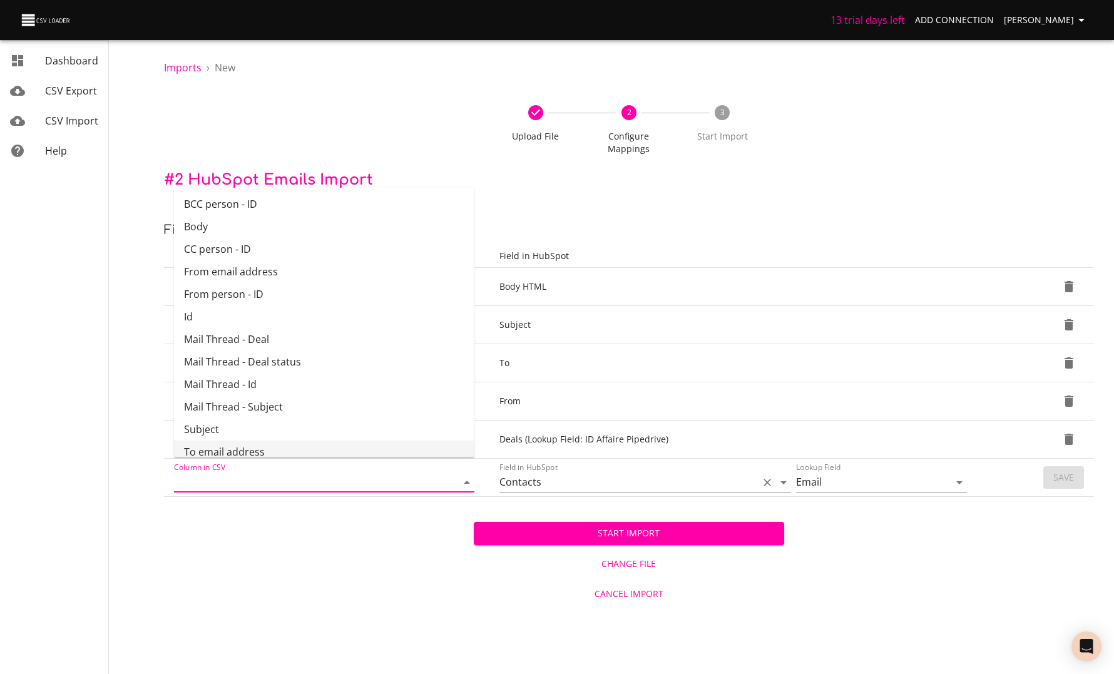
click at [532, 473] on input "Contacts" at bounding box center [626, 482] width 253 height 19
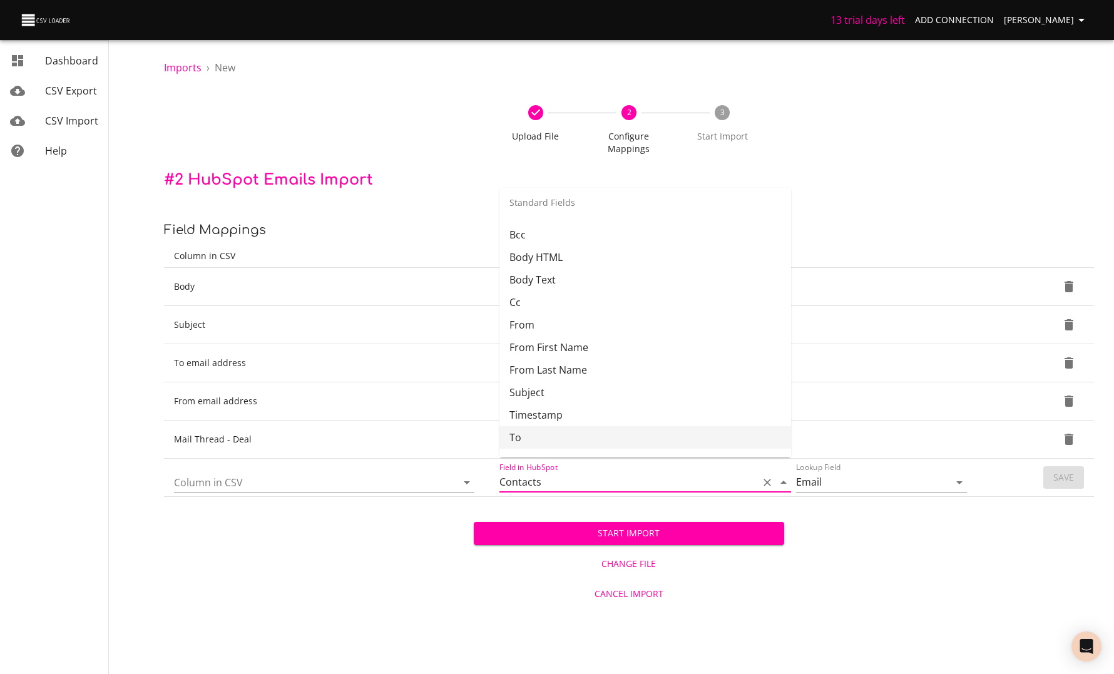
scroll to position [21, 0]
click at [378, 497] on div "Start Import Change File Cancel Import" at bounding box center [629, 552] width 930 height 111
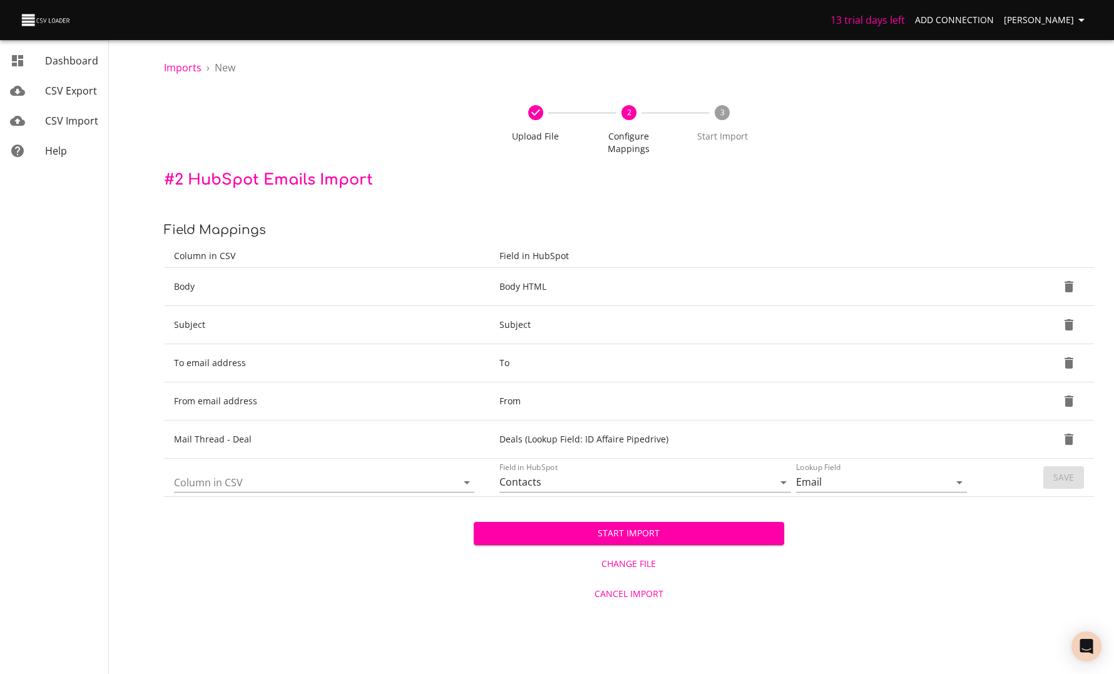
click at [354, 473] on input "Column in CSV" at bounding box center [305, 482] width 262 height 19
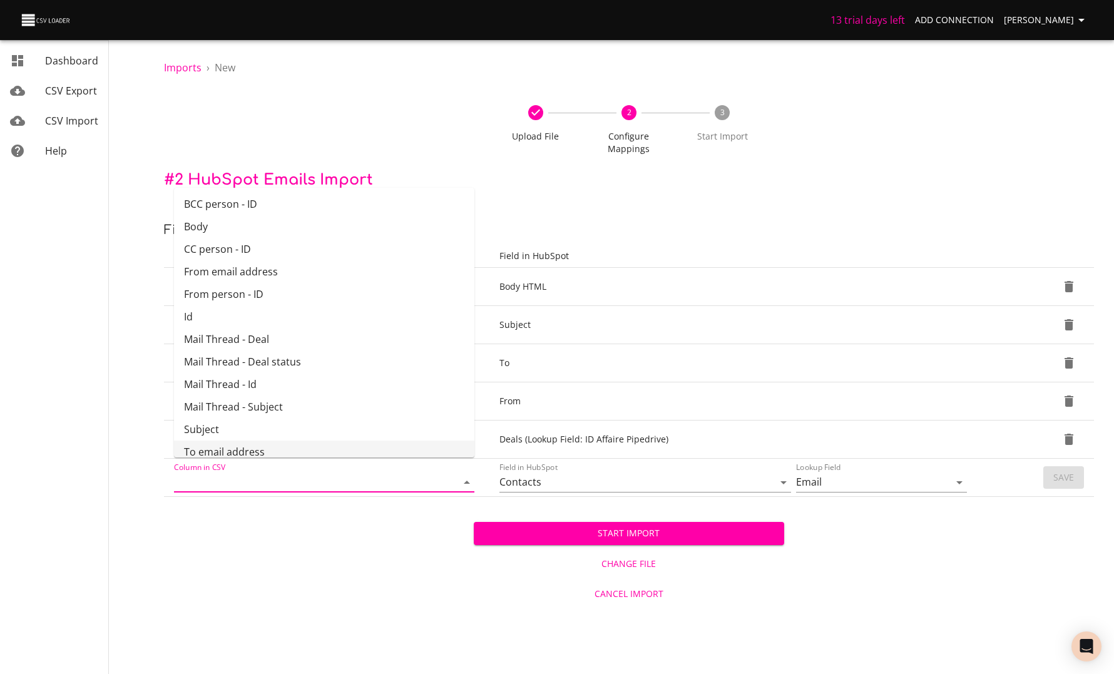
scroll to position [6, 0]
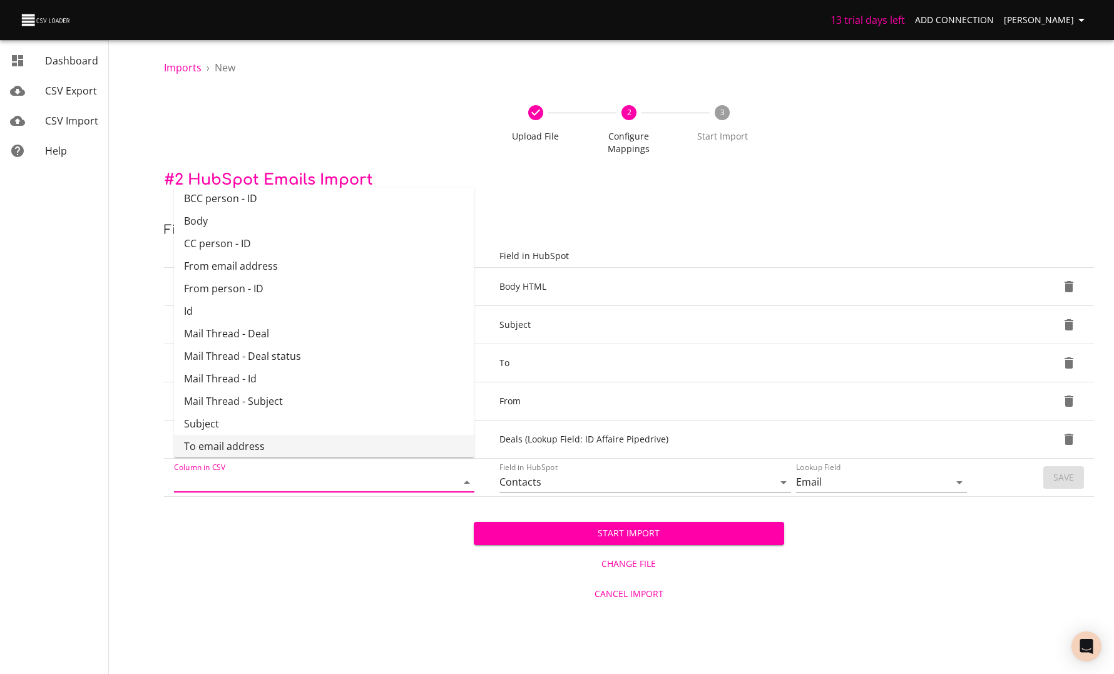
click at [329, 572] on div "Start Import Change File Cancel Import" at bounding box center [629, 552] width 930 height 111
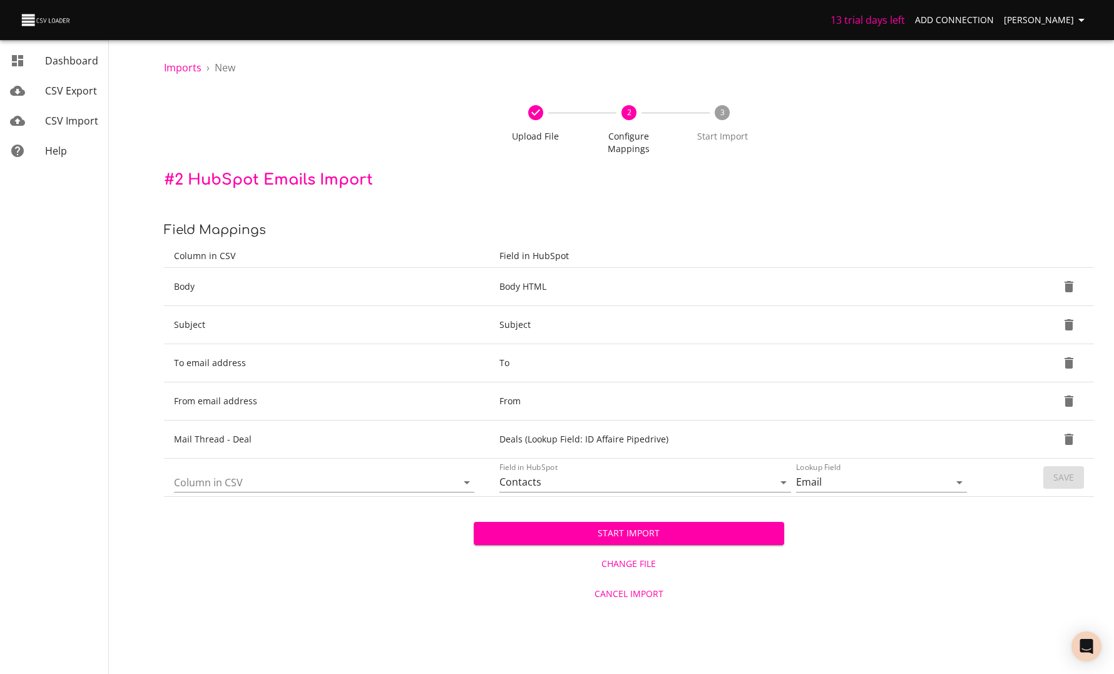
click at [631, 557] on span "Change File" at bounding box center [629, 565] width 300 height 16
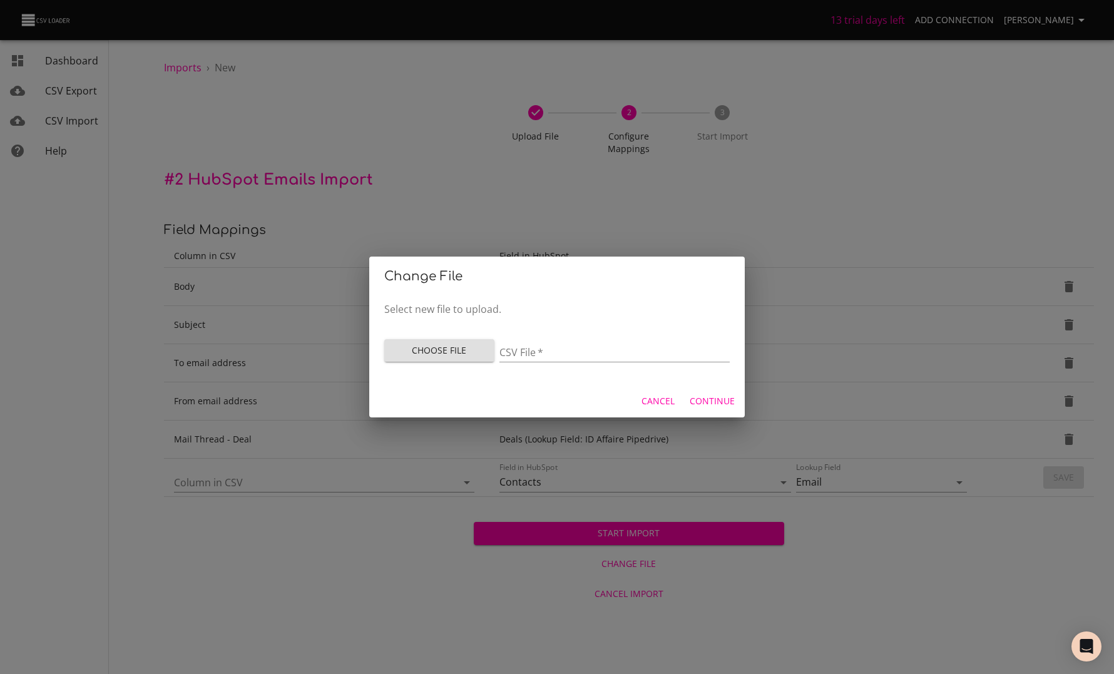
click at [446, 352] on span "Choose File" at bounding box center [439, 351] width 90 height 16
type input "Untitled spreadsheet - Sheet1 (23).csv"
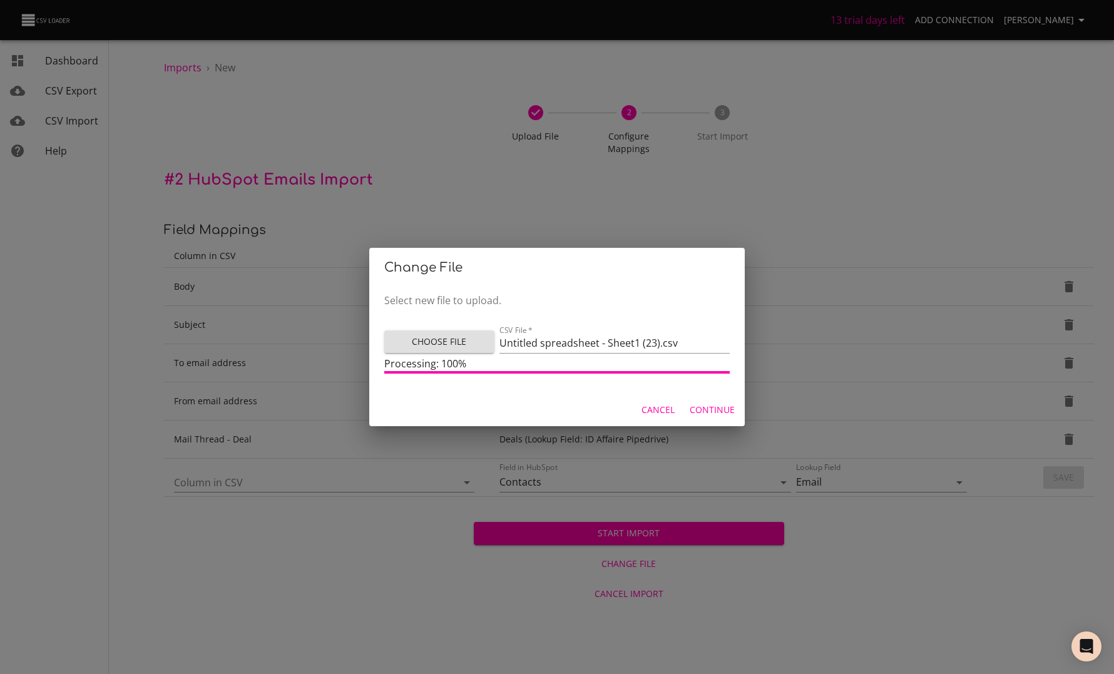
click at [709, 413] on span "Continue" at bounding box center [712, 411] width 45 height 16
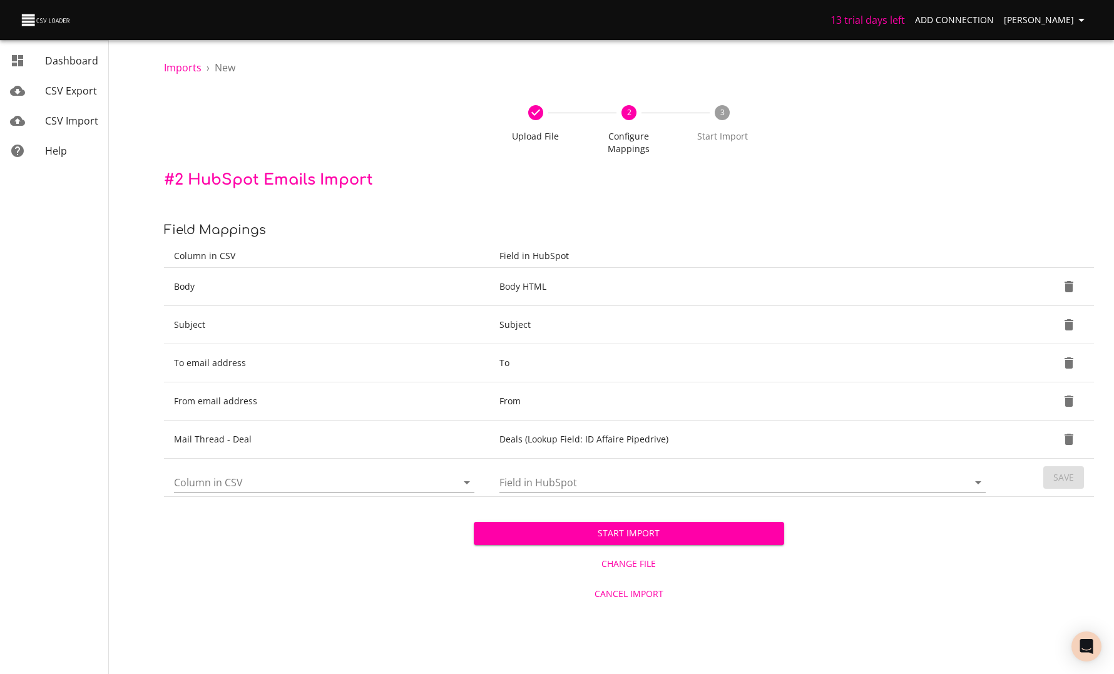
click at [298, 480] on td "Column in CSV" at bounding box center [327, 478] width 326 height 38
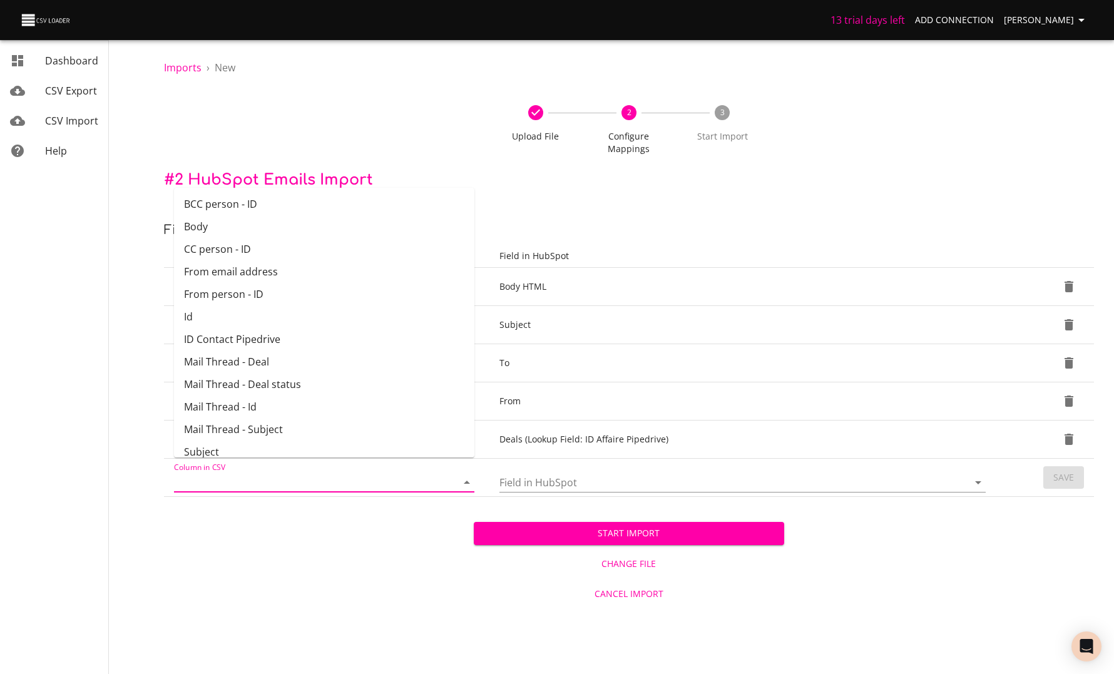
click at [297, 473] on input "Column in CSV" at bounding box center [305, 482] width 262 height 19
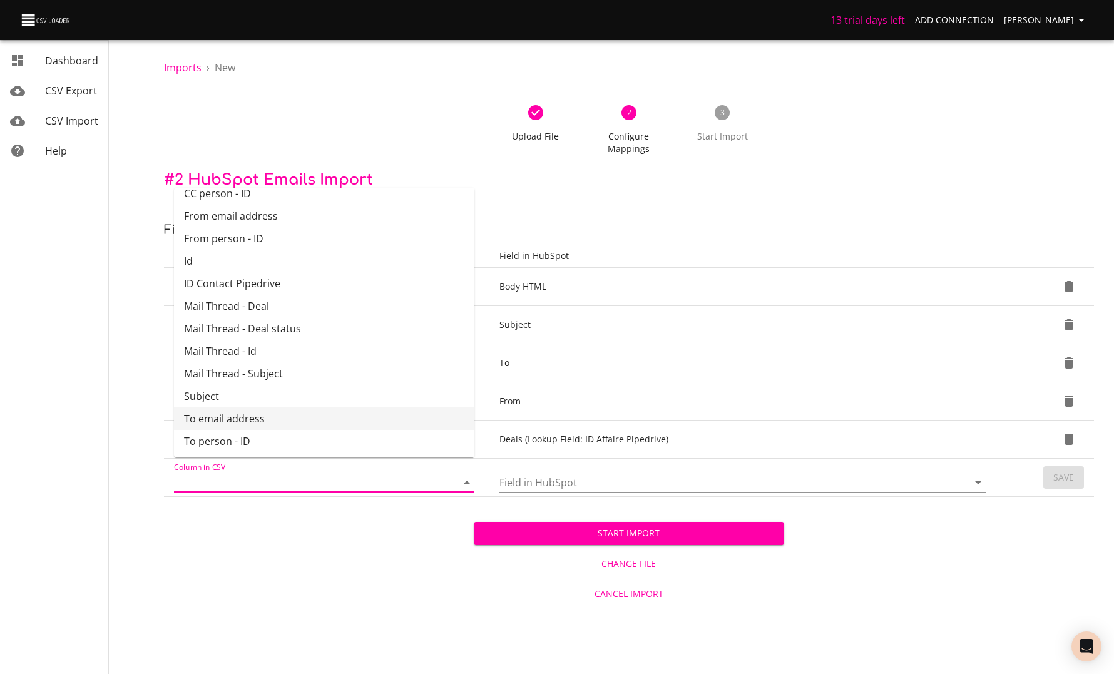
scroll to position [50, 0]
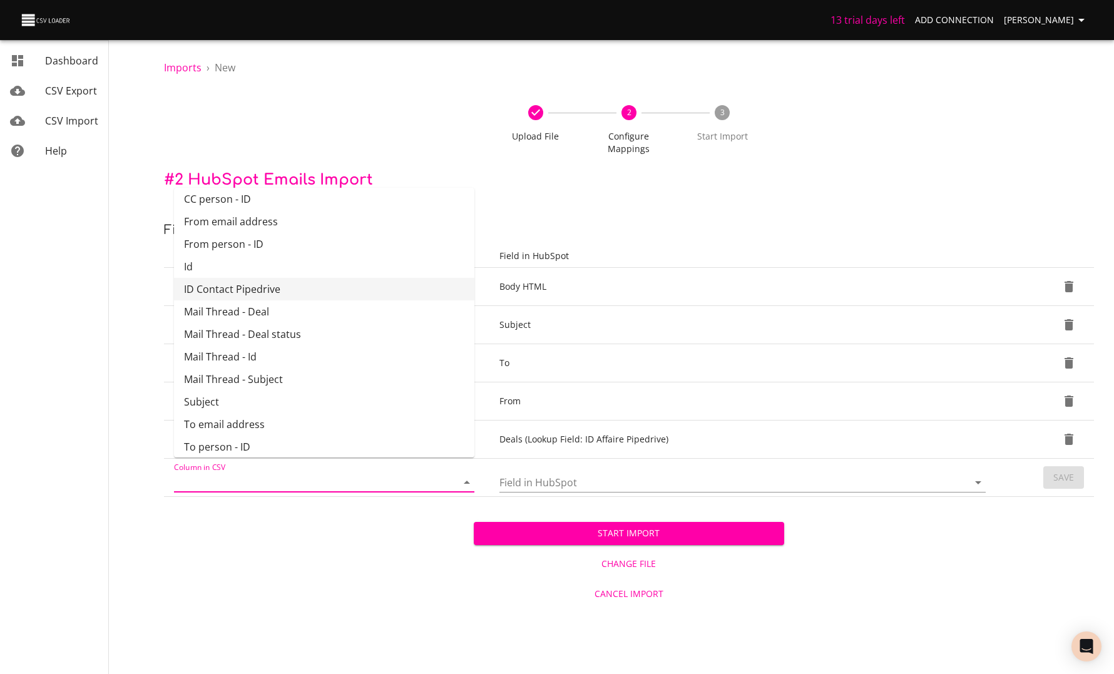
click at [275, 295] on li "ID Contact Pipedrive" at bounding box center [324, 289] width 301 height 23
type input "ID Contact Pipedrive"
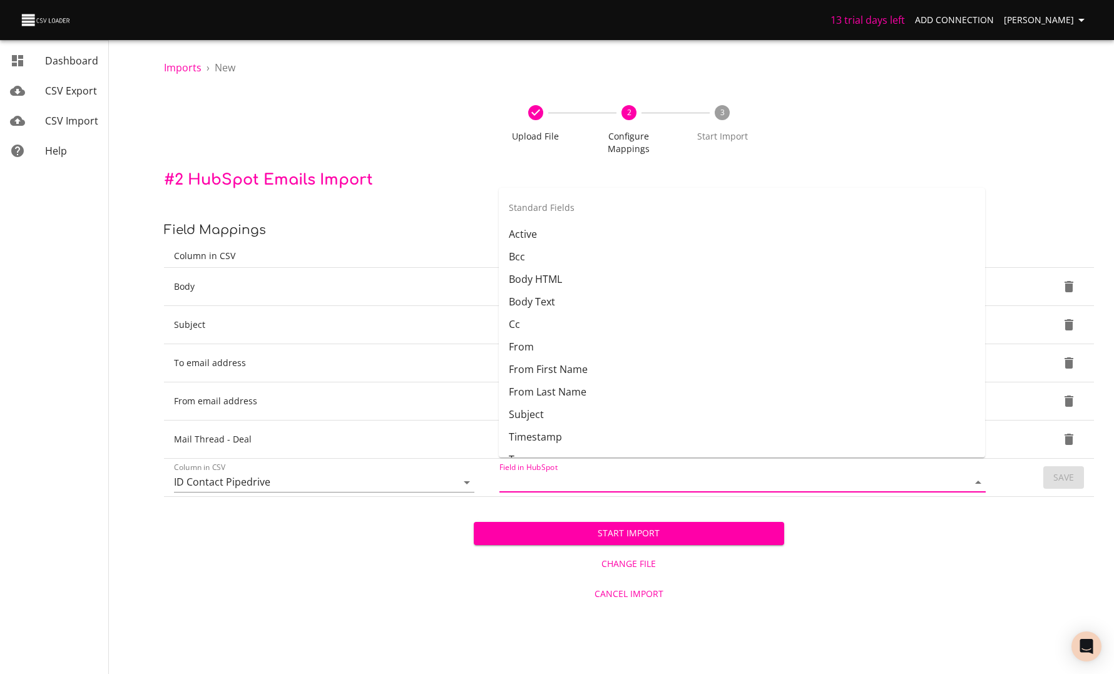
click at [510, 473] on input "Field in HubSpot" at bounding box center [724, 482] width 448 height 19
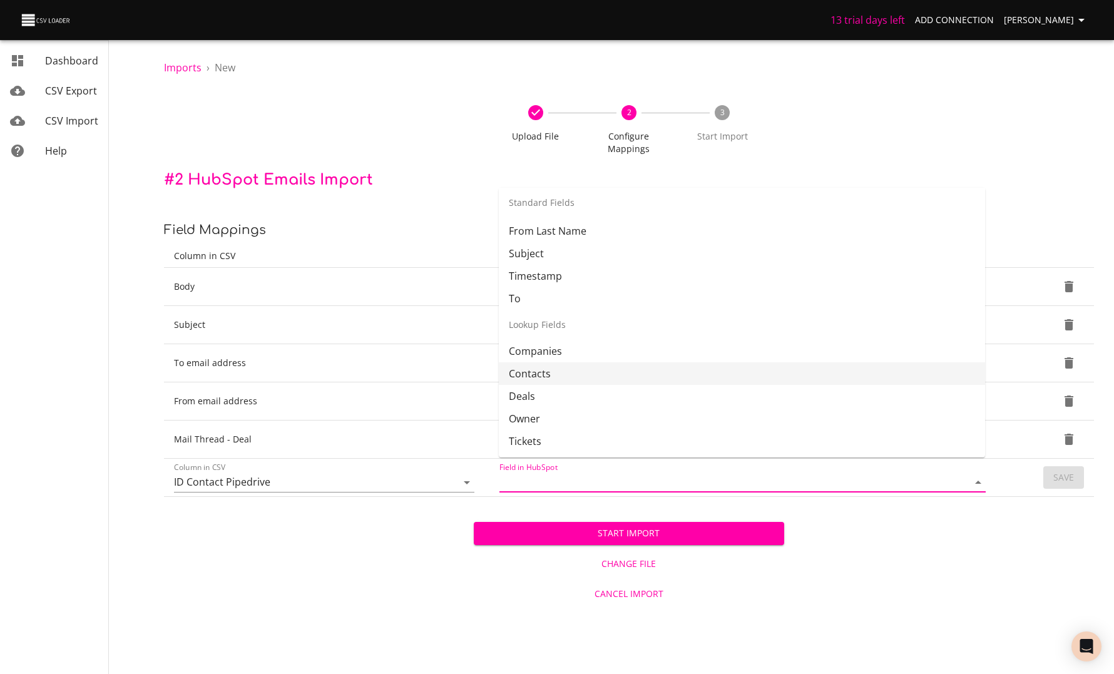
click at [548, 371] on li "Contacts" at bounding box center [742, 373] width 486 height 23
type input "Contacts"
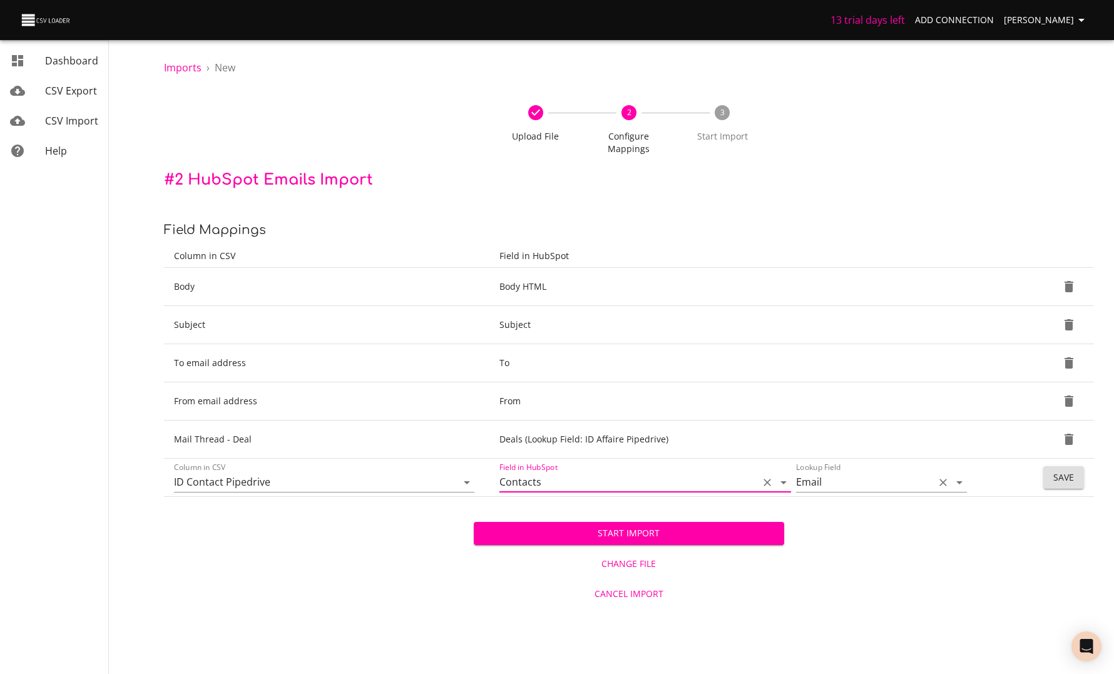
click at [887, 473] on input "Email" at bounding box center [861, 482] width 131 height 19
type input "id pi"
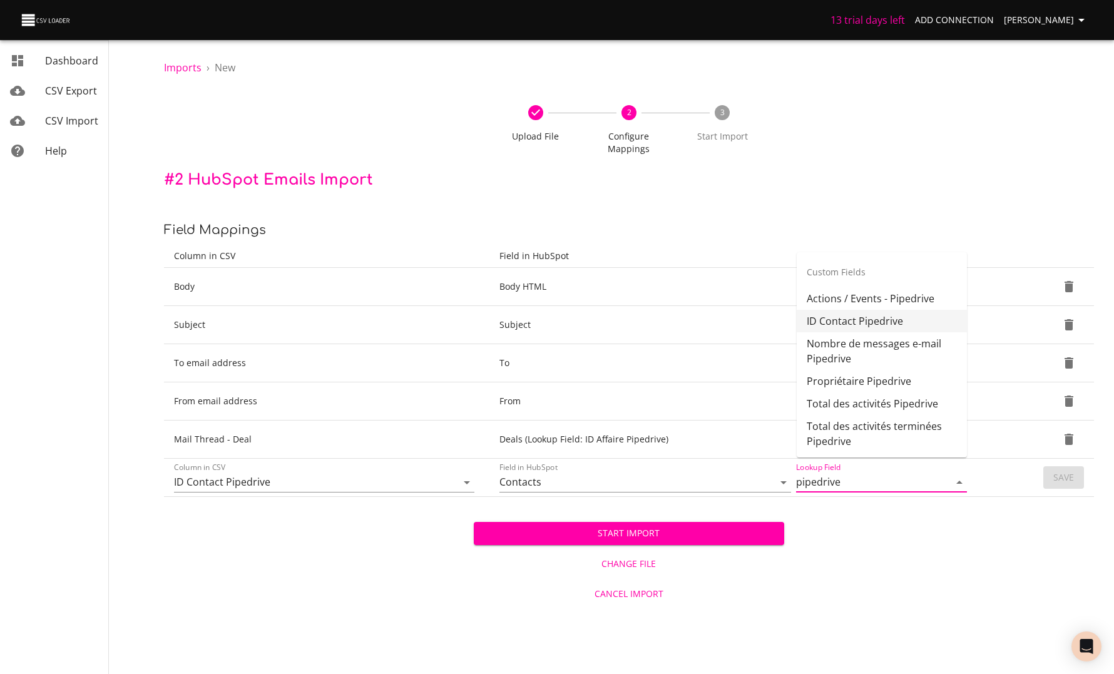
click at [871, 321] on li "ID Contact Pipedrive" at bounding box center [882, 321] width 170 height 23
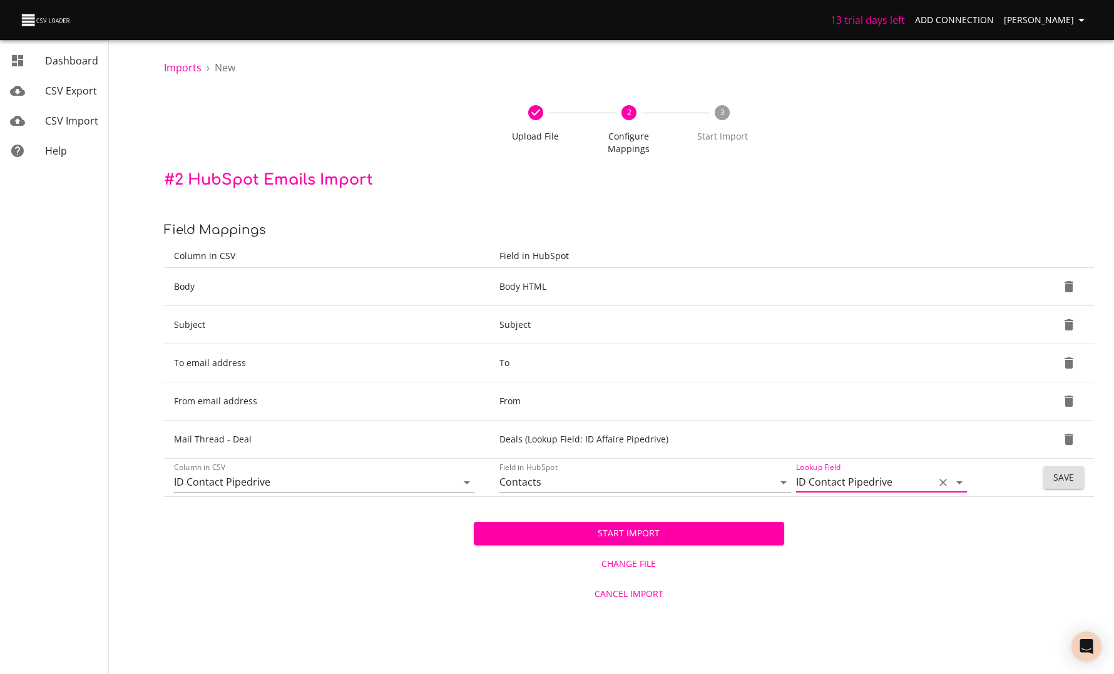
type input "ID Contact Pipedrive"
click at [721, 526] on span "Start Import" at bounding box center [629, 534] width 290 height 16
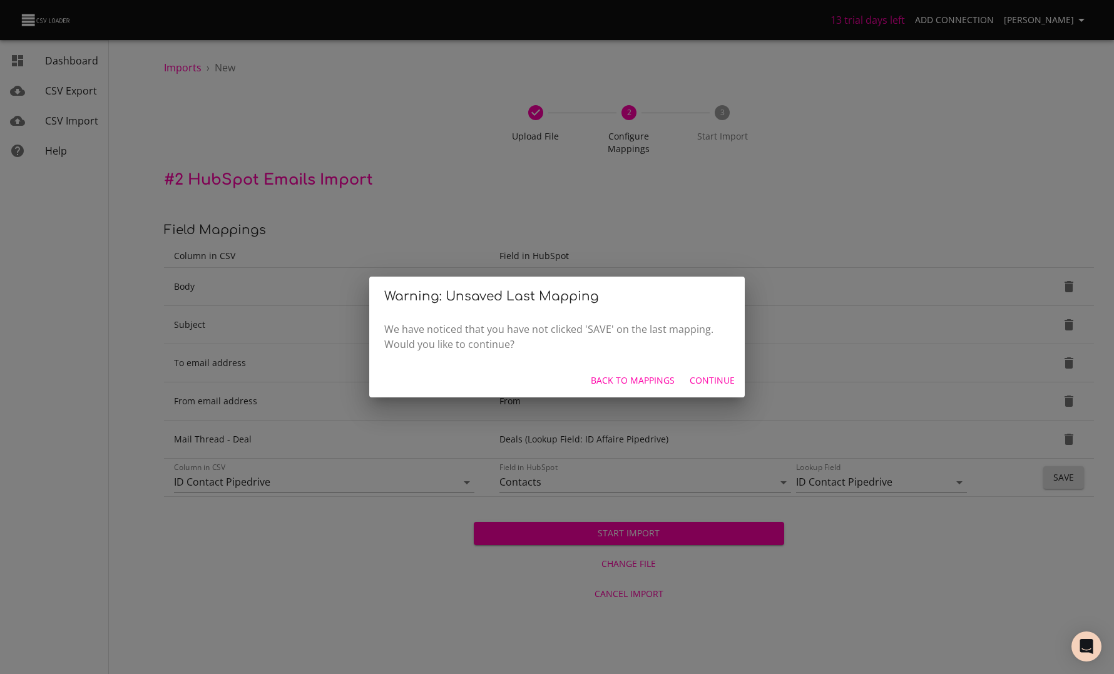
click at [665, 383] on span "Back to mappings" at bounding box center [633, 381] width 84 height 16
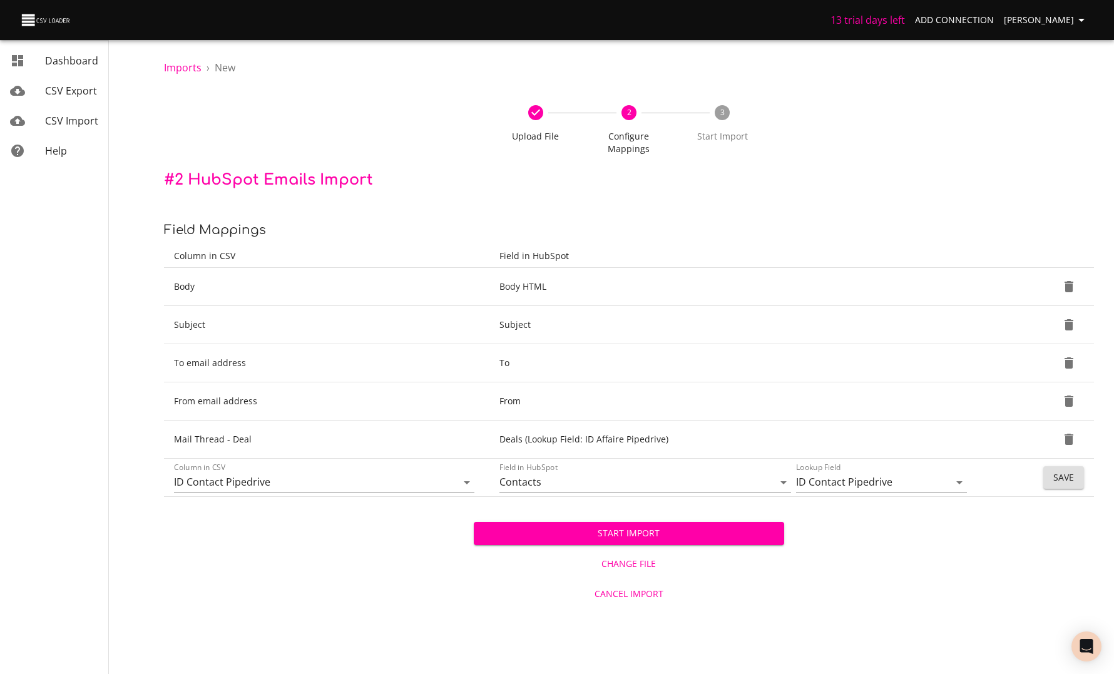
click at [1064, 470] on span "Save" at bounding box center [1064, 478] width 21 height 16
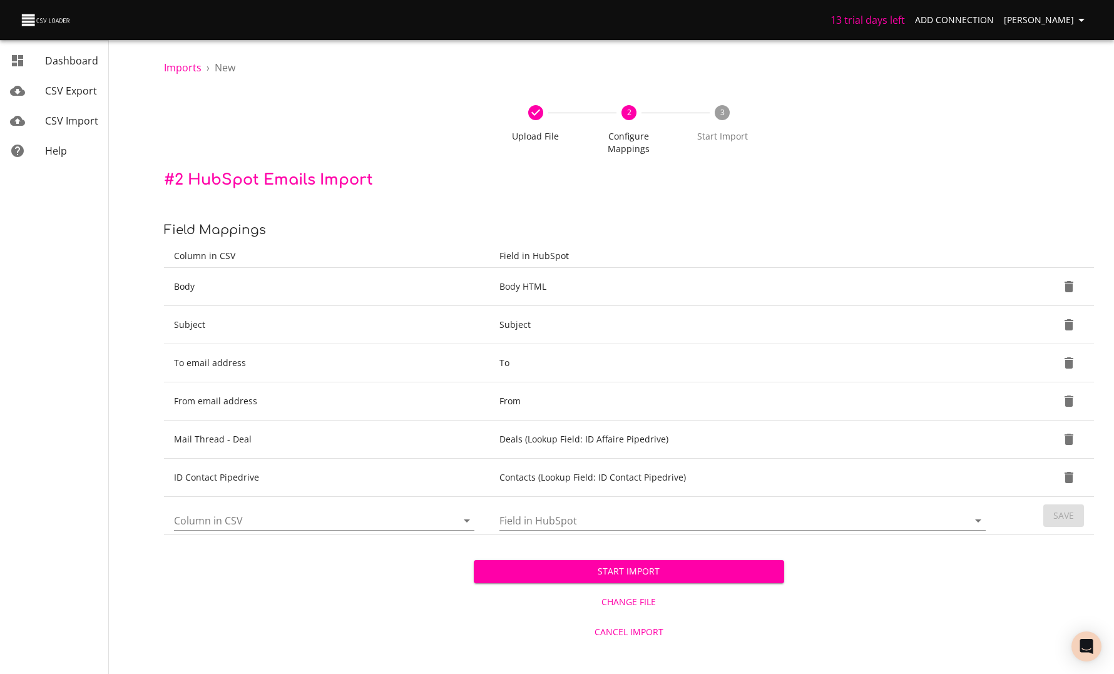
click at [624, 564] on span "Start Import" at bounding box center [629, 572] width 290 height 16
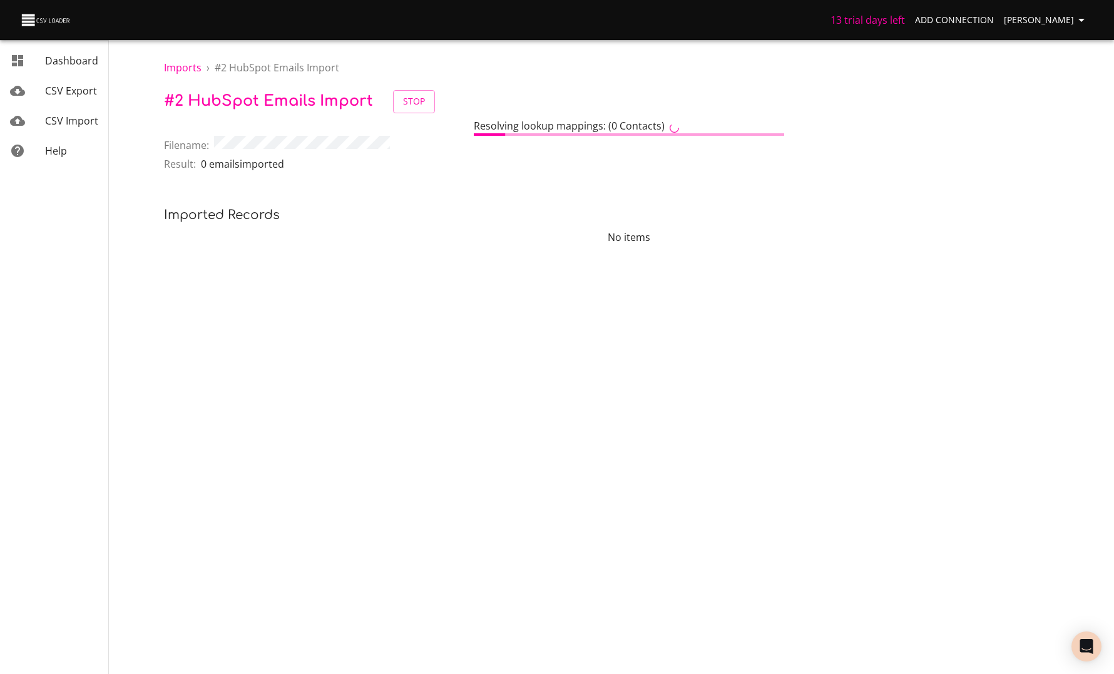
click at [288, 376] on body "13 trial days left Add Connection Anaëlle Doux Dashboard CSV Export CSV Import …" at bounding box center [557, 337] width 1114 height 674
